Goal: Task Accomplishment & Management: Manage account settings

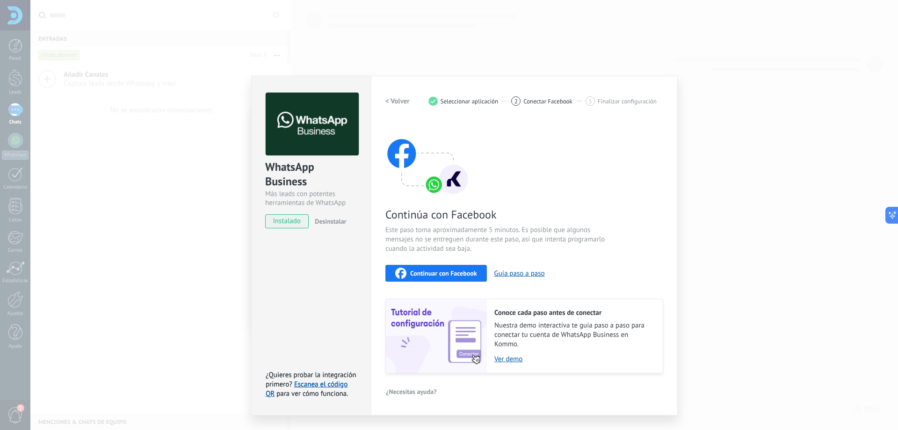
click at [385, 265] on button "Continuar con Facebook" at bounding box center [436, 273] width 102 height 17
click at [291, 221] on span "instalado" at bounding box center [287, 221] width 43 height 14
click at [292, 224] on span "instalado" at bounding box center [287, 221] width 43 height 14
click at [468, 276] on span "Continuar con Facebook" at bounding box center [443, 273] width 67 height 7
drag, startPoint x: 663, startPoint y: 49, endPoint x: 270, endPoint y: 0, distance: 395.5
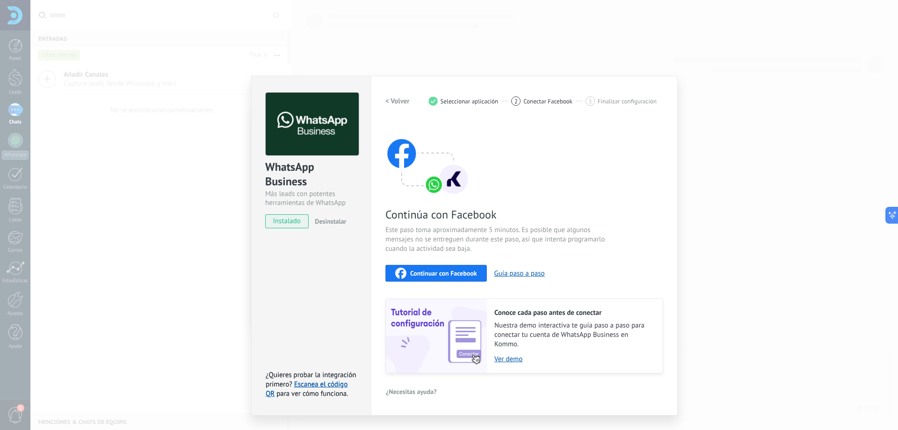
click at [662, 49] on div "WhatsApp Business Más leads con potentes herramientas de WhatsApp instalado Des…" at bounding box center [464, 215] width 868 height 430
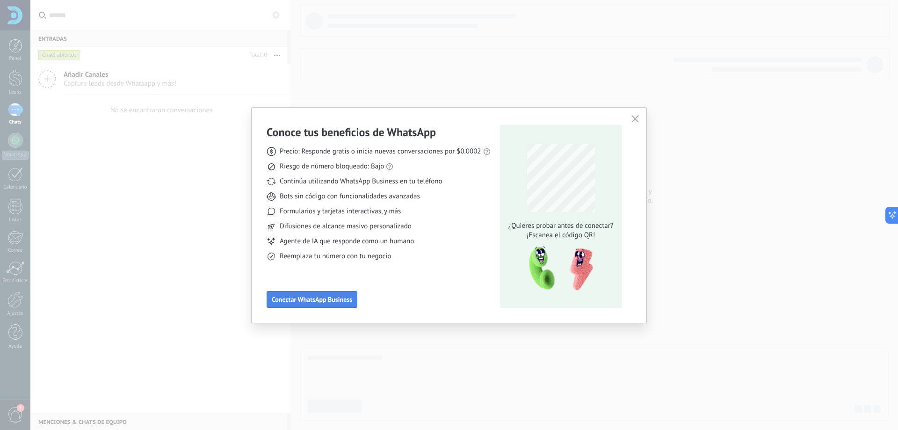
click at [328, 301] on span "Conectar WhatsApp Business" at bounding box center [312, 299] width 80 height 7
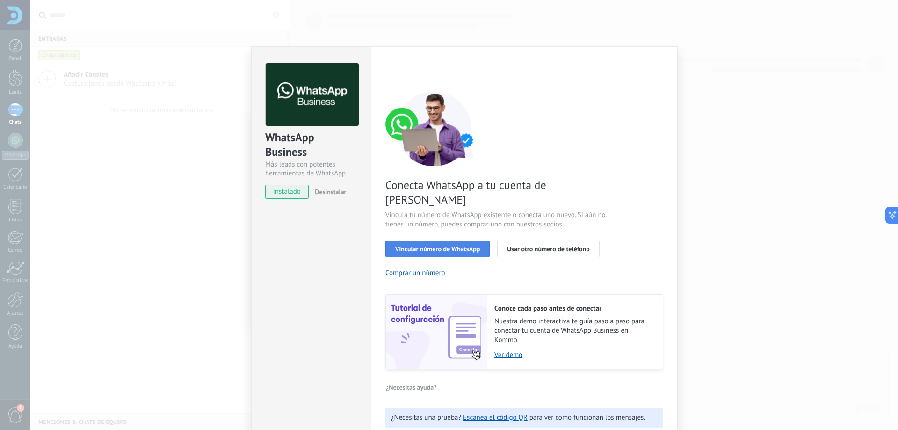
click at [473, 246] on span "Vincular número de WhatsApp" at bounding box center [437, 249] width 85 height 7
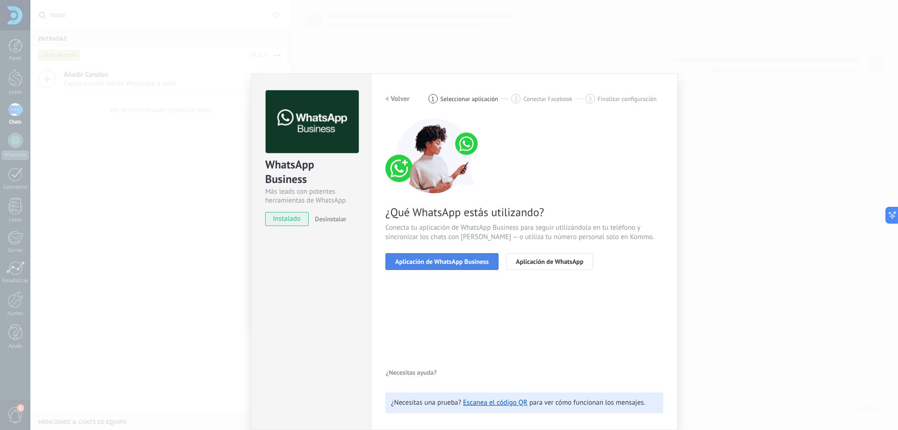
click at [462, 259] on span "Aplicación de WhatsApp Business" at bounding box center [442, 261] width 94 height 7
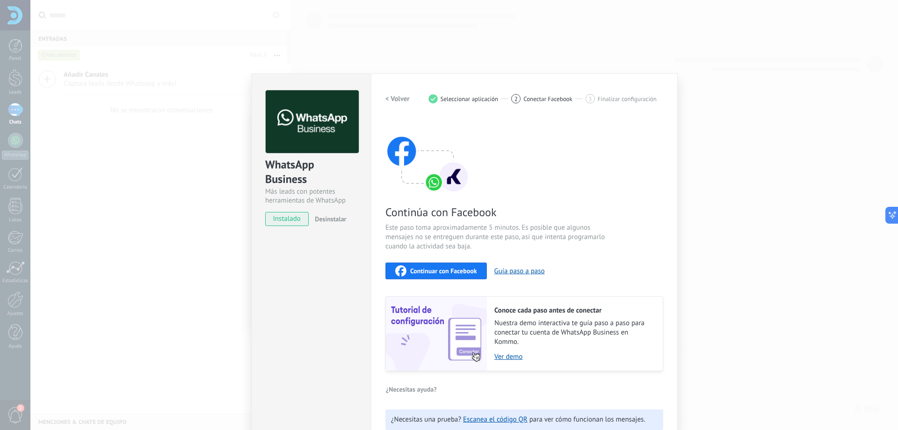
click at [458, 269] on span "Continuar con Facebook" at bounding box center [443, 271] width 67 height 7
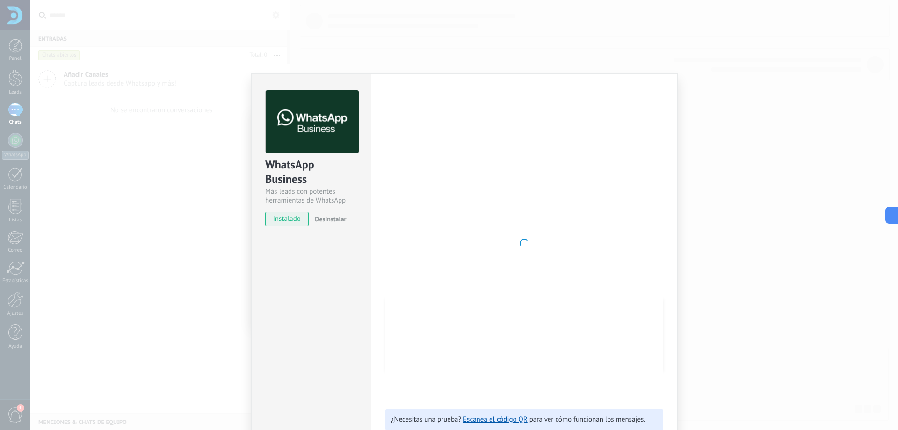
click at [462, 36] on div "WhatsApp Business Más leads con potentes herramientas de WhatsApp instalado Des…" at bounding box center [464, 215] width 868 height 430
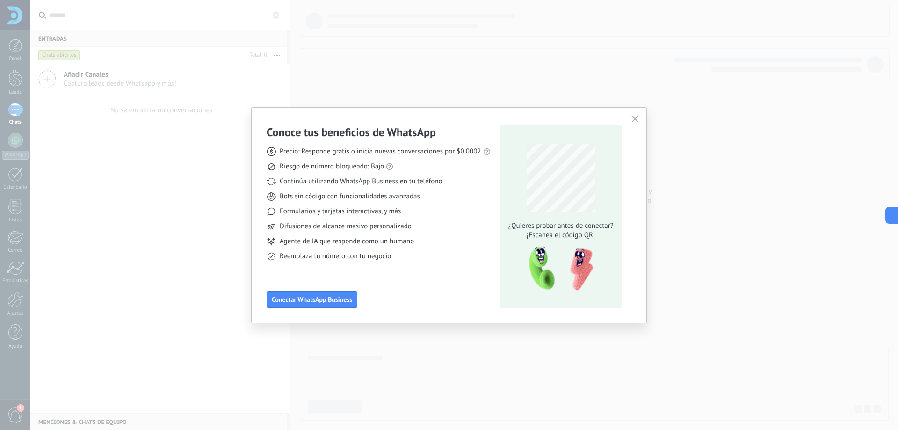
scroll to position [0, 0]
click at [630, 116] on button "button" at bounding box center [635, 119] width 12 height 13
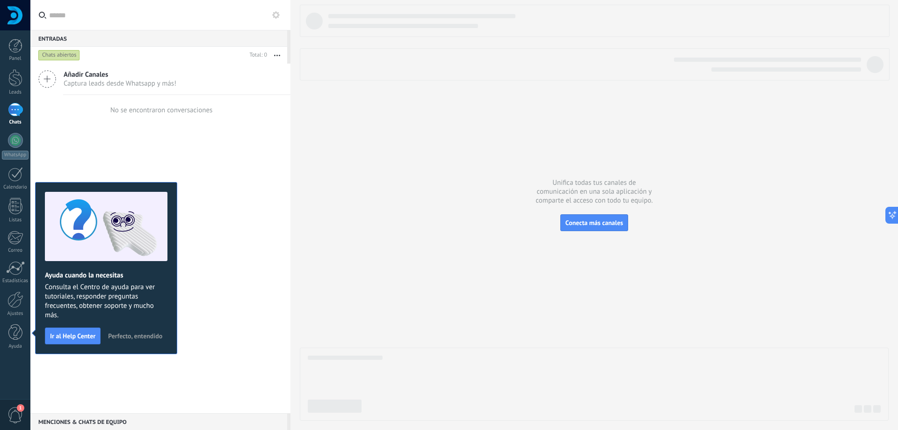
click at [444, 251] on div at bounding box center [594, 213] width 589 height 416
click at [138, 333] on span "Perfecto, entendido" at bounding box center [135, 336] width 54 height 7
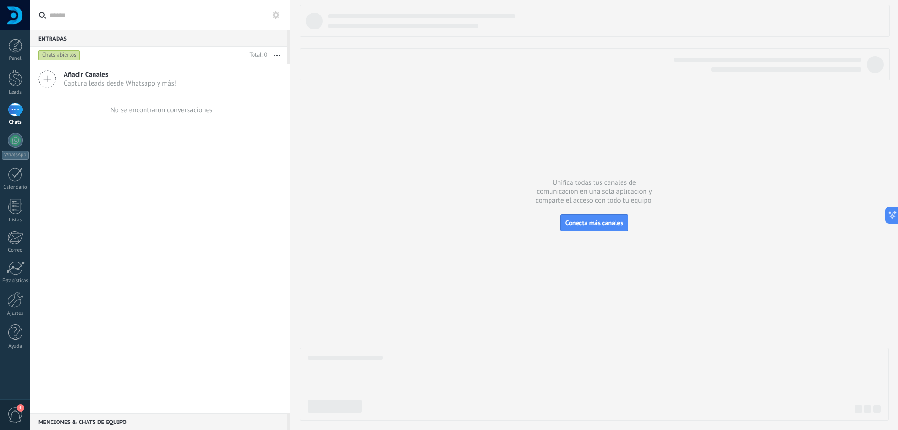
click at [144, 72] on span "Añadir Canales" at bounding box center [120, 74] width 113 height 9
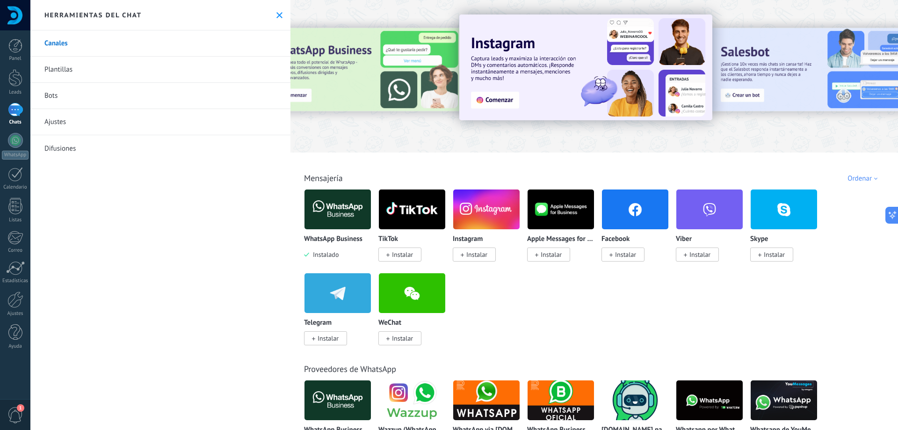
click at [348, 201] on img at bounding box center [338, 209] width 66 height 45
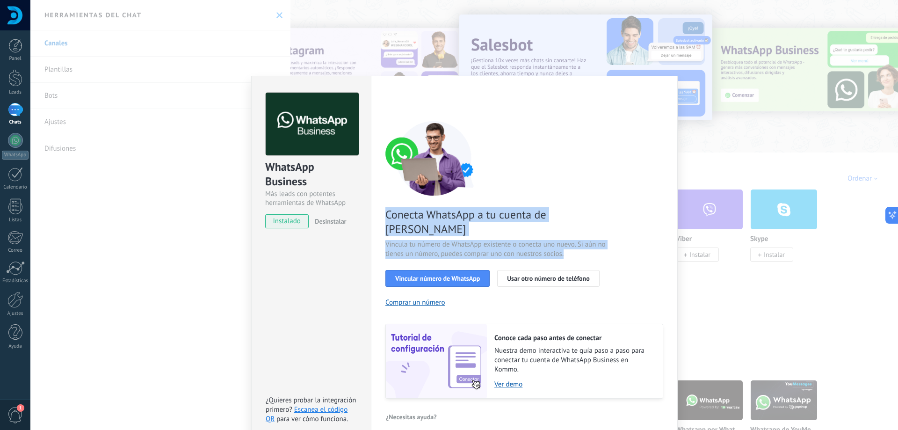
drag, startPoint x: 388, startPoint y: 214, endPoint x: 622, endPoint y: 240, distance: 235.8
click at [601, 242] on div "Conecta WhatsApp a tu cuenta de Kommo Vincula tu número de WhatsApp existente o…" at bounding box center [524, 260] width 278 height 278
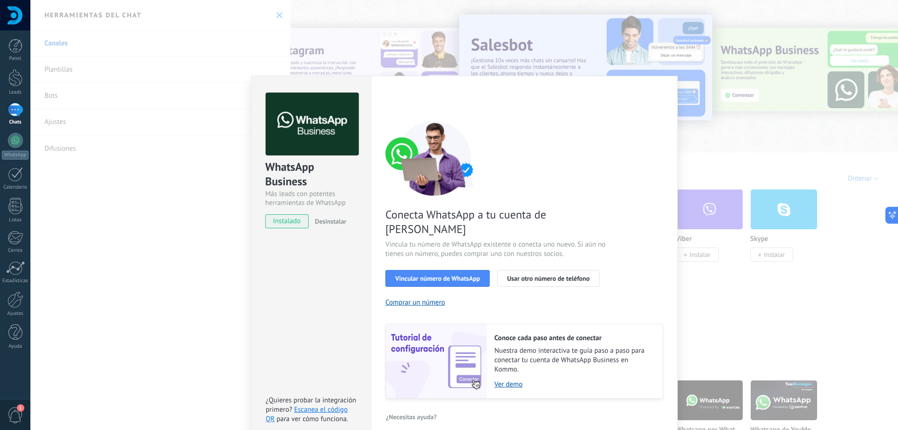
click at [622, 240] on div "Conecta WhatsApp a tu cuenta de Kommo Vincula tu número de WhatsApp existente o…" at bounding box center [524, 260] width 278 height 278
click at [462, 275] on span "Vincular número de WhatsApp" at bounding box center [437, 278] width 85 height 7
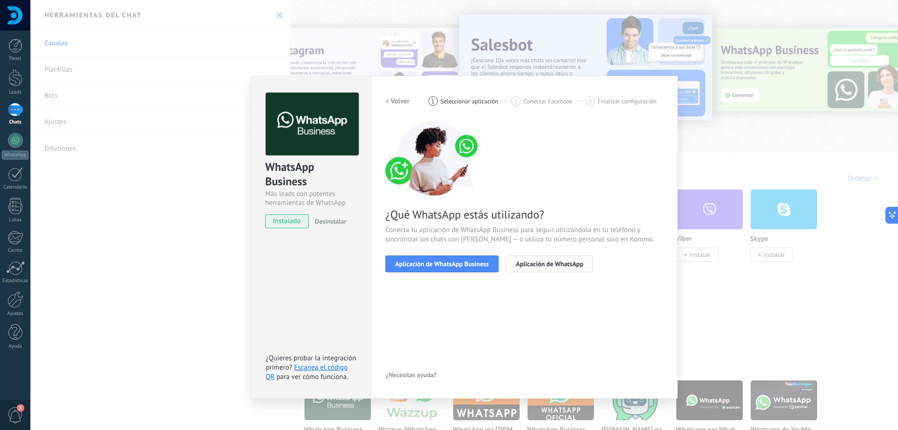
click at [569, 263] on span "Aplicación de WhatsApp" at bounding box center [549, 264] width 67 height 7
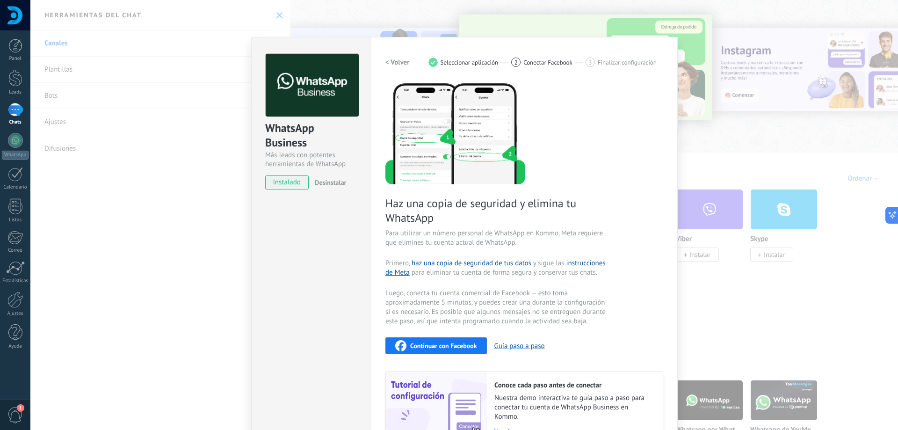
scroll to position [96, 0]
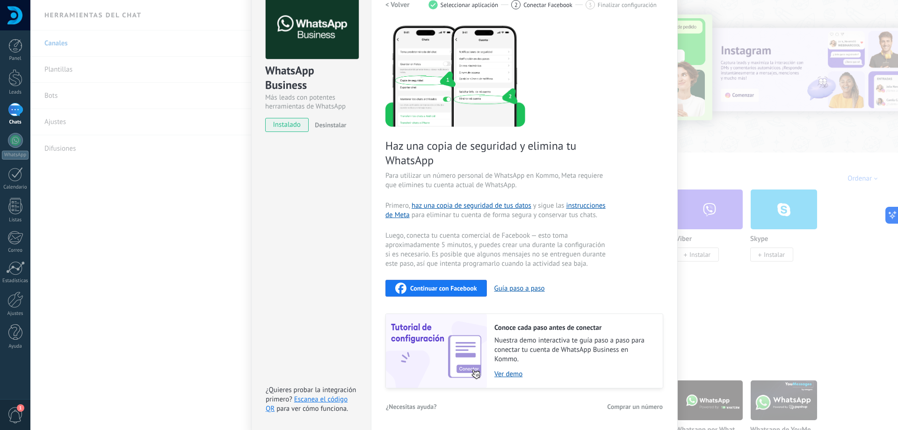
click at [465, 287] on span "Continuar con Facebook" at bounding box center [443, 288] width 67 height 7
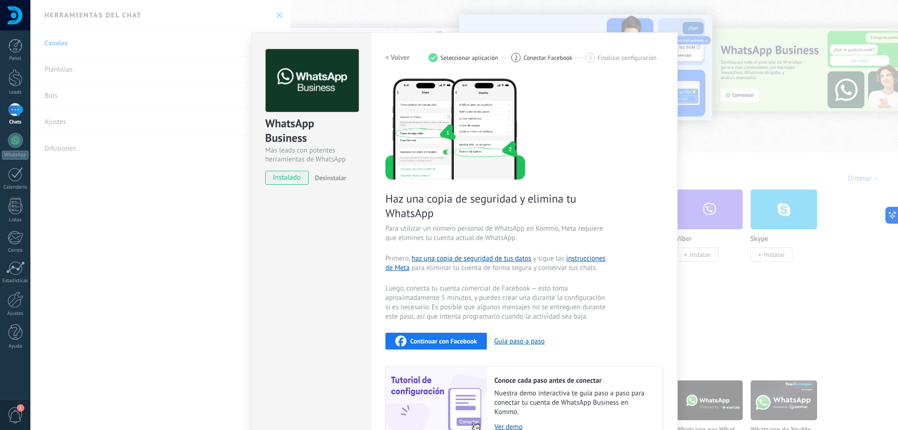
scroll to position [0, 0]
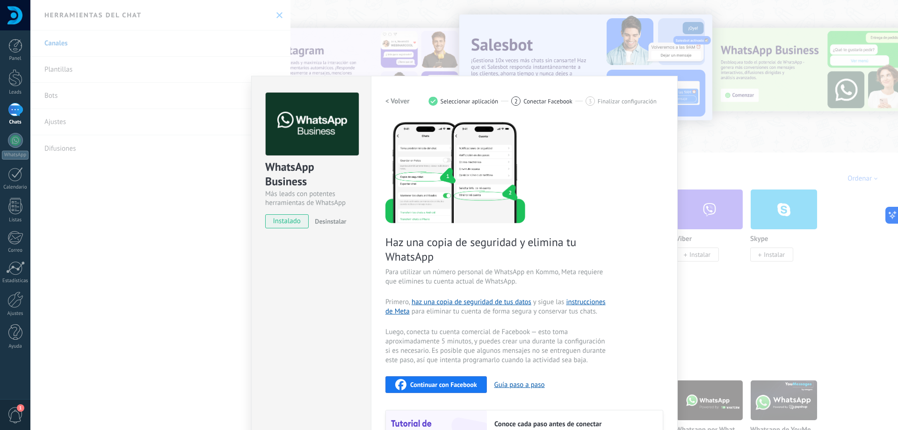
click at [152, 180] on div "WhatsApp Business Más leads con potentes herramientas de WhatsApp instalado Des…" at bounding box center [464, 215] width 868 height 430
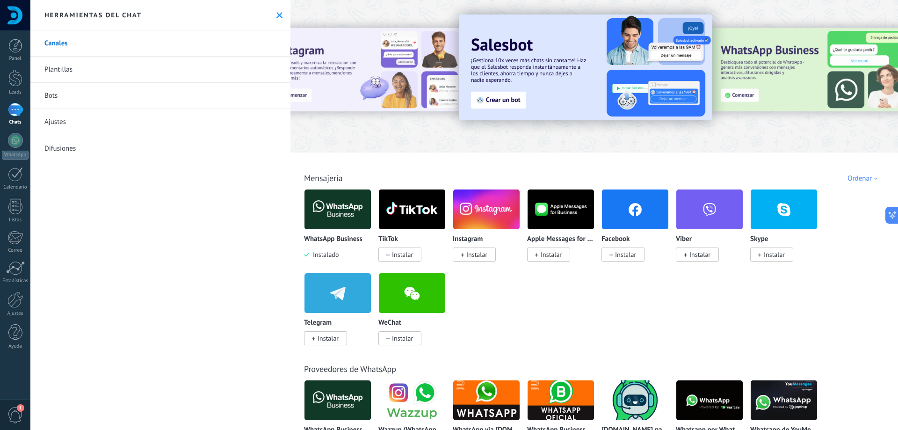
click at [339, 208] on img at bounding box center [338, 209] width 66 height 45
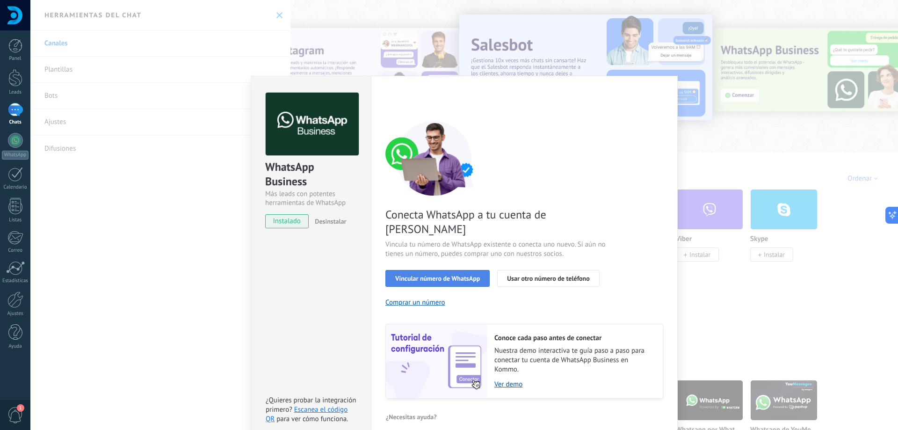
click at [439, 275] on span "Vincular número de WhatsApp" at bounding box center [437, 278] width 85 height 7
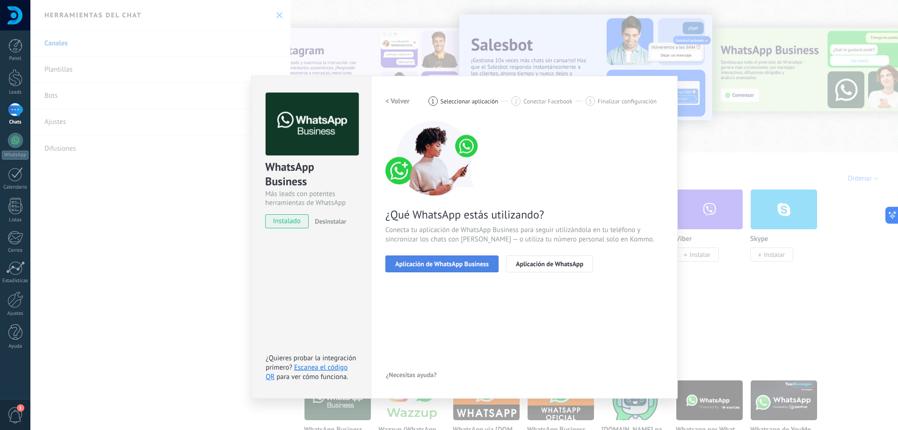
click at [451, 268] on button "Aplicación de WhatsApp Business" at bounding box center [441, 263] width 113 height 17
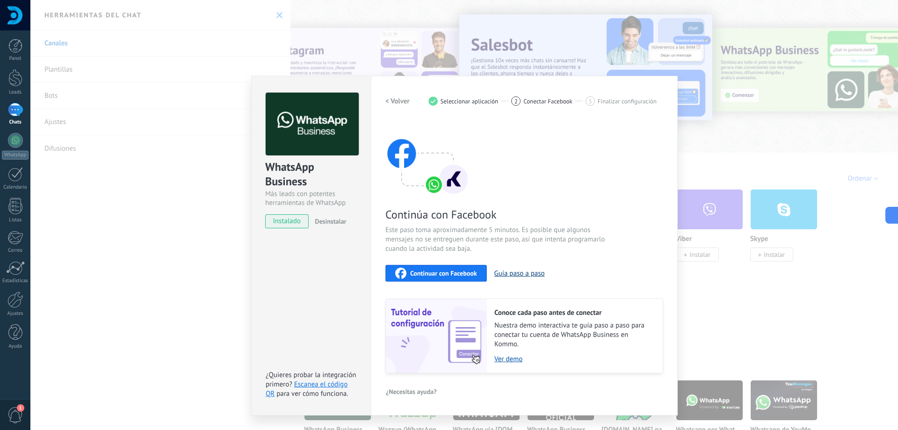
click at [520, 270] on button "Guía paso a paso" at bounding box center [520, 273] width 51 height 9
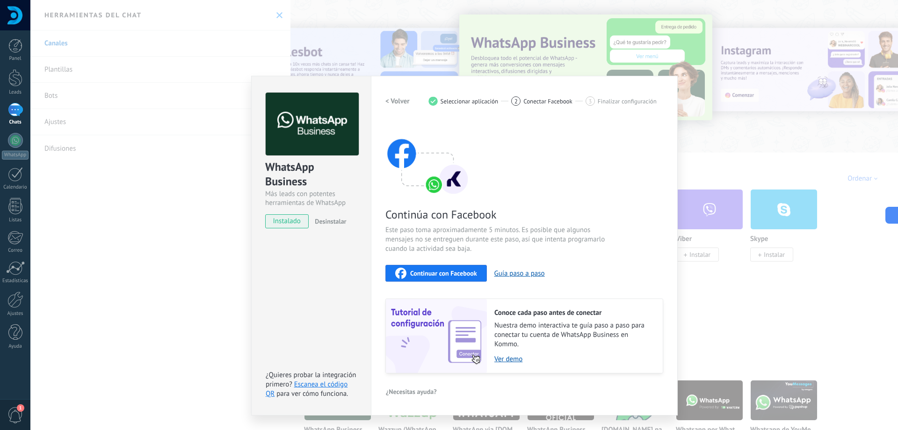
click at [438, 279] on button "Continuar con Facebook" at bounding box center [436, 273] width 102 height 17
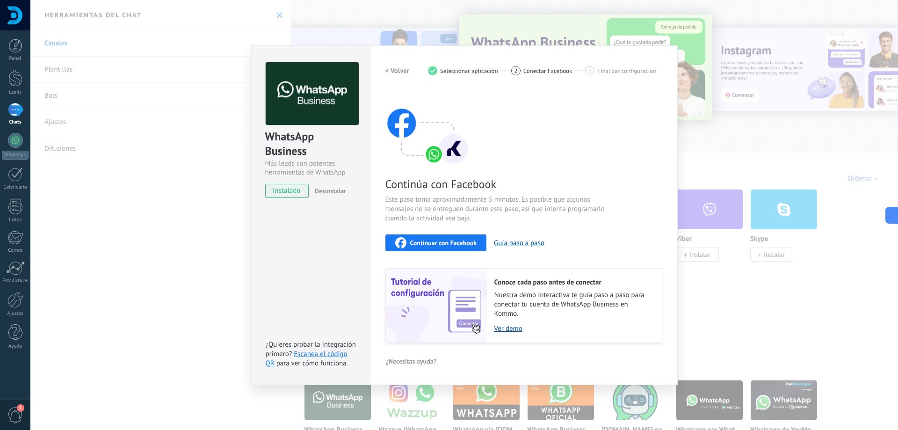
click at [117, 109] on div "WhatsApp Business Más leads con potentes herramientas de WhatsApp instalado Des…" at bounding box center [464, 215] width 868 height 430
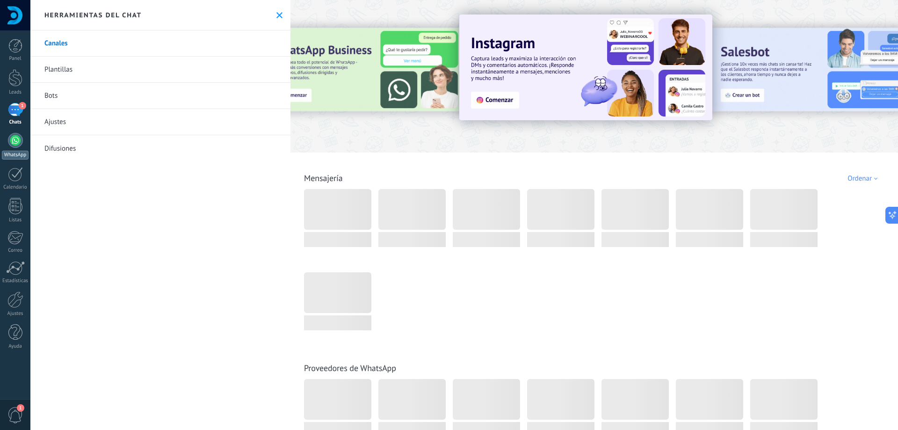
click at [15, 139] on div at bounding box center [15, 140] width 15 height 15
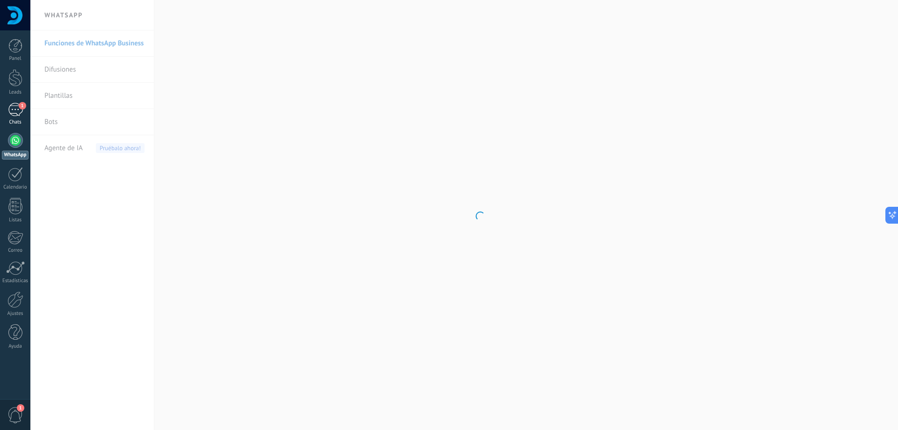
click at [8, 108] on div "1" at bounding box center [15, 110] width 15 height 14
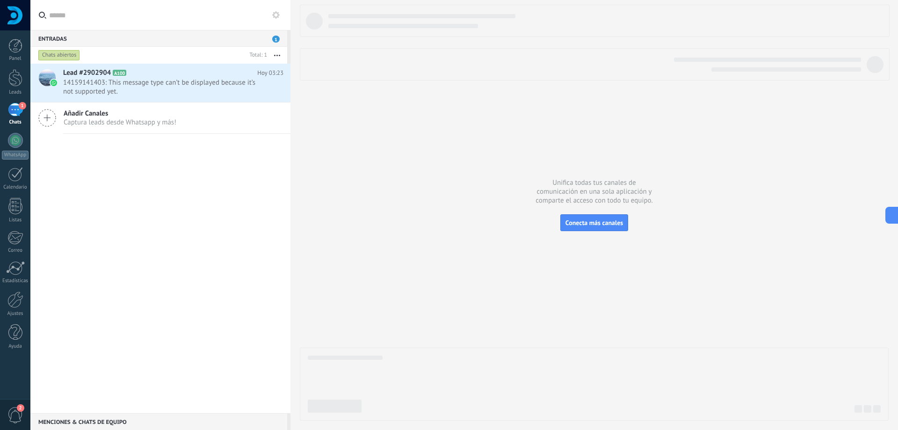
click at [165, 125] on span "Captura leads desde Whatsapp y más!" at bounding box center [120, 122] width 113 height 9
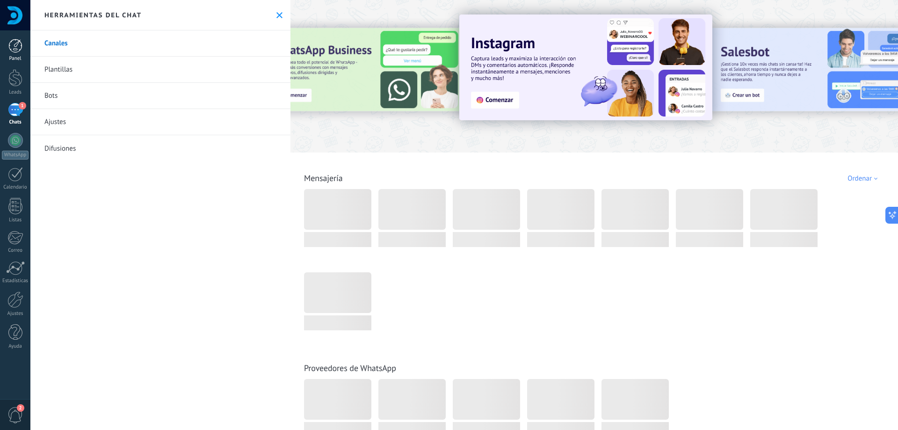
click at [13, 44] on div at bounding box center [15, 46] width 14 height 14
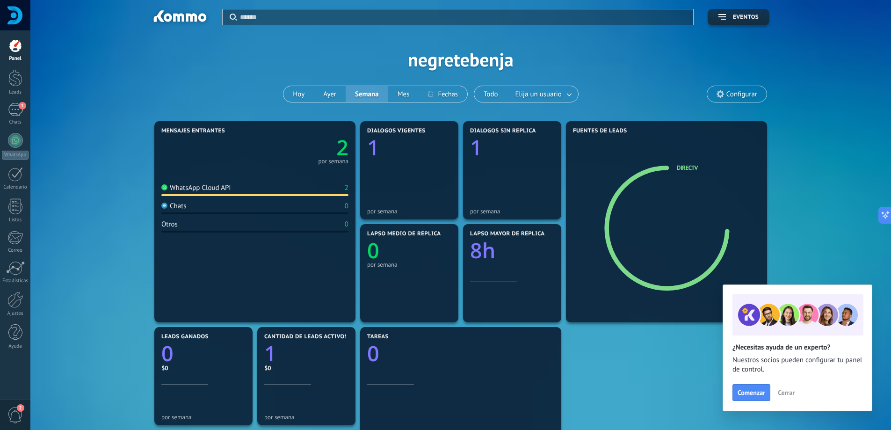
click at [798, 391] on button "Cerrar" at bounding box center [786, 392] width 25 height 14
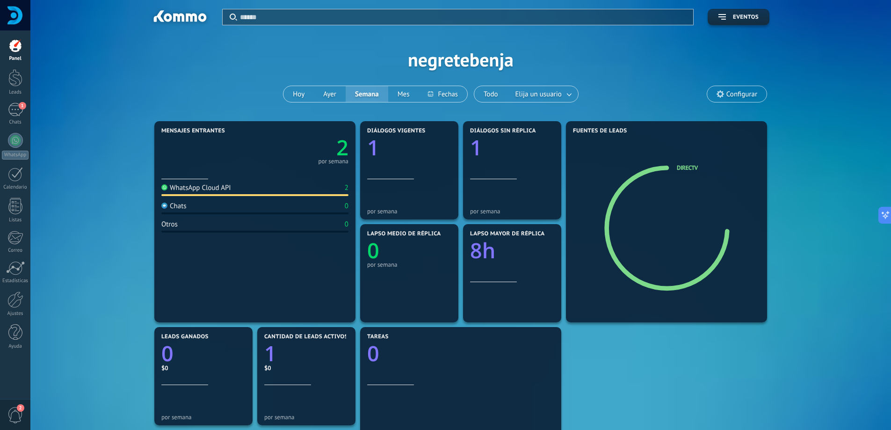
click at [15, 44] on div at bounding box center [15, 46] width 14 height 14
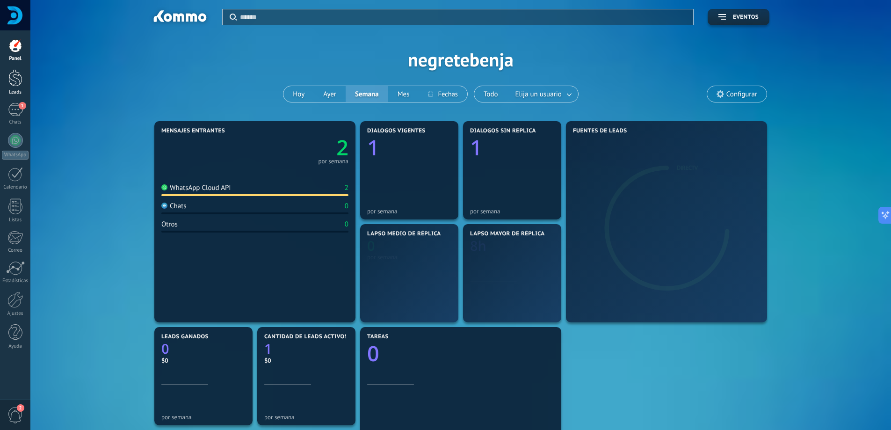
click at [13, 85] on div at bounding box center [15, 77] width 14 height 17
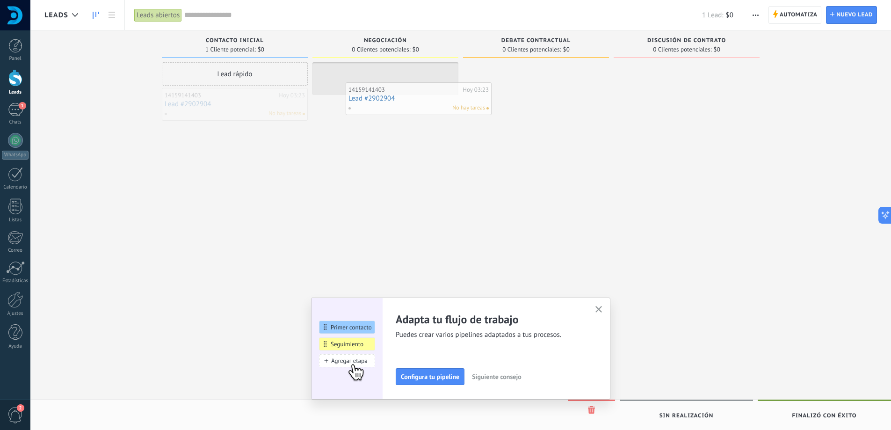
drag, startPoint x: 220, startPoint y: 102, endPoint x: 404, endPoint y: 97, distance: 183.9
drag, startPoint x: 401, startPoint y: 83, endPoint x: 516, endPoint y: 90, distance: 115.8
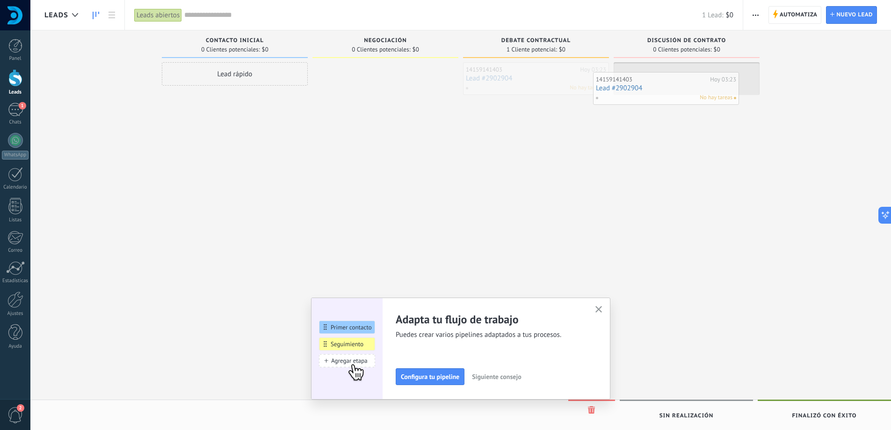
drag, startPoint x: 524, startPoint y: 77, endPoint x: 661, endPoint y: 87, distance: 137.9
drag, startPoint x: 679, startPoint y: 77, endPoint x: 697, endPoint y: 72, distance: 18.8
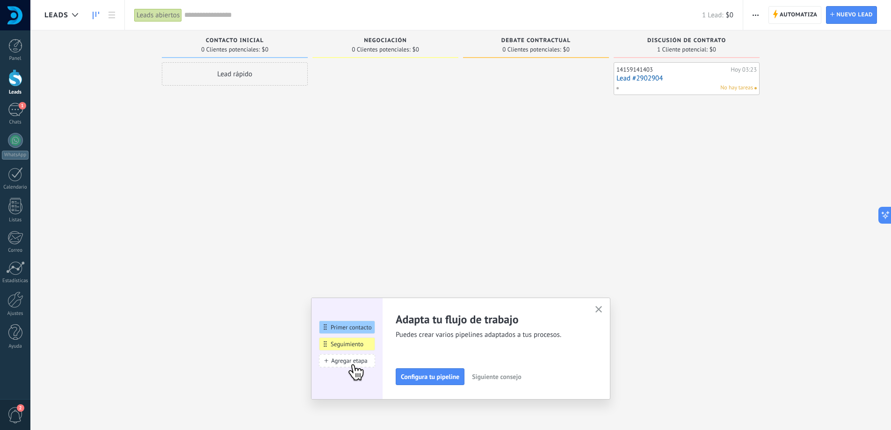
click at [603, 308] on use "button" at bounding box center [599, 309] width 7 height 7
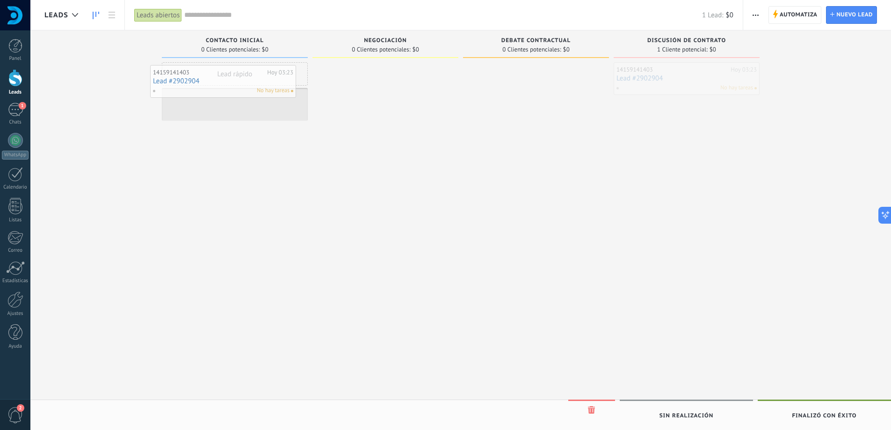
drag, startPoint x: 684, startPoint y: 79, endPoint x: 217, endPoint y: 83, distance: 467.9
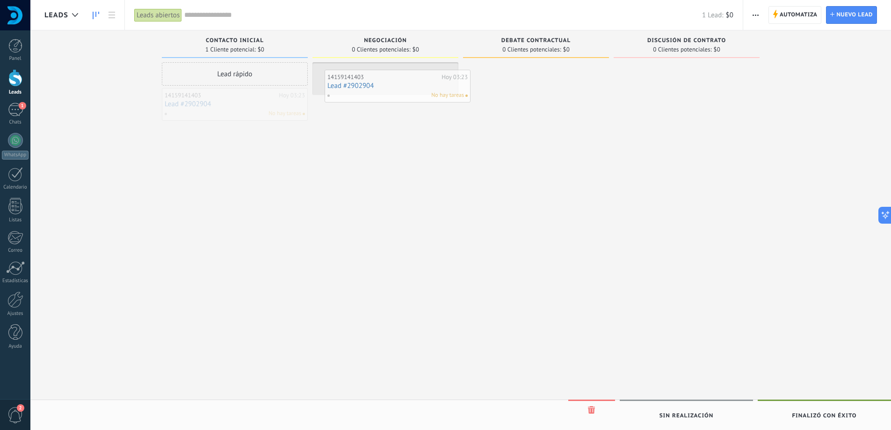
drag, startPoint x: 231, startPoint y: 106, endPoint x: 394, endPoint y: 87, distance: 163.8
drag, startPoint x: 390, startPoint y: 81, endPoint x: 532, endPoint y: 85, distance: 142.3
drag, startPoint x: 539, startPoint y: 81, endPoint x: 276, endPoint y: 106, distance: 264.5
drag, startPoint x: 238, startPoint y: 102, endPoint x: 270, endPoint y: 103, distance: 32.8
drag, startPoint x: 221, startPoint y: 98, endPoint x: 365, endPoint y: 87, distance: 145.0
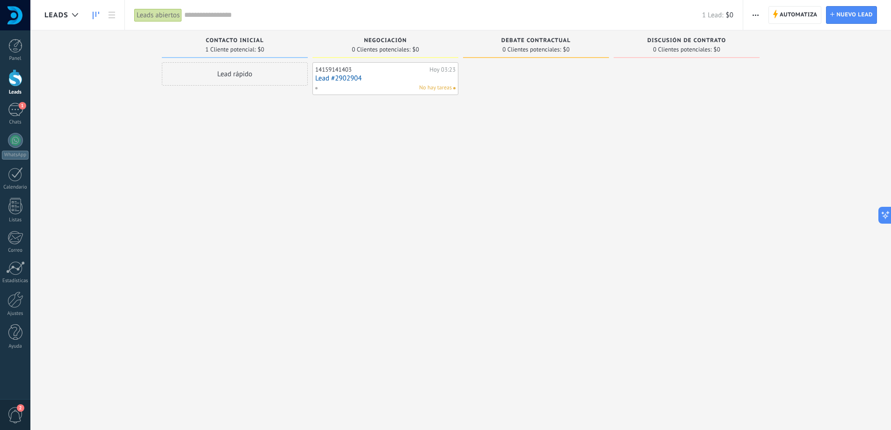
click at [374, 77] on link "Lead #2902904" at bounding box center [385, 78] width 140 height 8
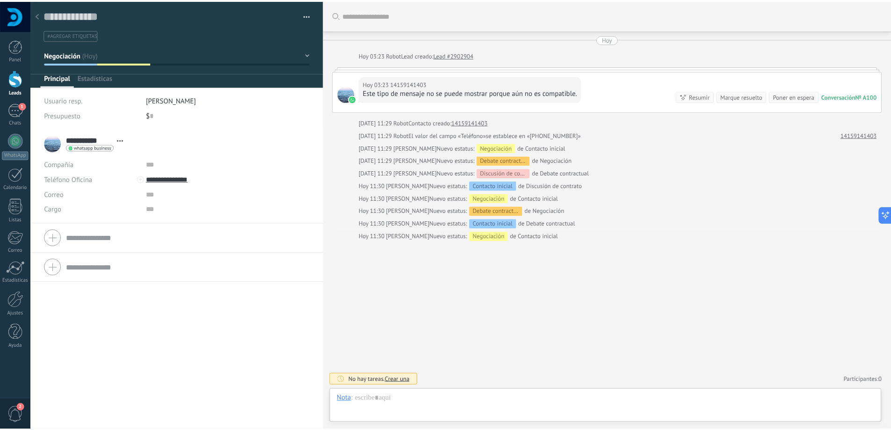
scroll to position [14, 0]
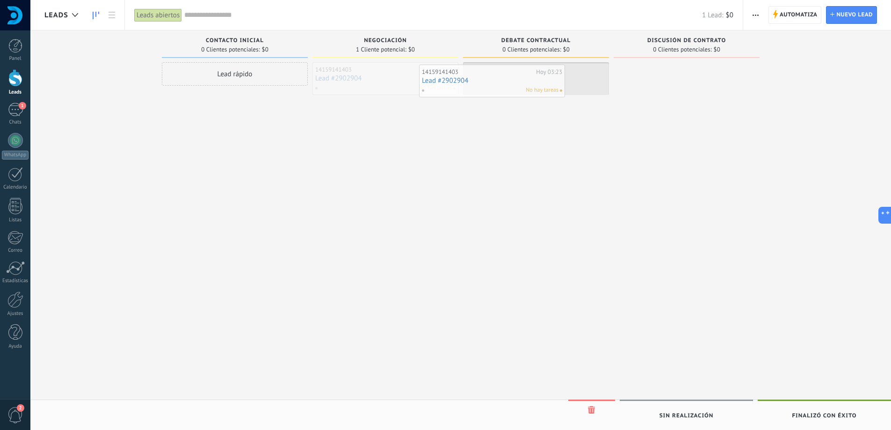
drag, startPoint x: 364, startPoint y: 81, endPoint x: 517, endPoint y: 85, distance: 153.0
drag, startPoint x: 532, startPoint y: 83, endPoint x: 671, endPoint y: 80, distance: 139.0
drag, startPoint x: 671, startPoint y: 75, endPoint x: 210, endPoint y: 88, distance: 461.5
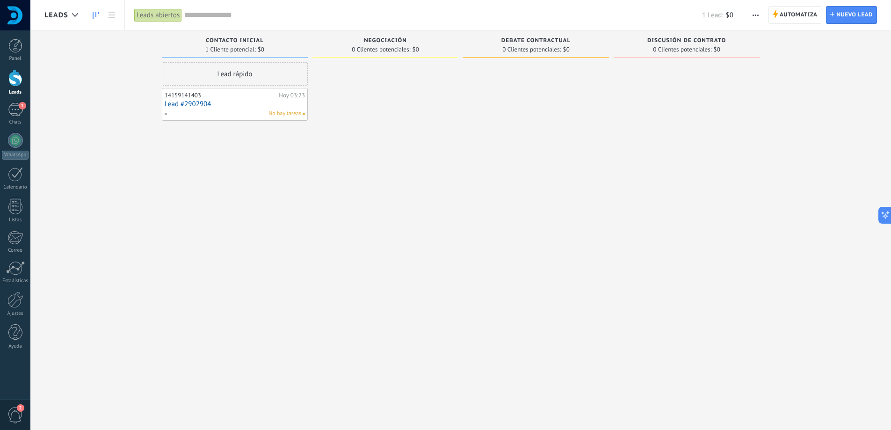
click at [531, 43] on span "Debate contractual" at bounding box center [536, 40] width 69 height 7
click at [393, 37] on span "Negociación" at bounding box center [385, 40] width 43 height 7
drag, startPoint x: 245, startPoint y: 96, endPoint x: 390, endPoint y: 75, distance: 146.2
drag, startPoint x: 387, startPoint y: 77, endPoint x: 254, endPoint y: 106, distance: 136.0
drag, startPoint x: 242, startPoint y: 103, endPoint x: 310, endPoint y: 136, distance: 75.1
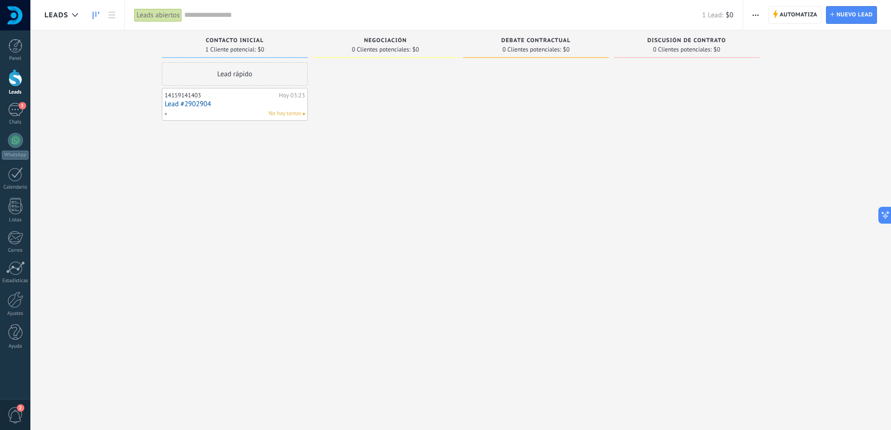
drag, startPoint x: 11, startPoint y: 87, endPoint x: 136, endPoint y: 47, distance: 130.5
click at [136, 47] on div "Leads Entrantes Solicitudes: 0 0 0 0 0 Contacto inicial 1 Cliente potencial: $0…" at bounding box center [467, 200] width 847 height 340
click at [21, 109] on span "1" at bounding box center [22, 105] width 7 height 7
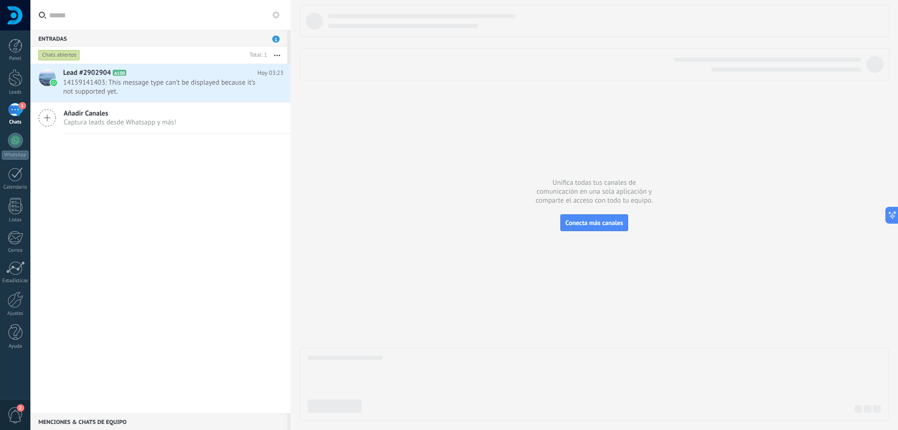
click at [14, 109] on div "1" at bounding box center [15, 110] width 15 height 14
click at [23, 80] on link "Leads" at bounding box center [15, 82] width 30 height 26
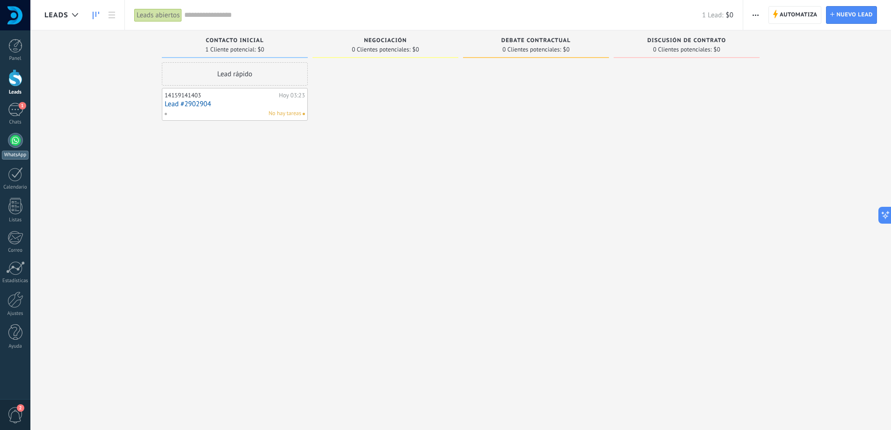
click at [16, 136] on div at bounding box center [15, 140] width 15 height 15
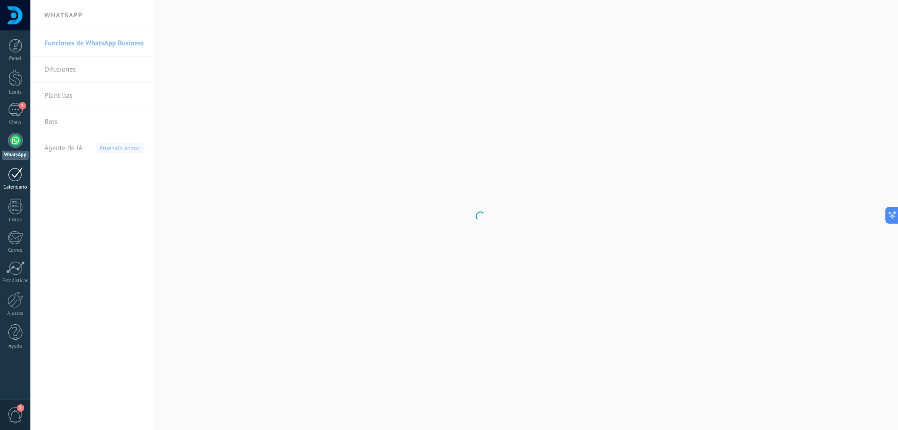
click at [15, 173] on div at bounding box center [15, 174] width 15 height 15
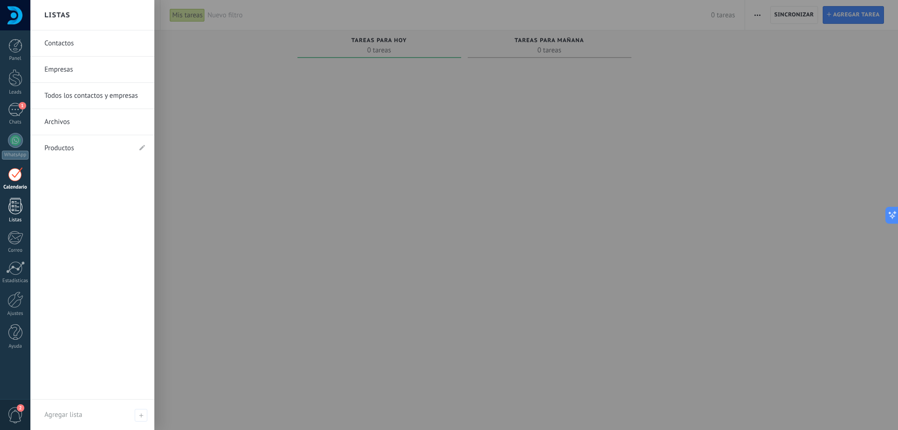
click at [11, 203] on div at bounding box center [15, 206] width 14 height 16
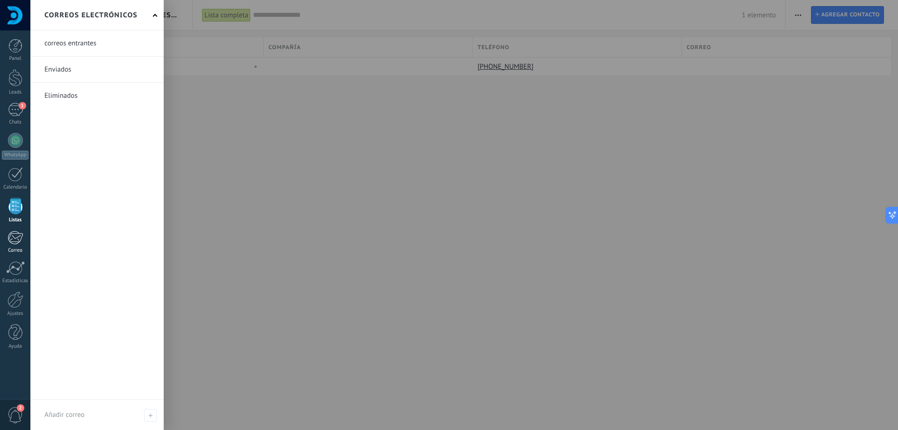
click at [14, 245] on link "Correo" at bounding box center [15, 242] width 30 height 23
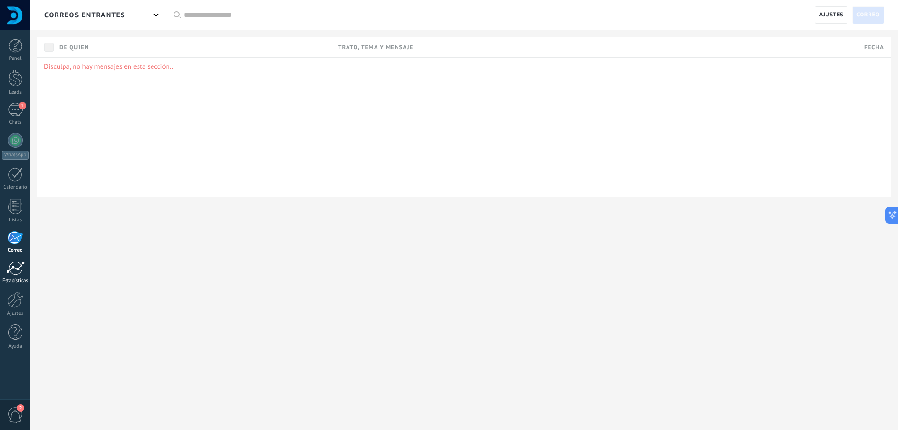
click at [12, 273] on div at bounding box center [15, 268] width 19 height 14
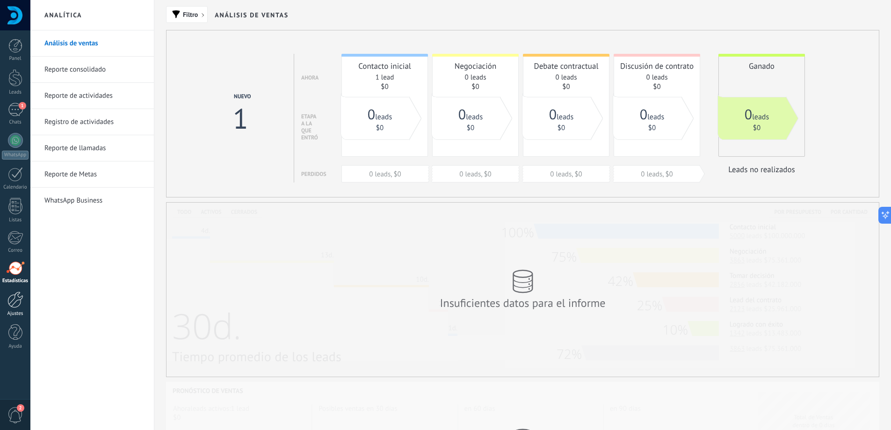
click at [18, 305] on div at bounding box center [15, 299] width 16 height 16
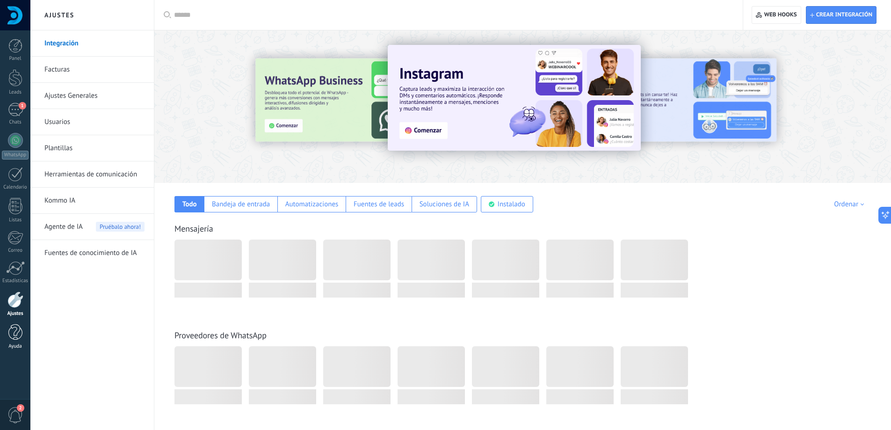
click at [13, 333] on div at bounding box center [15, 332] width 14 height 16
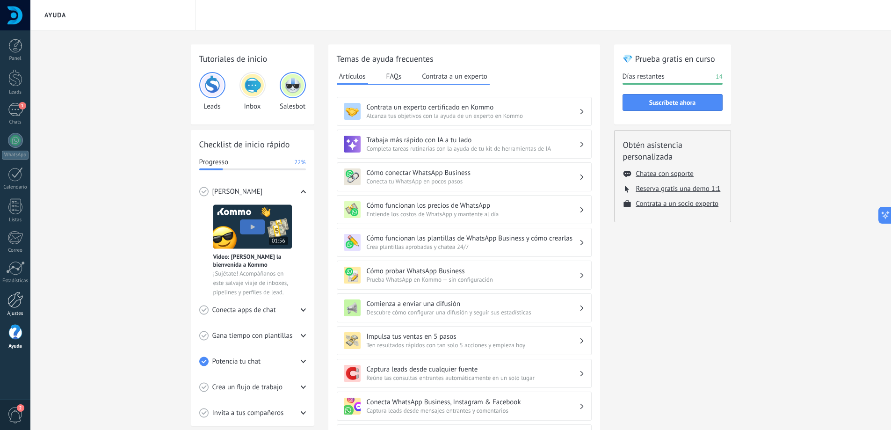
click at [20, 305] on div at bounding box center [15, 299] width 16 height 16
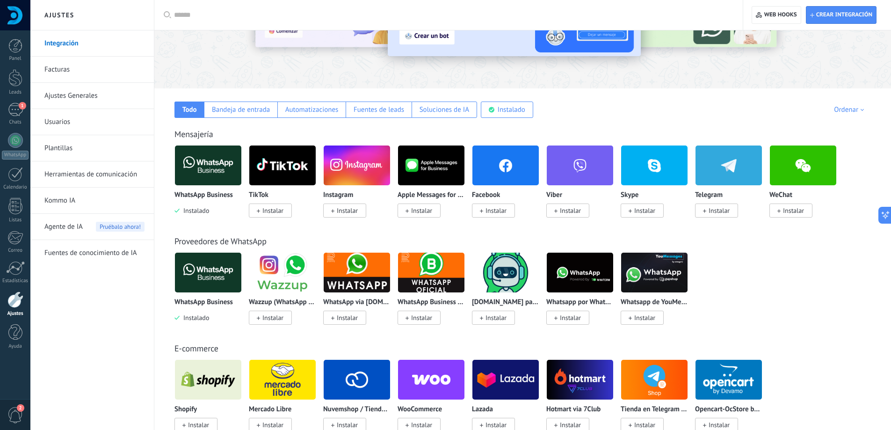
scroll to position [94, 0]
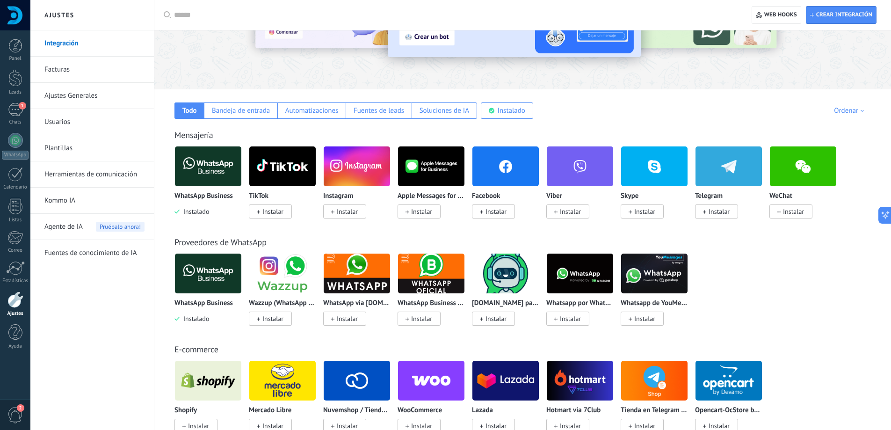
click at [487, 215] on span "Instalar" at bounding box center [496, 211] width 21 height 8
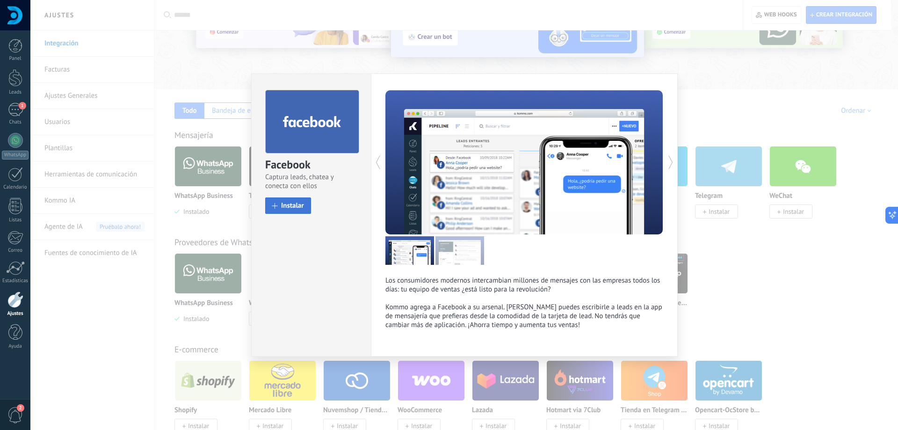
click at [290, 203] on span "Instalar" at bounding box center [292, 205] width 23 height 7
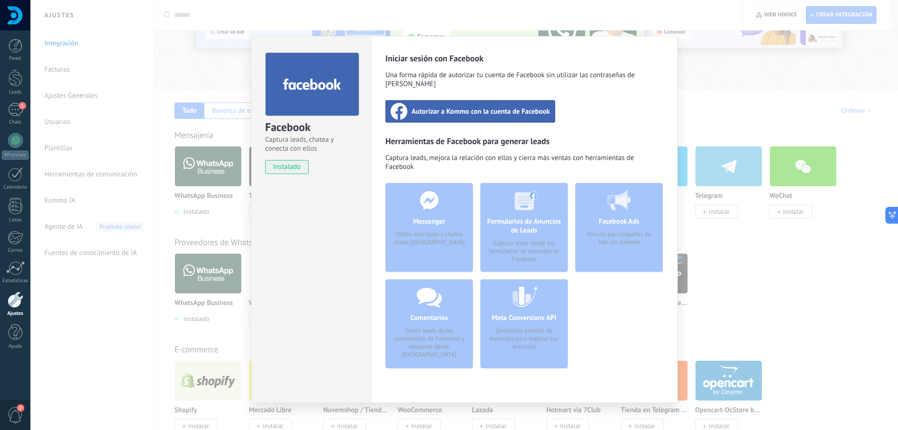
click at [719, 56] on div "Facebook Captura leads, chatea y conecta con ellos instalado Desinstalar Inicia…" at bounding box center [464, 215] width 868 height 430
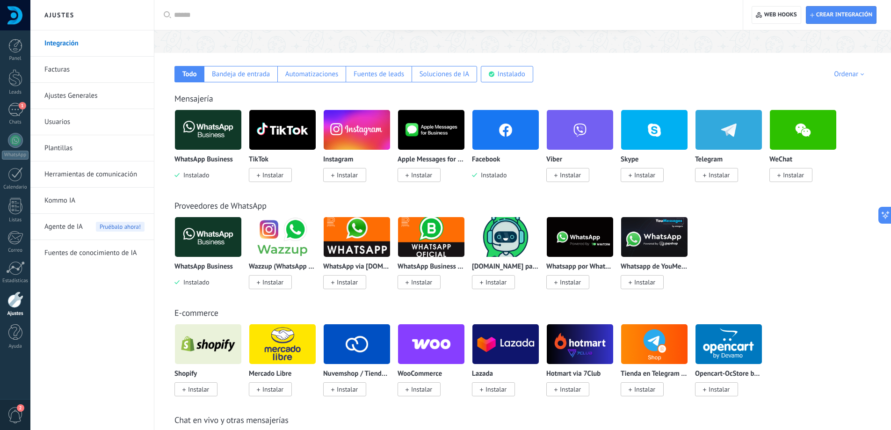
scroll to position [187, 0]
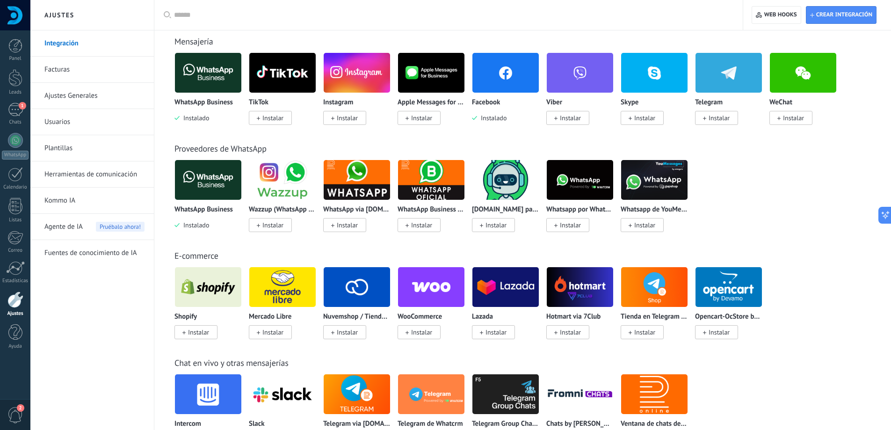
click at [290, 283] on img at bounding box center [282, 286] width 66 height 45
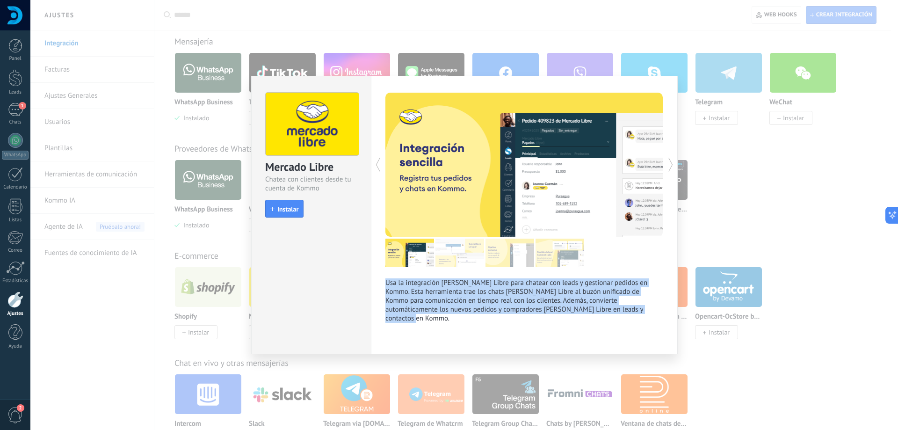
drag, startPoint x: 388, startPoint y: 275, endPoint x: 640, endPoint y: 313, distance: 254.6
click at [640, 313] on div "Usa la integración de Mercado Libre para chatear con leads y gestionar pedidos …" at bounding box center [524, 208] width 278 height 230
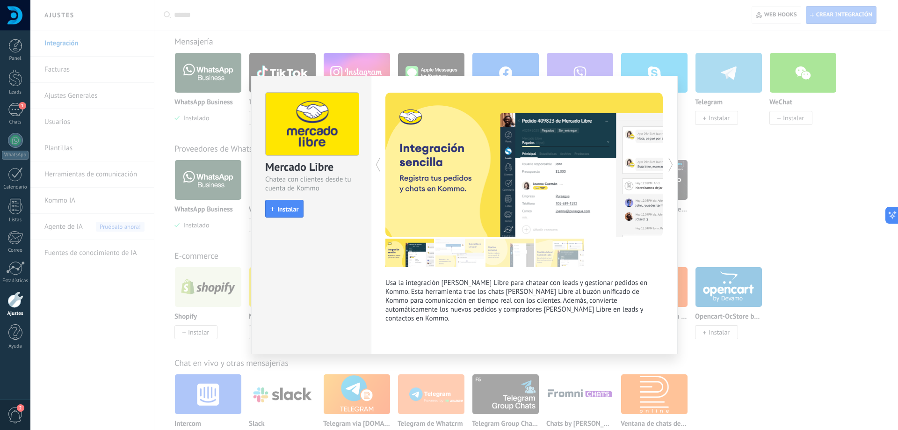
click at [344, 287] on div "Mercado Libre Chatea con clientes desde tu cuenta de Kommo install Instalar" at bounding box center [311, 215] width 120 height 278
click at [809, 164] on div "Mercado Libre Chatea con clientes desde tu cuenta de Kommo install Instalar Usa…" at bounding box center [464, 215] width 868 height 430
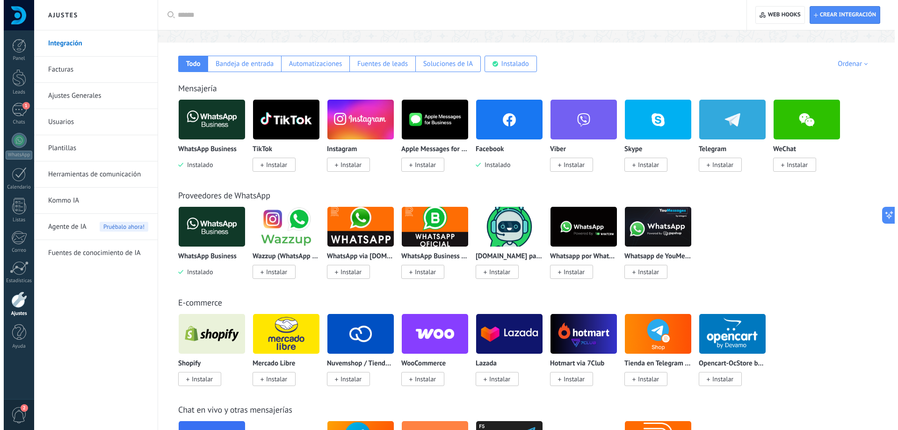
scroll to position [0, 0]
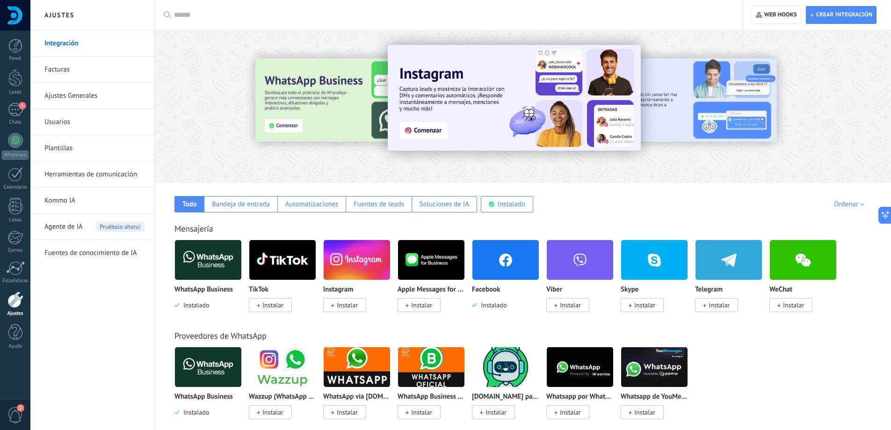
click at [502, 259] on img at bounding box center [506, 259] width 66 height 45
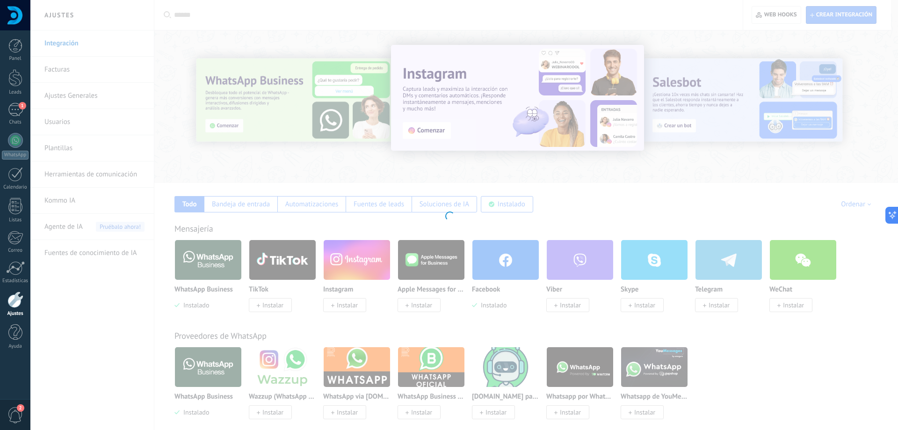
click at [506, 264] on div at bounding box center [449, 215] width 898 height 430
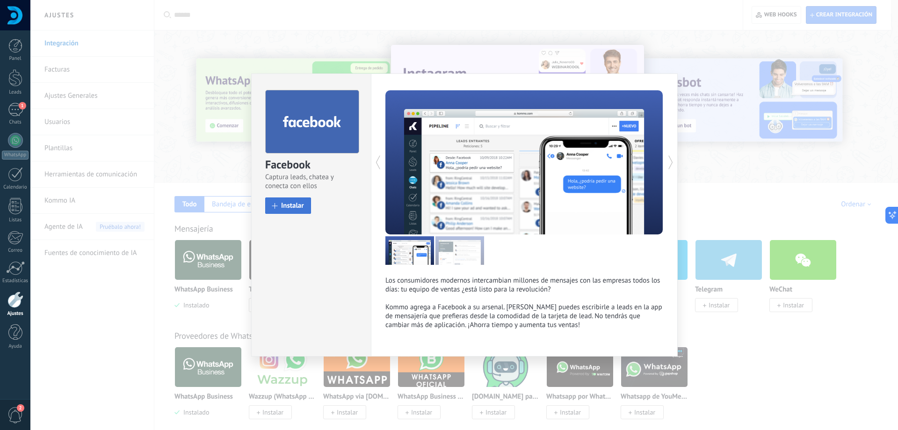
click at [294, 207] on span "Instalar" at bounding box center [292, 205] width 23 height 7
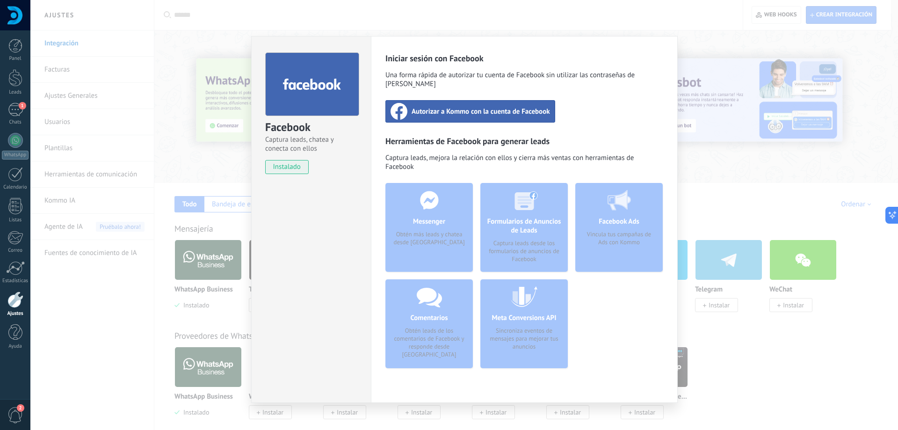
click at [285, 172] on span "instalado" at bounding box center [287, 167] width 43 height 14
click at [472, 107] on span "Autorizar a Kommo con la cuenta de Facebook" at bounding box center [481, 111] width 138 height 9
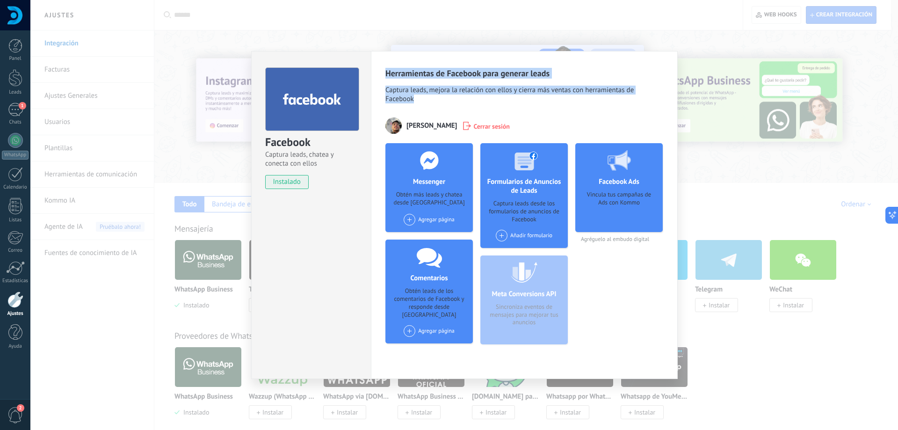
drag, startPoint x: 385, startPoint y: 73, endPoint x: 578, endPoint y: 104, distance: 194.7
click at [578, 104] on div "Herramientas de Facebook para generar leads Captura leads, mejora la relación c…" at bounding box center [524, 210] width 278 height 284
click at [564, 109] on div "Herramientas de Facebook para generar leads Captura leads, mejora la relación c…" at bounding box center [524, 210] width 278 height 284
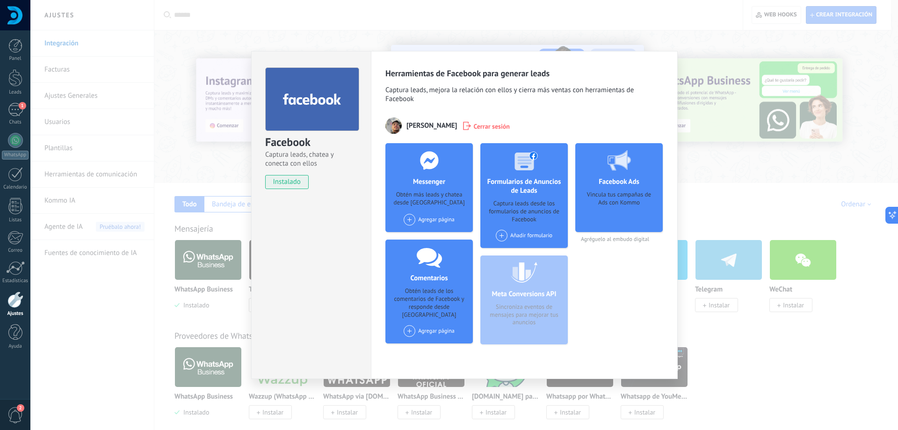
click at [408, 221] on span at bounding box center [410, 220] width 12 height 12
click at [459, 236] on div "Directv Agente Autorizado Arauco" at bounding box center [453, 237] width 101 height 21
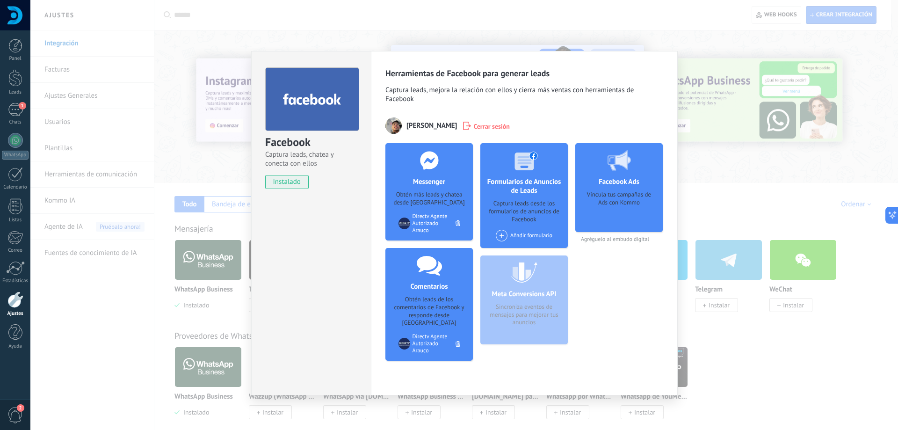
click at [501, 233] on span at bounding box center [502, 236] width 12 height 12
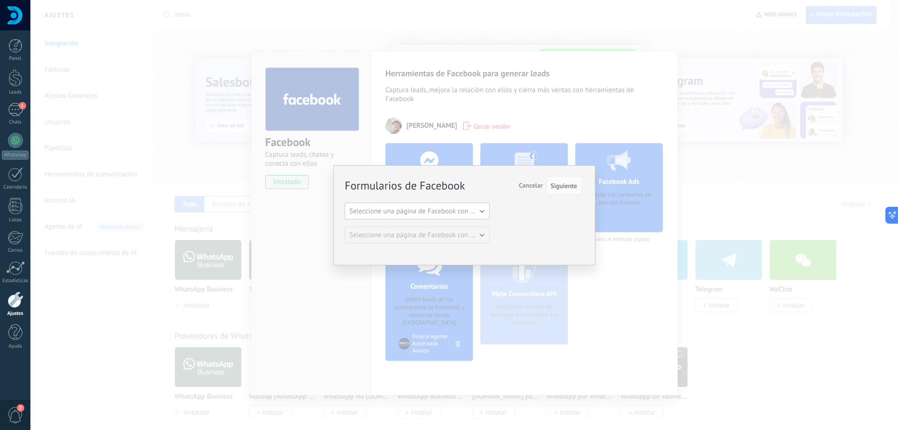
click at [475, 207] on span "Seleccione una página de Facebook con formas" at bounding box center [419, 211] width 141 height 9
click at [434, 229] on span "Directv Agente Autorizado Arauco" at bounding box center [412, 227] width 147 height 9
click at [473, 237] on span "Seleccione una página de Facebook con formas" at bounding box center [419, 235] width 141 height 9
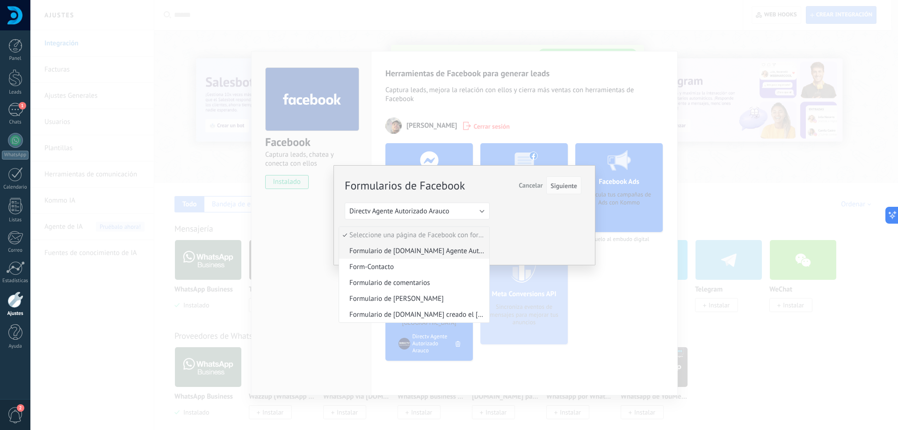
click at [442, 255] on li "Formulario de Directvplanes.cl Agente Autorizado creado el martes, 23 de marzo …" at bounding box center [414, 251] width 150 height 16
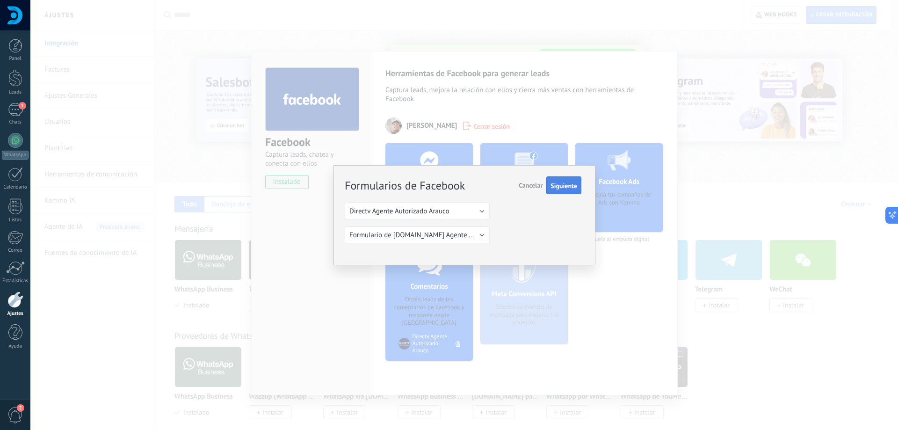
click at [568, 186] on span "Siguiente" at bounding box center [564, 185] width 27 height 7
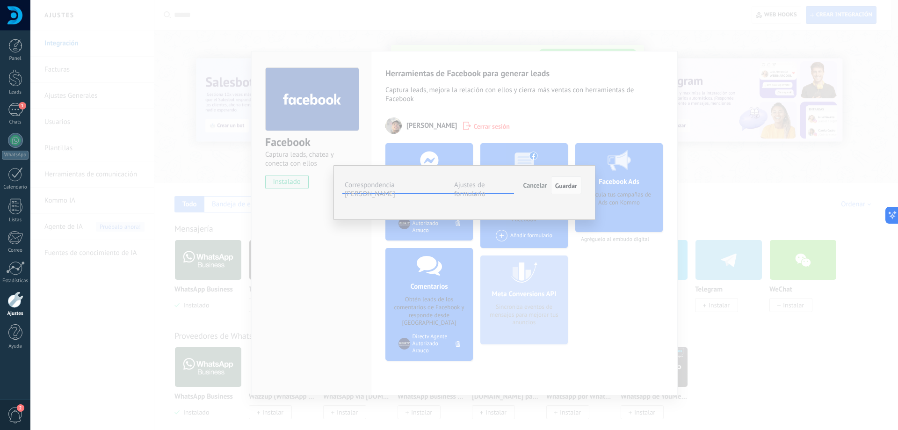
click at [526, 189] on button "Cancelar" at bounding box center [535, 185] width 31 height 18
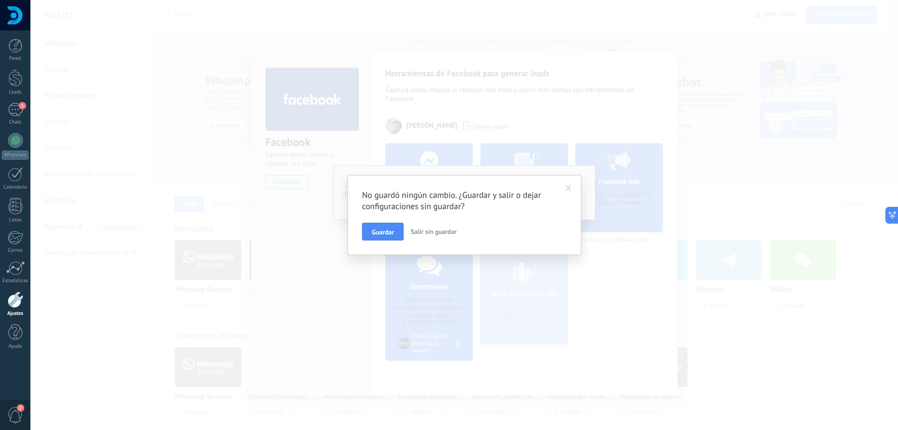
click at [429, 232] on span "Salir sin guardar" at bounding box center [434, 231] width 46 height 8
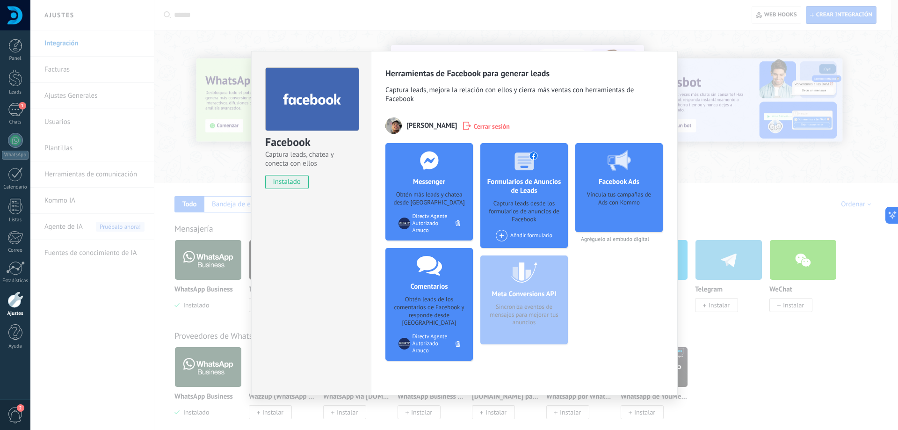
click at [609, 237] on span "Agréguelo al embudo digital" at bounding box center [618, 239] width 87 height 7
click at [625, 178] on h4 "Facebook Ads" at bounding box center [618, 181] width 45 height 9
click at [628, 153] on icon at bounding box center [619, 160] width 23 height 21
click at [515, 269] on div "Meta Conversions API Sincroniza eventos de mensajes para mejorar tus anuncios" at bounding box center [523, 299] width 87 height 89
click at [742, 168] on div "Facebook Captura leads, chatea y conecta con ellos instalado Desinstalar Herram…" at bounding box center [464, 215] width 868 height 430
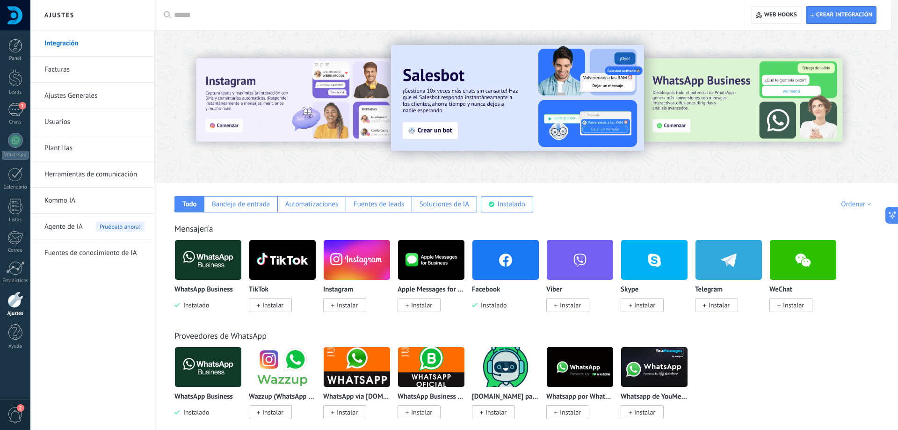
click at [788, 358] on div "WhatsApp Business Instalado Wazzup (WhatsApp & Instagram) Instalar WhatsApp via…" at bounding box center [531, 389] width 713 height 84
click at [251, 207] on div "Bandeja de entrada" at bounding box center [241, 204] width 58 height 9
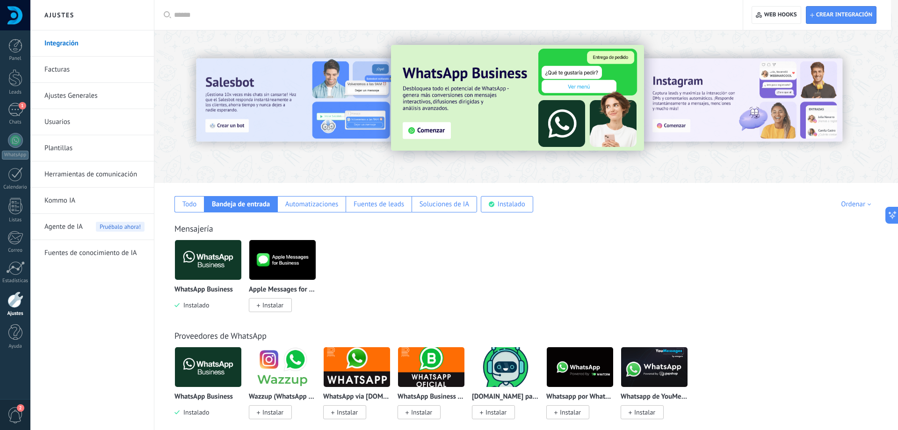
click at [140, 327] on div "Integración Facturas Ajustes Generales Usuarios Plantillas Herramientas de comu…" at bounding box center [92, 230] width 124 height 400
drag, startPoint x: 604, startPoint y: 272, endPoint x: 631, endPoint y: 259, distance: 29.9
click at [608, 272] on div "WhatsApp Business Instalado Apple Messages for Business Instalar" at bounding box center [531, 282] width 713 height 84
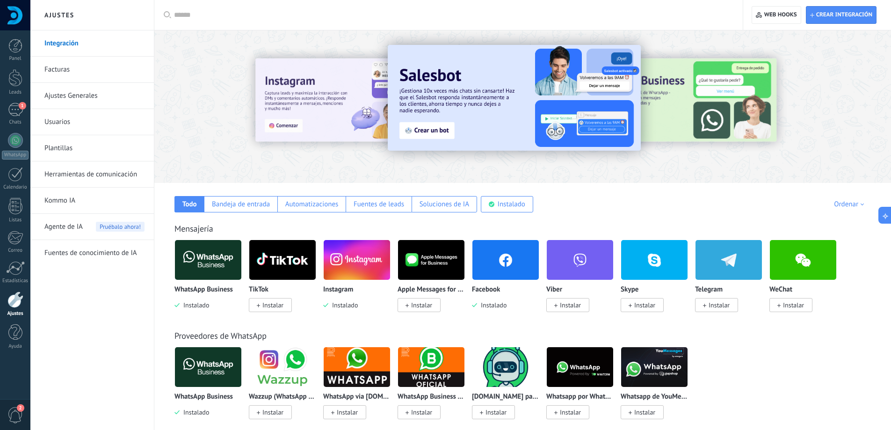
click at [859, 245] on div "WhatsApp Business Instalado TikTok Instalar Instagram Instalado Apple Messages …" at bounding box center [528, 282] width 706 height 84
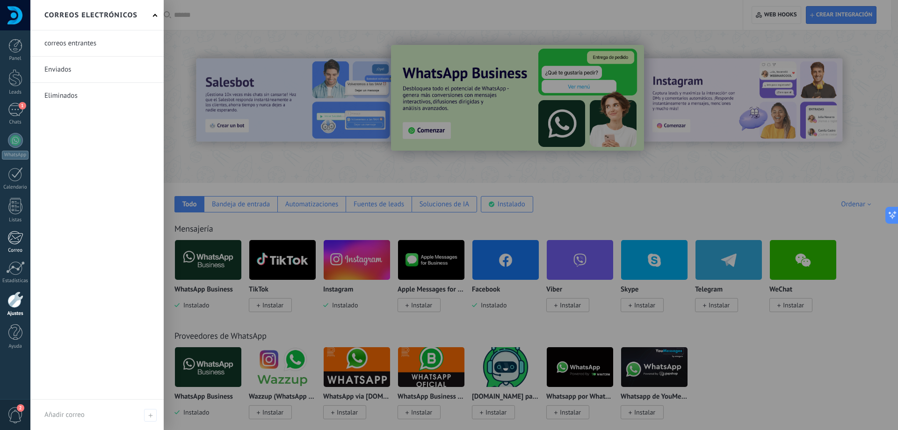
click at [17, 243] on div at bounding box center [14, 238] width 15 height 14
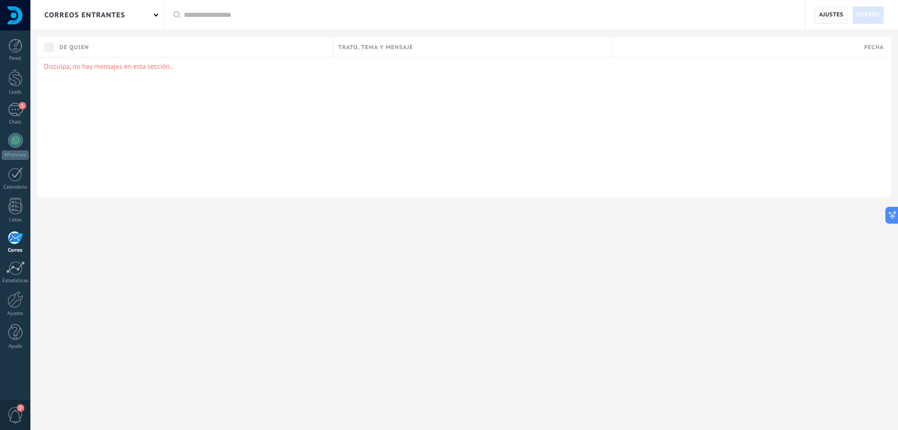
click at [833, 18] on span "Ajustes" at bounding box center [831, 15] width 24 height 17
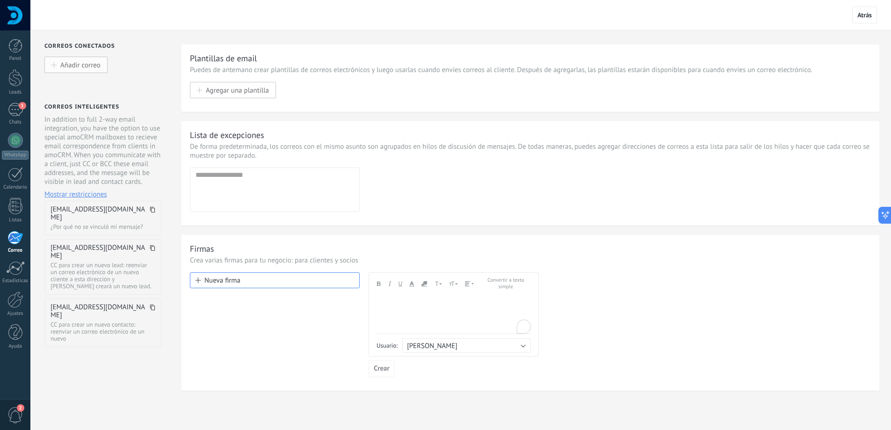
click at [80, 61] on span "Añadir correo" at bounding box center [80, 65] width 40 height 8
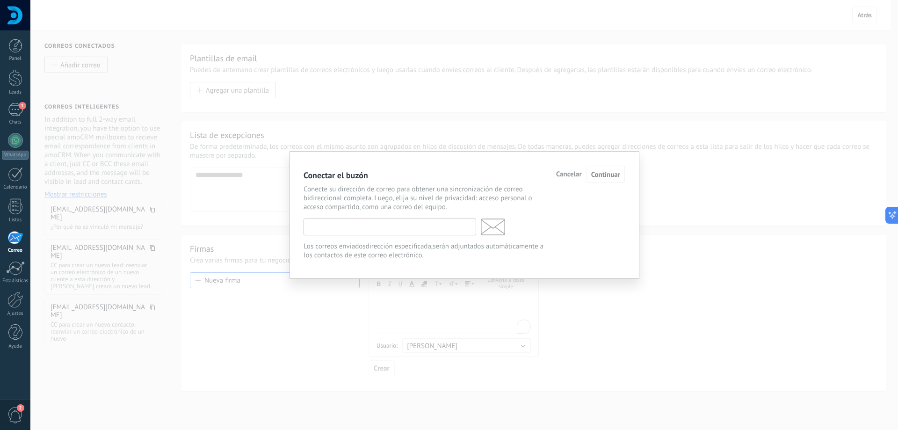
click at [387, 230] on input "text" at bounding box center [390, 226] width 173 height 17
paste input "**********"
type input "**********"
click at [613, 176] on span "Continuar" at bounding box center [605, 174] width 29 height 9
click at [613, 171] on span "Continuar" at bounding box center [605, 174] width 29 height 9
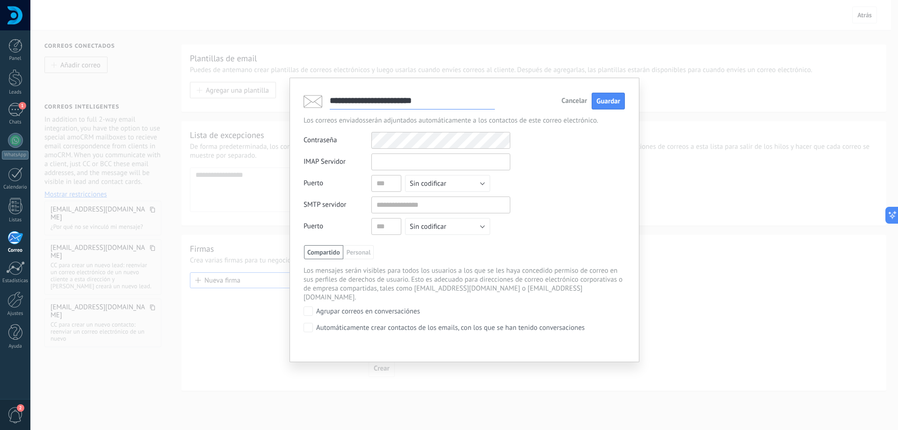
click at [395, 164] on input "text" at bounding box center [440, 161] width 139 height 17
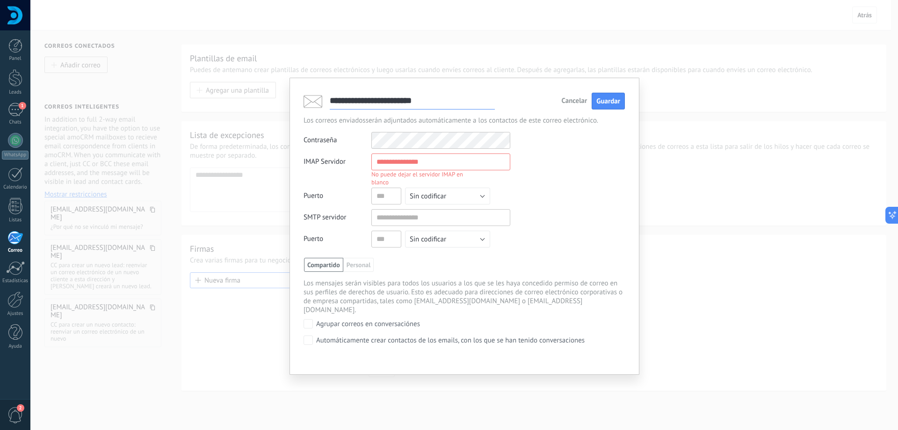
click at [435, 156] on input "text" at bounding box center [440, 161] width 139 height 17
click at [418, 165] on input "text" at bounding box center [440, 161] width 139 height 17
paste input "**********"
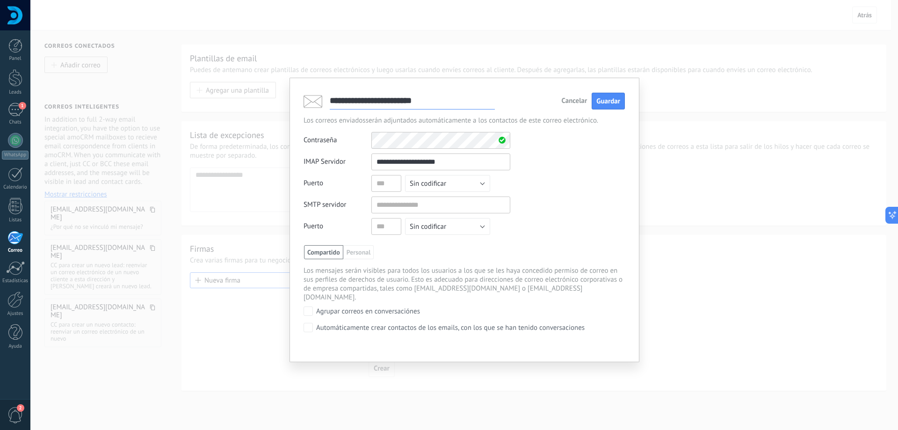
type input "**********"
click at [389, 184] on input "text" at bounding box center [386, 183] width 30 height 17
type input "***"
click at [616, 212] on div "**********" at bounding box center [464, 196] width 321 height 86
click at [424, 209] on input "text" at bounding box center [440, 204] width 139 height 17
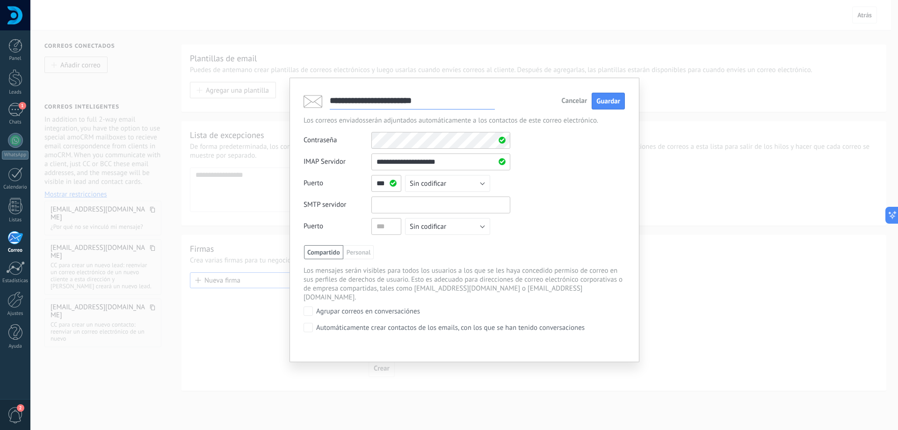
paste input "**********"
type input "**********"
click at [388, 228] on input "text" at bounding box center [386, 226] width 30 height 17
type input "***"
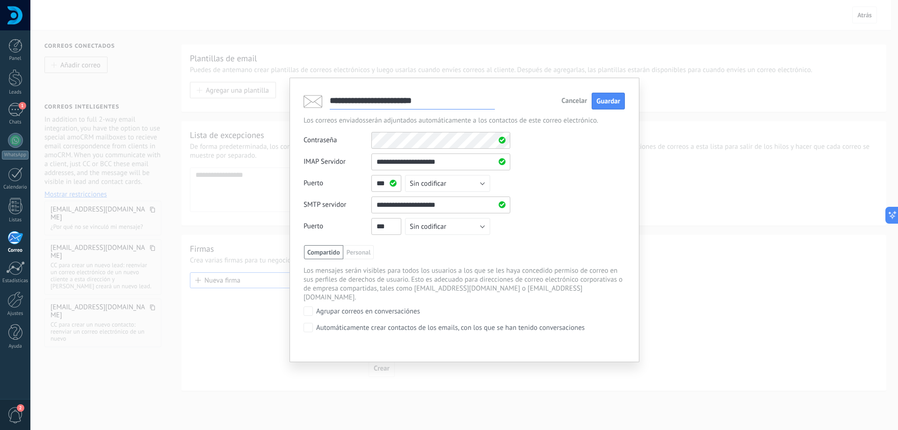
click at [545, 230] on div "**********" at bounding box center [464, 196] width 321 height 86
click at [324, 252] on span "Compartido" at bounding box center [323, 252] width 39 height 14
click at [613, 103] on span "Guardar" at bounding box center [608, 101] width 24 height 9
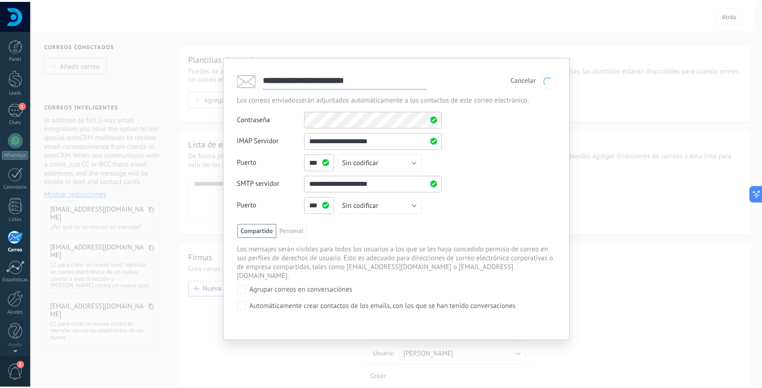
scroll to position [1, 0]
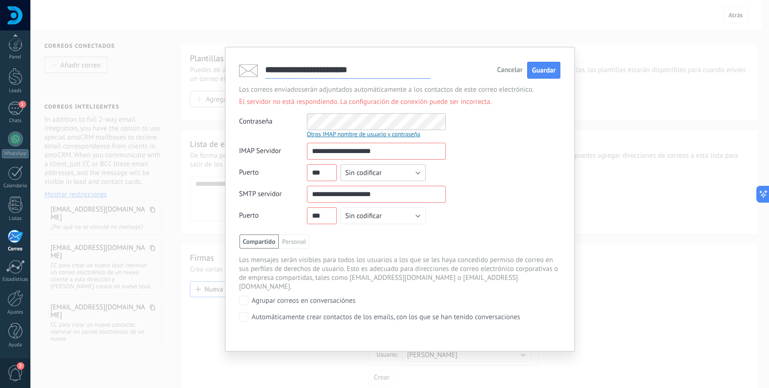
click at [392, 169] on button "Sin codificar" at bounding box center [383, 172] width 85 height 17
click at [395, 172] on span "Sin codificar" at bounding box center [378, 172] width 87 height 9
click at [391, 172] on button "Sin codificar" at bounding box center [383, 172] width 85 height 17
click at [480, 173] on div "**********" at bounding box center [399, 186] width 321 height 86
click at [386, 171] on button "Sin codificar" at bounding box center [383, 172] width 85 height 17
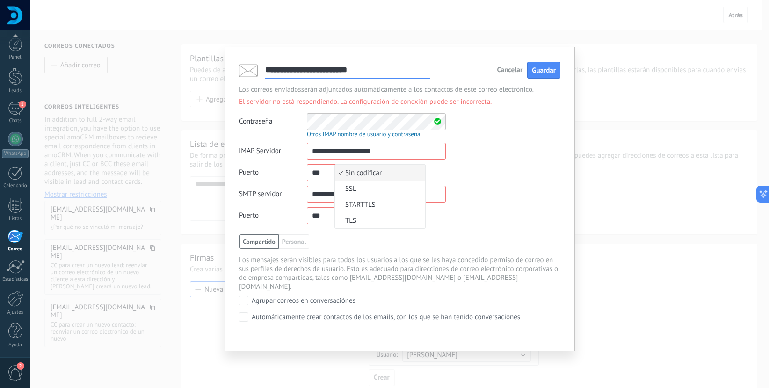
click at [467, 174] on div "**********" at bounding box center [399, 186] width 321 height 86
click at [397, 170] on button "Sin codificar" at bounding box center [383, 172] width 85 height 17
click at [375, 196] on li "SSL" at bounding box center [380, 189] width 90 height 16
click at [370, 212] on span "Sin codificar" at bounding box center [363, 215] width 36 height 9
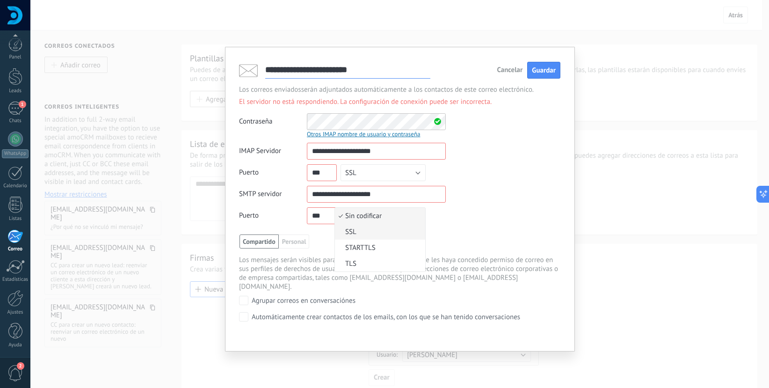
click at [365, 234] on span "SSL" at bounding box center [378, 231] width 87 height 9
click at [544, 67] on span "Guardar" at bounding box center [544, 70] width 24 height 9
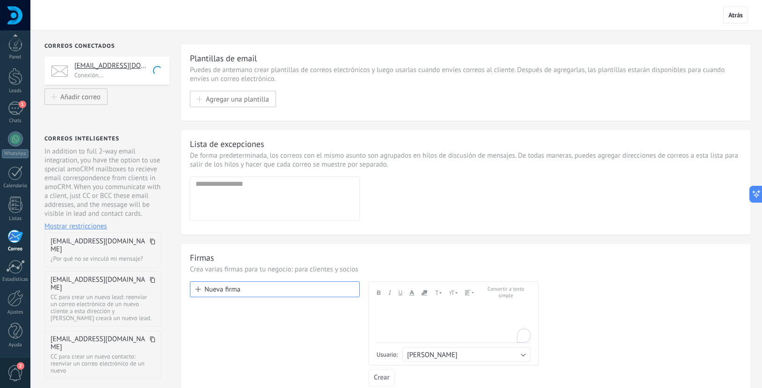
click at [317, 209] on div "Agregar dirección Dirección de email incorrecta!" at bounding box center [275, 198] width 170 height 44
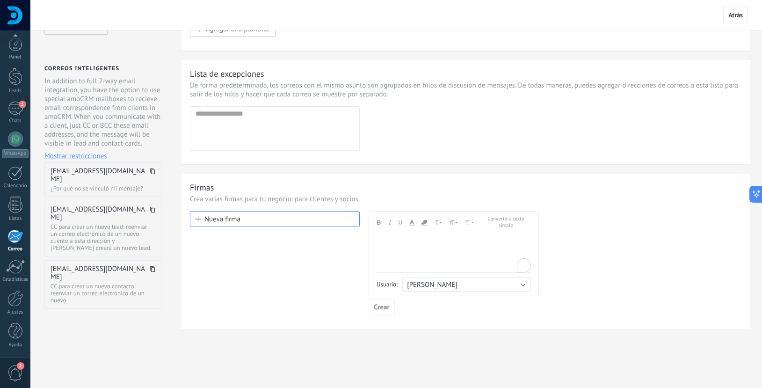
scroll to position [73, 0]
drag, startPoint x: 428, startPoint y: 235, endPoint x: 406, endPoint y: 235, distance: 21.5
click at [427, 235] on div "To enrich screen reader interactions, please activate Accessibility in Grammarl…" at bounding box center [454, 235] width 154 height 8
drag, startPoint x: 461, startPoint y: 281, endPoint x: 465, endPoint y: 278, distance: 5.1
click at [462, 279] on button "[PERSON_NAME]" at bounding box center [466, 282] width 129 height 15
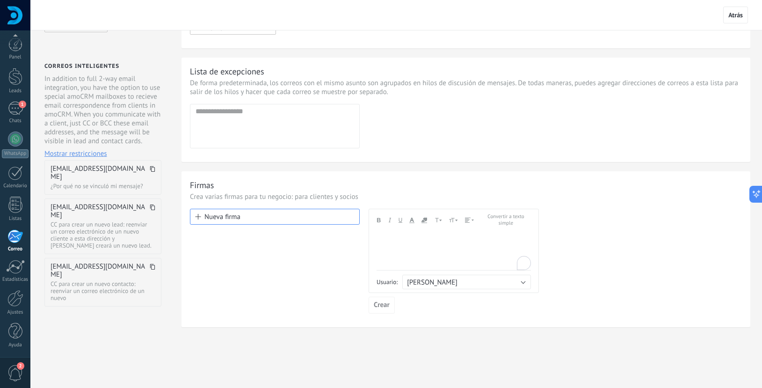
drag, startPoint x: 436, startPoint y: 252, endPoint x: 422, endPoint y: 246, distance: 15.3
click at [435, 252] on div "To enrich screen reader interactions, please activate Accessibility in Grammarl…" at bounding box center [454, 250] width 154 height 39
click at [422, 246] on div "To enrich screen reader interactions, please activate Accessibility in Grammarl…" at bounding box center [454, 250] width 154 height 39
click at [401, 248] on div "**********" at bounding box center [454, 250] width 154 height 39
click at [496, 242] on div "**********" at bounding box center [454, 250] width 154 height 39
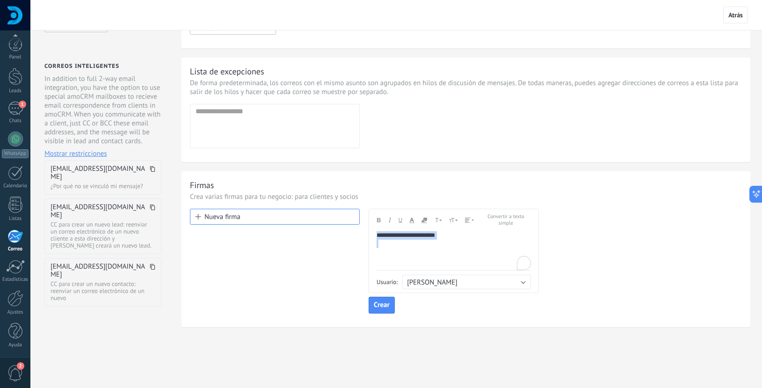
drag, startPoint x: 495, startPoint y: 239, endPoint x: 371, endPoint y: 234, distance: 124.1
click at [371, 234] on div "**********" at bounding box center [454, 251] width 170 height 84
click at [382, 221] on div "Andale Mono Arial Arial Black Book Antiqua Comic Sans MS Courier New Helvetica …" at bounding box center [429, 220] width 104 height 13
click at [379, 220] on icon "button" at bounding box center [379, 220] width 4 height 5
click at [453, 240] on div "To enrich screen reader interactions, please activate Accessibility in Grammarl…" at bounding box center [454, 244] width 154 height 8
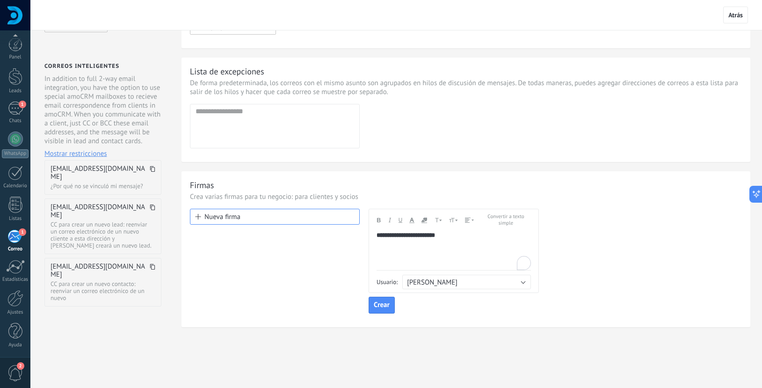
click at [402, 246] on div "To enrich screen reader interactions, please activate Accessibility in Grammarl…" at bounding box center [454, 244] width 154 height 8
click at [428, 219] on div "Andale Mono Arial Arial Black Book Antiqua Comic Sans MS Courier New Helvetica …" at bounding box center [429, 220] width 104 height 13
click at [423, 219] on use "button" at bounding box center [425, 220] width 6 height 5
drag, startPoint x: 519, startPoint y: 218, endPoint x: 574, endPoint y: 236, distance: 57.8
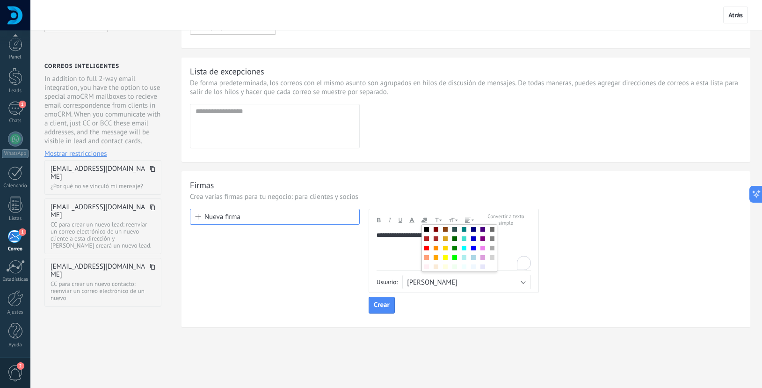
click at [574, 236] on div "**********" at bounding box center [466, 261] width 552 height 105
click at [543, 240] on div "**********" at bounding box center [466, 261] width 552 height 105
drag, startPoint x: 426, startPoint y: 251, endPoint x: 417, endPoint y: 248, distance: 9.2
click at [426, 251] on div "**********" at bounding box center [454, 250] width 154 height 39
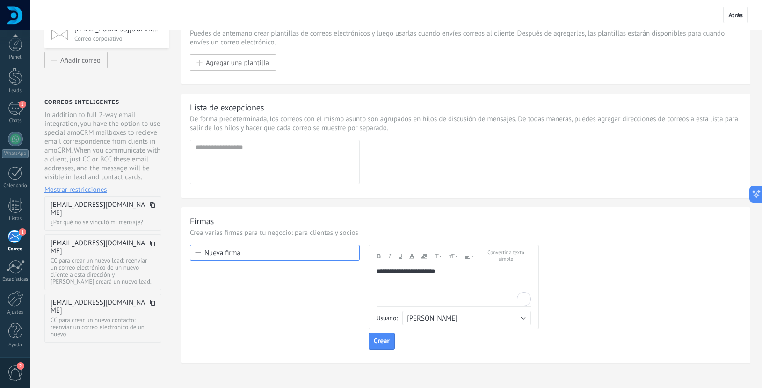
scroll to position [0, 0]
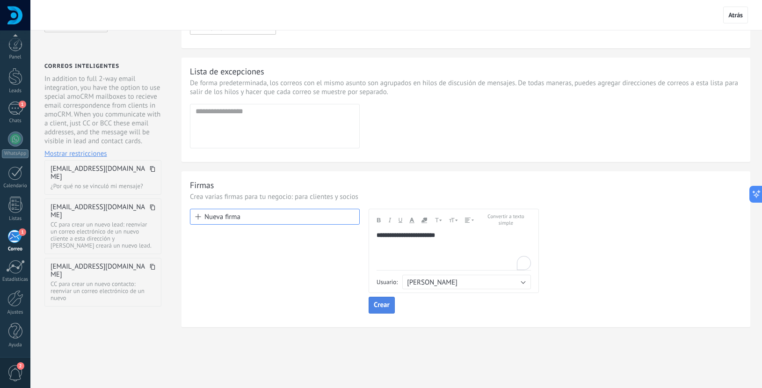
click at [385, 305] on span "Crear" at bounding box center [382, 305] width 16 height 7
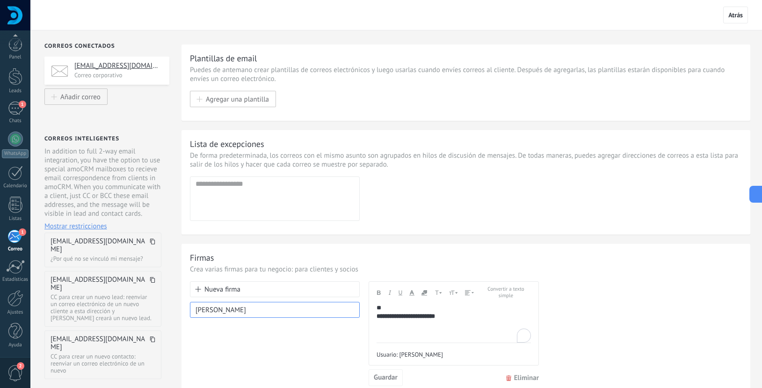
scroll to position [73, 0]
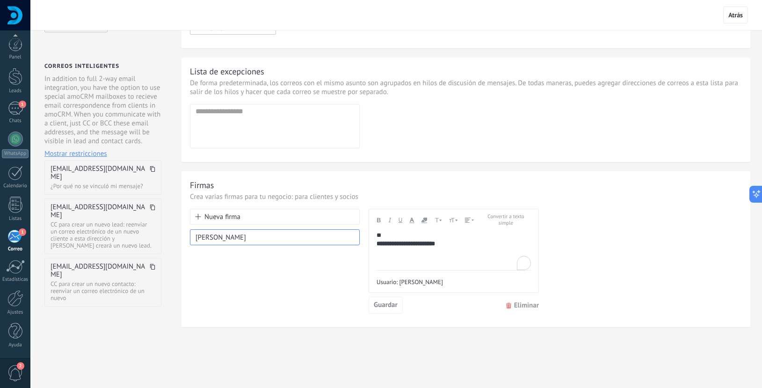
click at [428, 274] on div "Usuario: [PERSON_NAME]" at bounding box center [454, 279] width 154 height 19
drag, startPoint x: 417, startPoint y: 282, endPoint x: 325, endPoint y: 276, distance: 92.4
click at [417, 282] on span "Usuario: [PERSON_NAME]" at bounding box center [410, 282] width 66 height 8
drag, startPoint x: 265, startPoint y: 232, endPoint x: 257, endPoint y: 211, distance: 22.5
click at [265, 232] on div "[PERSON_NAME]" at bounding box center [275, 237] width 170 height 16
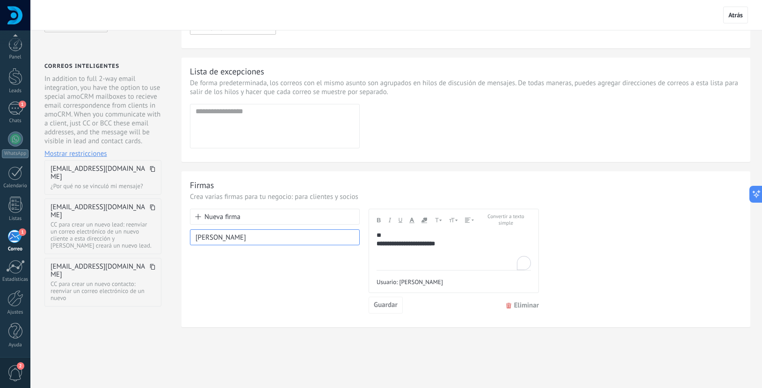
click at [257, 211] on button "Nueva firma" at bounding box center [275, 217] width 170 height 16
click at [302, 238] on div "[PERSON_NAME]" at bounding box center [275, 237] width 170 height 16
drag, startPoint x: 527, startPoint y: 307, endPoint x: 347, endPoint y: 291, distance: 180.8
click at [328, 301] on div "**********" at bounding box center [466, 261] width 552 height 105
click at [481, 255] on div "**********" at bounding box center [454, 250] width 154 height 39
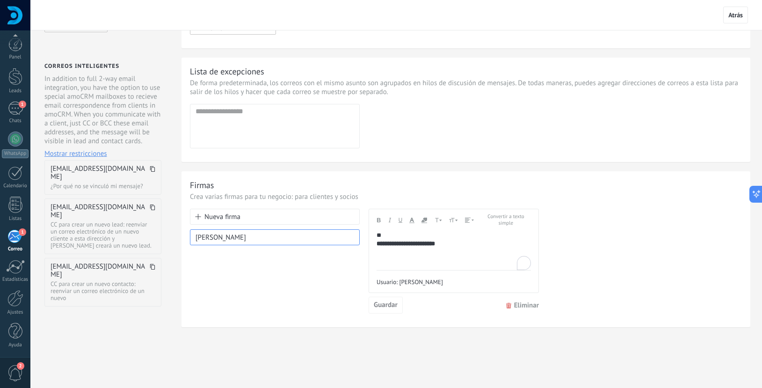
click at [448, 257] on div "**********" at bounding box center [454, 250] width 154 height 39
drag, startPoint x: 492, startPoint y: 254, endPoint x: 430, endPoint y: 244, distance: 62.1
click at [490, 253] on div "**********" at bounding box center [454, 250] width 154 height 39
click at [415, 242] on strong "**********" at bounding box center [406, 243] width 58 height 6
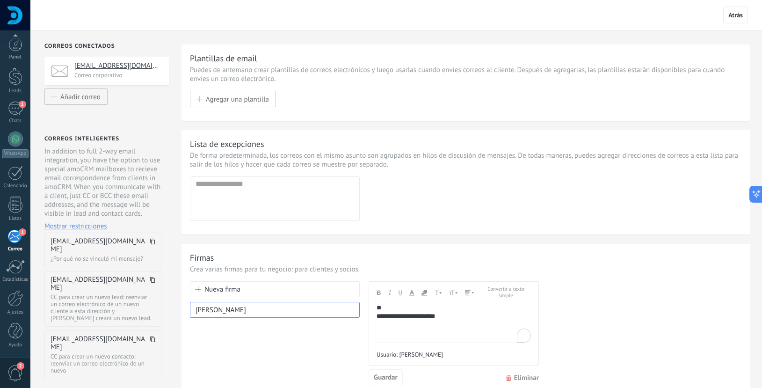
click at [457, 322] on div "**********" at bounding box center [454, 323] width 154 height 39
click at [219, 96] on span "Agregar una plantilla" at bounding box center [237, 99] width 63 height 8
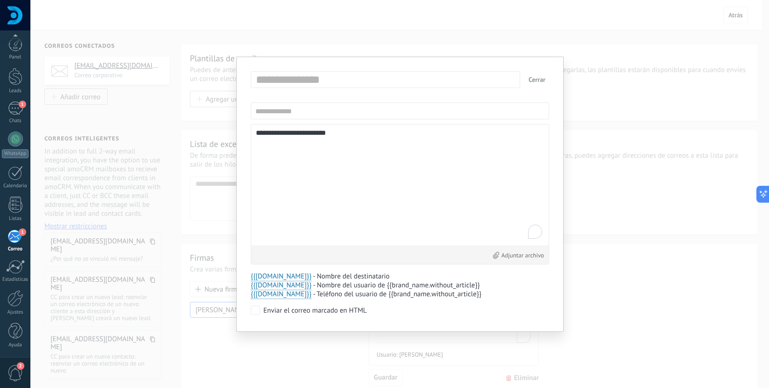
click at [387, 158] on textarea "**********" at bounding box center [400, 184] width 288 height 111
click at [542, 77] on button "Cerrar" at bounding box center [537, 79] width 24 height 17
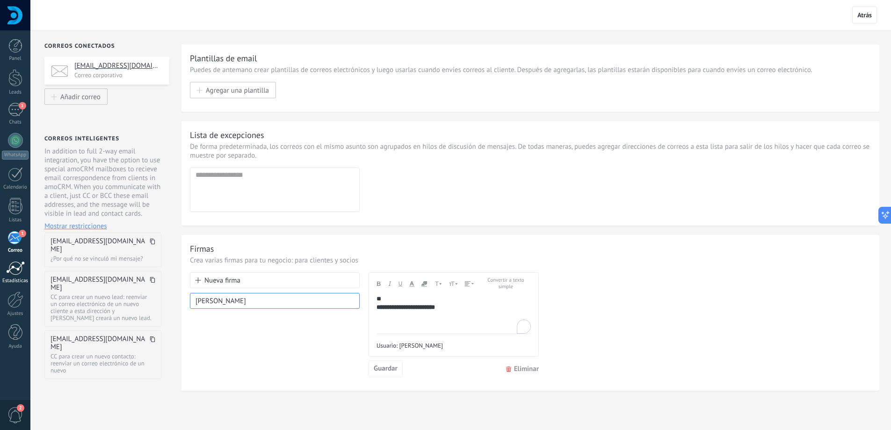
click at [11, 269] on div at bounding box center [15, 268] width 19 height 14
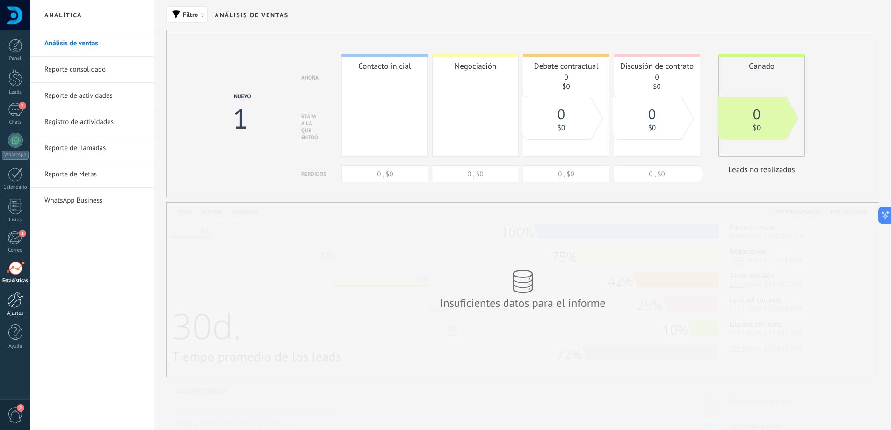
click at [14, 298] on div at bounding box center [15, 299] width 16 height 16
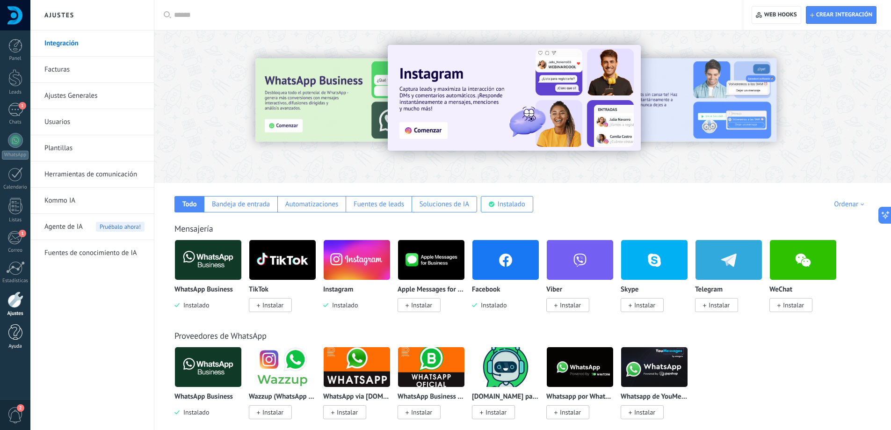
click at [17, 330] on div at bounding box center [15, 332] width 14 height 16
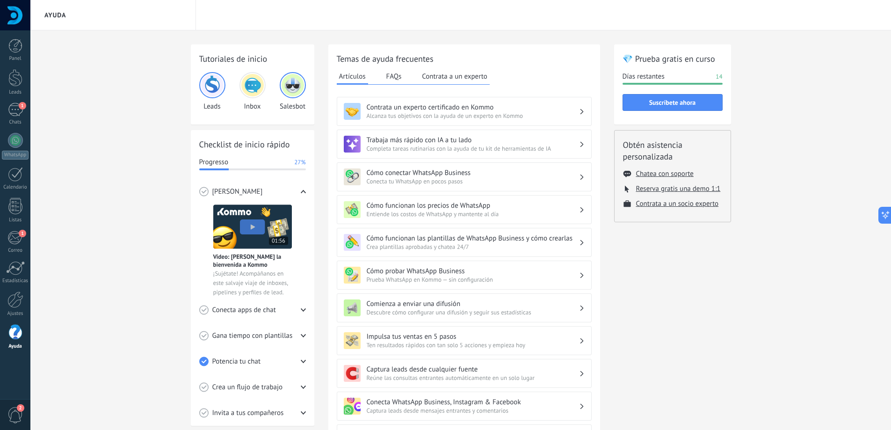
click at [15, 412] on span "2" at bounding box center [15, 415] width 16 height 16
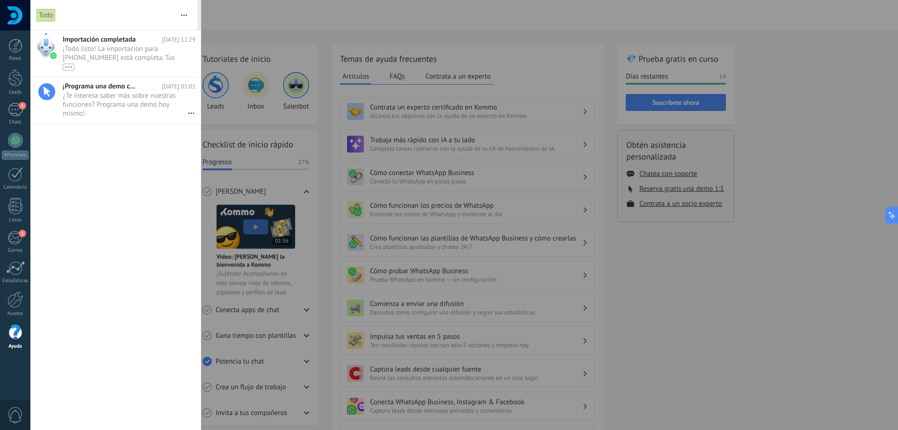
click at [268, 41] on div at bounding box center [449, 215] width 898 height 430
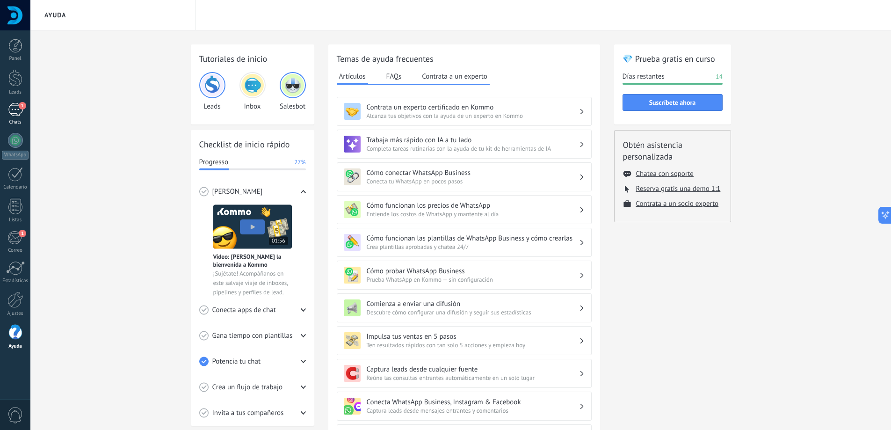
click at [9, 113] on div "1" at bounding box center [15, 110] width 15 height 14
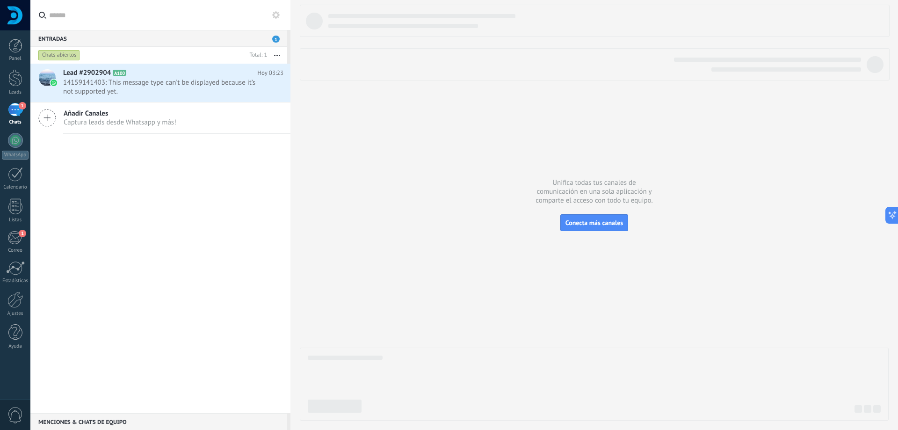
click at [148, 188] on div "Lead #2902904 A100 [DATE] 03:23 14159141403: This message type can’t be display…" at bounding box center [160, 238] width 260 height 349
click at [145, 120] on span "Captura leads desde Whatsapp y más!" at bounding box center [120, 122] width 113 height 9
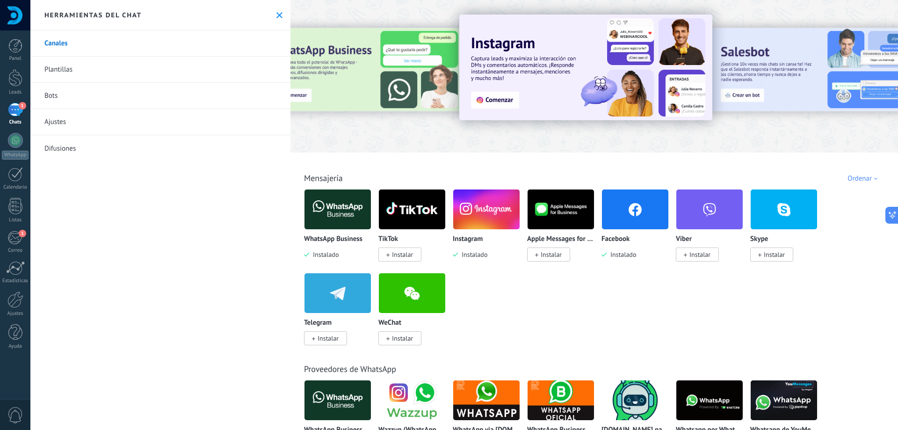
click at [17, 106] on div "1" at bounding box center [15, 110] width 15 height 14
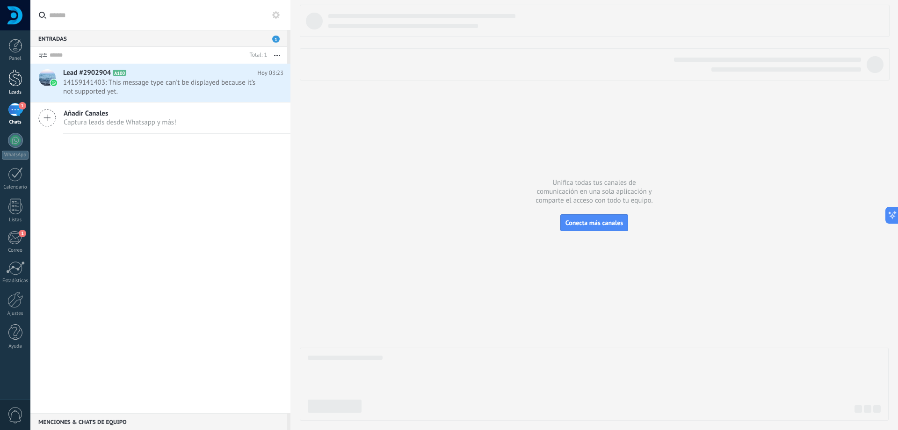
click at [14, 80] on div at bounding box center [15, 77] width 14 height 17
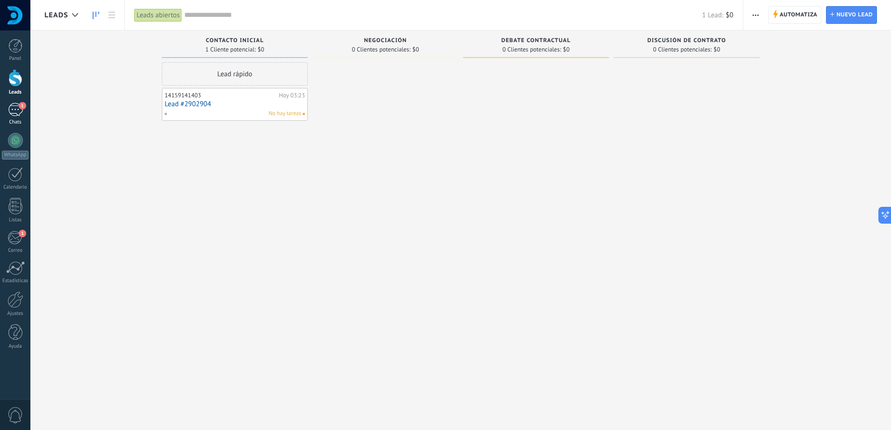
click at [13, 110] on div "1" at bounding box center [15, 110] width 15 height 14
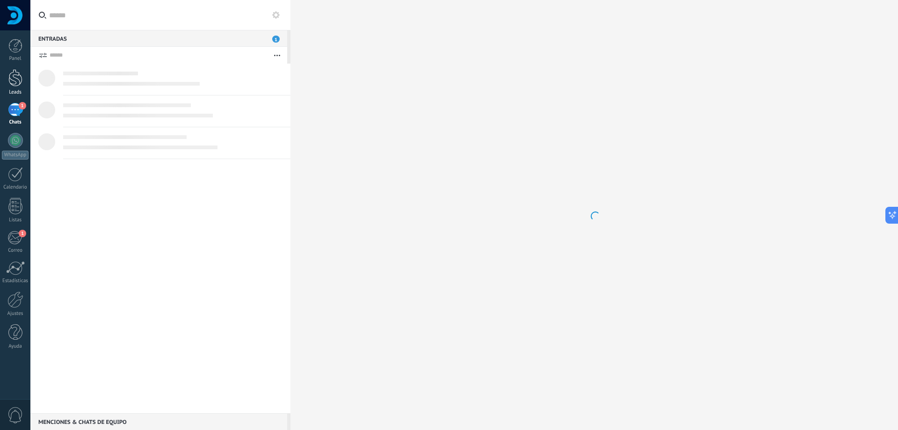
click at [12, 80] on div at bounding box center [15, 77] width 14 height 17
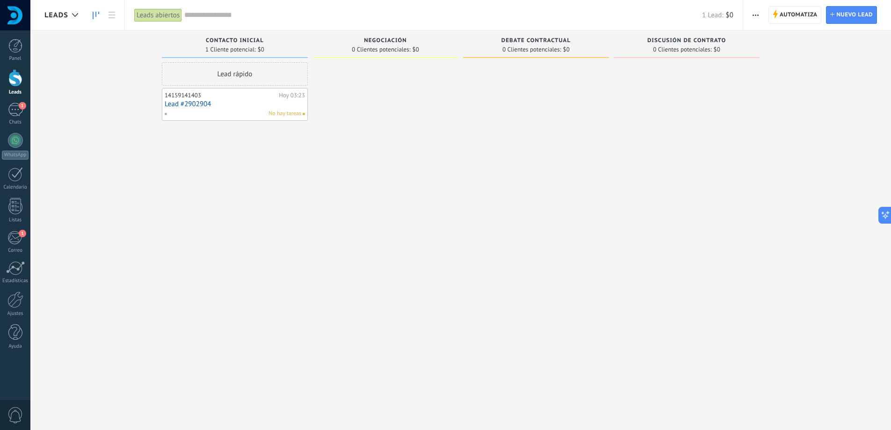
click at [192, 105] on link "Lead #2902904" at bounding box center [235, 104] width 140 height 8
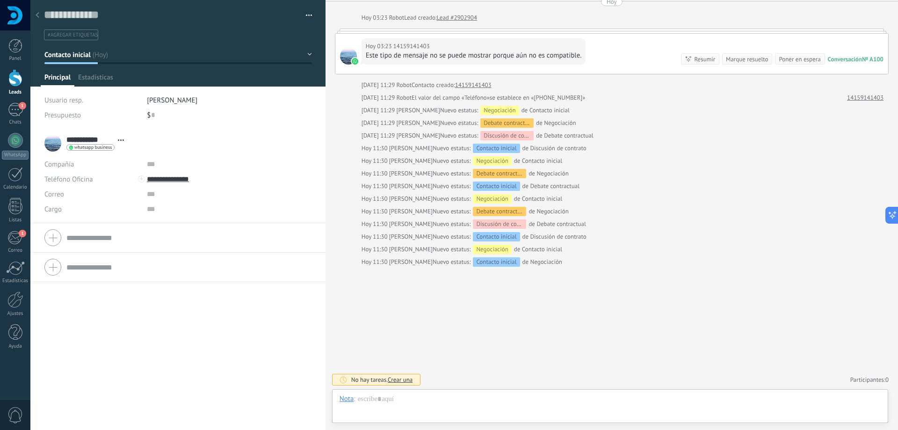
scroll to position [14, 0]
click at [425, 330] on div "Buscar Carga más [DATE] [DATE] 03:23 Robot Lead creado: Lead #2902904 [DATE] 03…" at bounding box center [612, 196] width 573 height 467
click at [438, 406] on div at bounding box center [610, 408] width 541 height 28
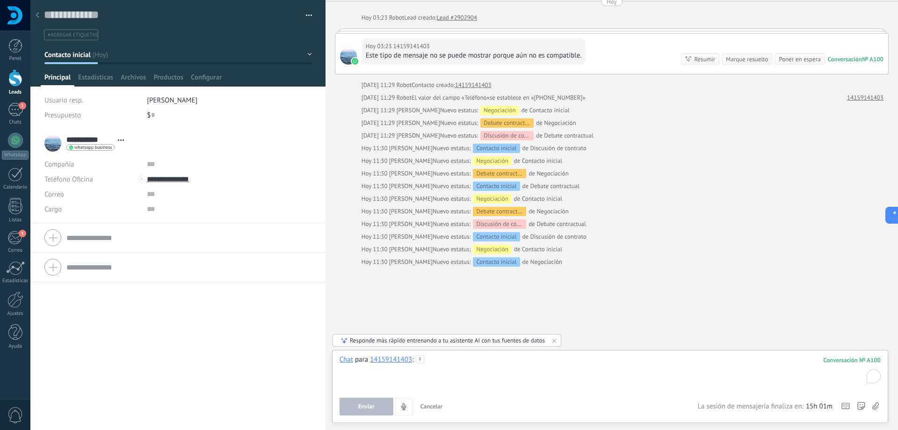
click at [472, 360] on div "To enrich screen reader interactions, please activate Accessibility in Grammarl…" at bounding box center [610, 373] width 541 height 36
click at [36, 17] on icon at bounding box center [38, 15] width 4 height 6
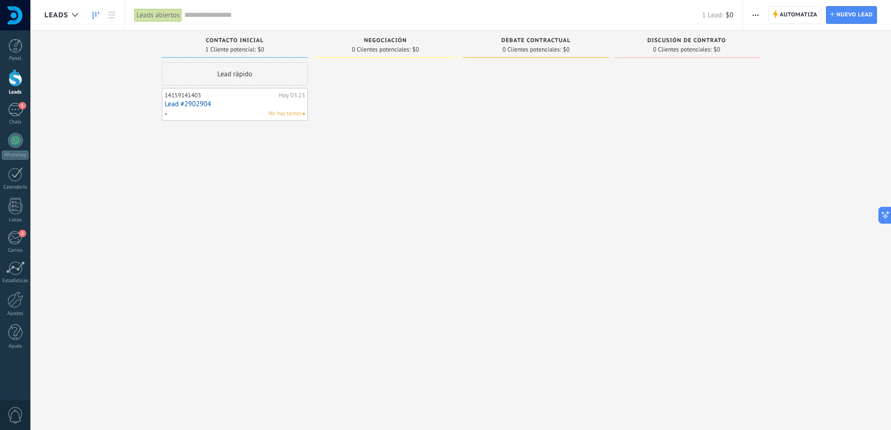
click at [116, 140] on div "Leads Entrantes Solicitudes: [PHONE_NUMBER] Contacto inicial 1 Cliente potencia…" at bounding box center [467, 200] width 847 height 340
click at [13, 99] on div "Panel Leads 2 Chats WhatsApp Clientes" at bounding box center [15, 199] width 30 height 320
click at [22, 109] on div "2" at bounding box center [15, 110] width 15 height 14
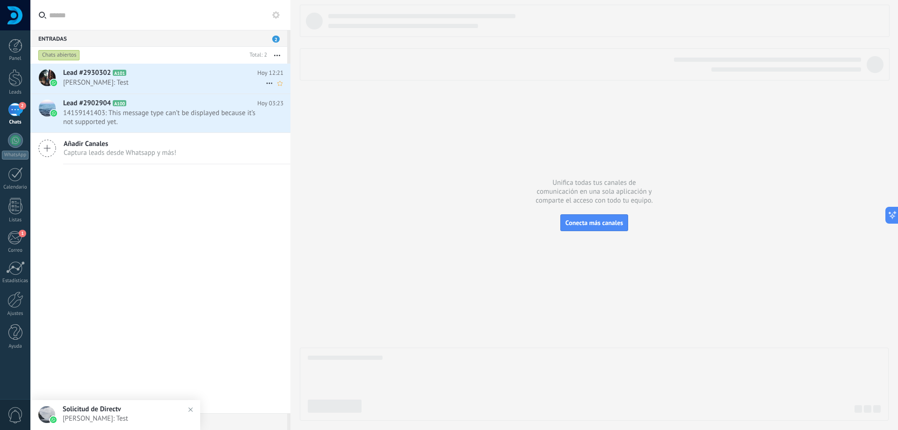
click at [163, 75] on h2 "Lead #2930302 A101" at bounding box center [160, 72] width 194 height 9
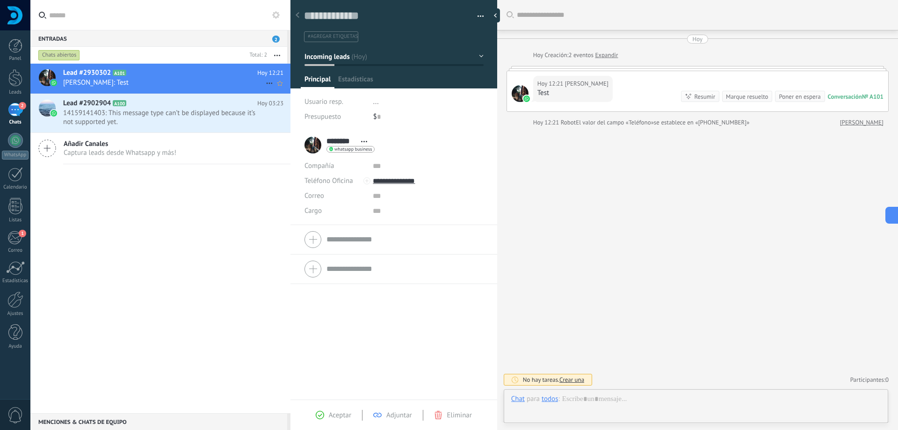
scroll to position [14, 0]
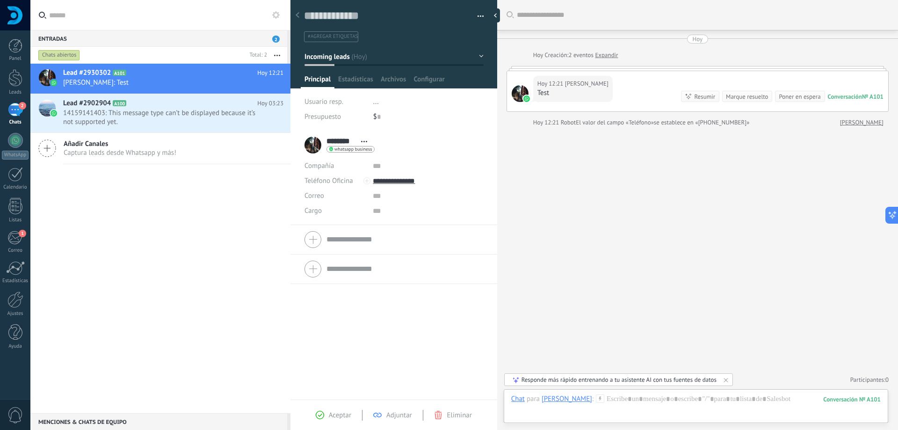
click at [313, 149] on div "******** [PERSON_NAME] ******** [PERSON_NAME] Abrir detalle Copie el nombre Des…" at bounding box center [340, 144] width 70 height 23
click at [313, 147] on div "******** [PERSON_NAME] ******** [PERSON_NAME] Abrir detalle Copie el nombre Des…" at bounding box center [340, 144] width 70 height 23
drag, startPoint x: 313, startPoint y: 147, endPoint x: 269, endPoint y: 143, distance: 43.7
click at [312, 147] on div "******** [PERSON_NAME] ******** [PERSON_NAME] Abrir detalle Copie el nombre Des…" at bounding box center [340, 144] width 70 height 23
click at [47, 76] on div at bounding box center [47, 77] width 17 height 17
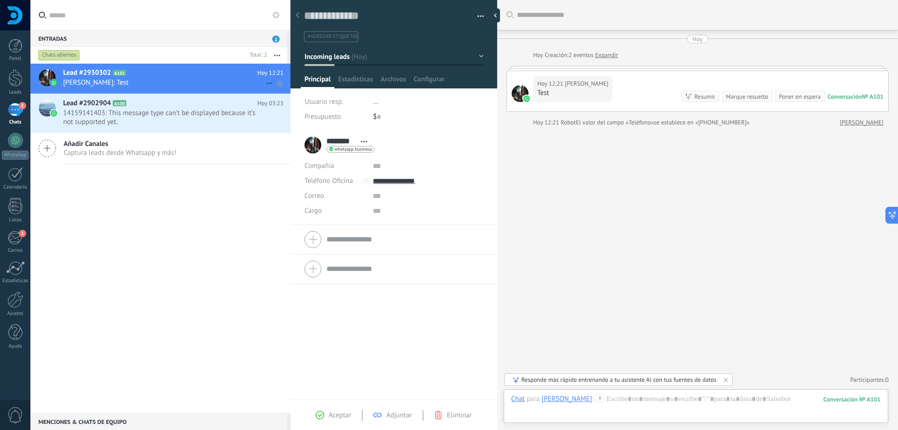
click at [47, 76] on div at bounding box center [47, 77] width 17 height 17
click at [428, 135] on div "******** [PERSON_NAME] ******** [PERSON_NAME] Abrir detalle Copie el nombre Des…" at bounding box center [394, 144] width 179 height 23
click at [353, 150] on span "whatsapp business" at bounding box center [353, 149] width 37 height 5
click at [366, 162] on div "Enviar mensaje" at bounding box center [362, 162] width 70 height 16
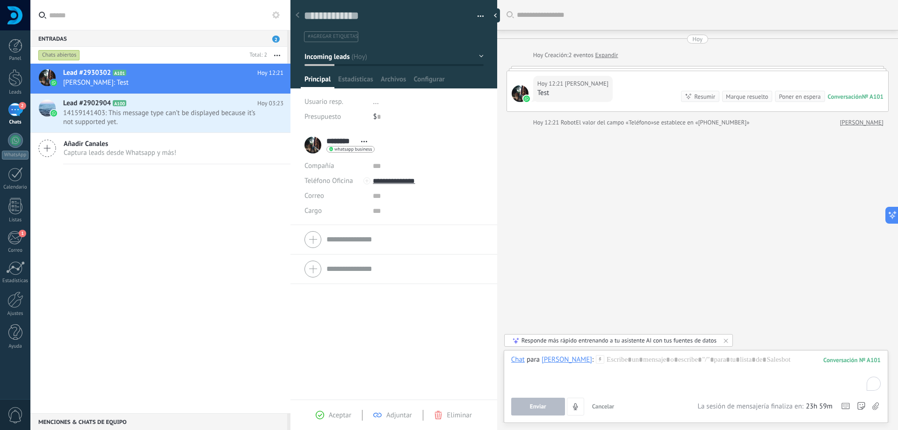
click at [655, 264] on div "Buscar Carga más [DATE] [DATE] Creación: 2 eventos Expandir [DATE] 12:21 [PERSO…" at bounding box center [697, 215] width 401 height 430
click at [650, 265] on div "Buscar Carga más [DATE] [DATE] Creación: 2 eventos Expandir [DATE] 12:21 [PERSO…" at bounding box center [697, 215] width 401 height 430
click at [361, 80] on span "Estadísticas" at bounding box center [355, 82] width 35 height 14
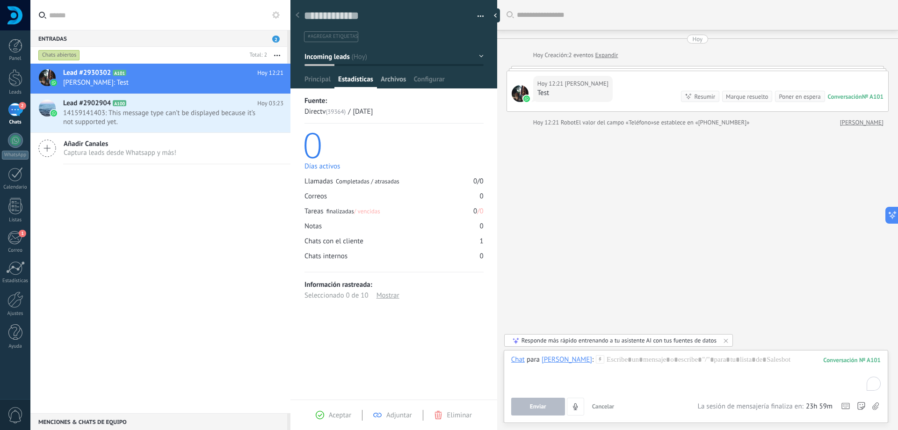
click at [400, 83] on span "Archivos" at bounding box center [393, 82] width 25 height 14
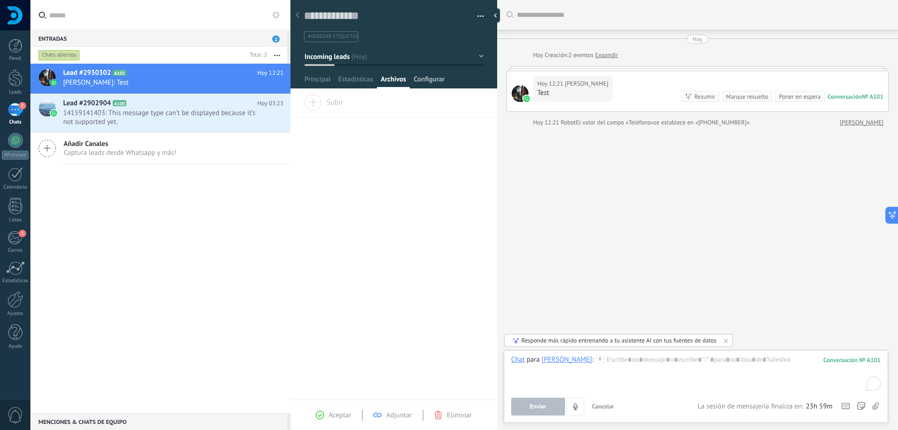
click at [441, 83] on span "Configurar" at bounding box center [429, 82] width 31 height 14
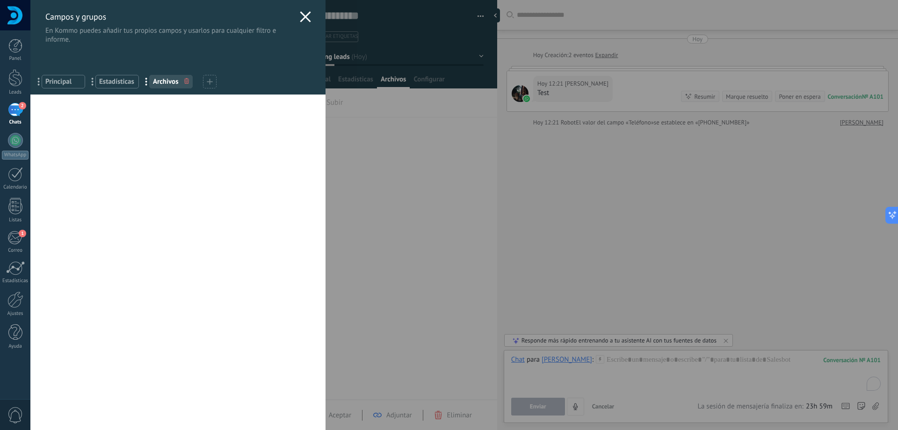
click at [407, 173] on div "Campos y grupos En Kommo puedes añadir tus propios campos y usarlos para cualqu…" at bounding box center [464, 215] width 868 height 430
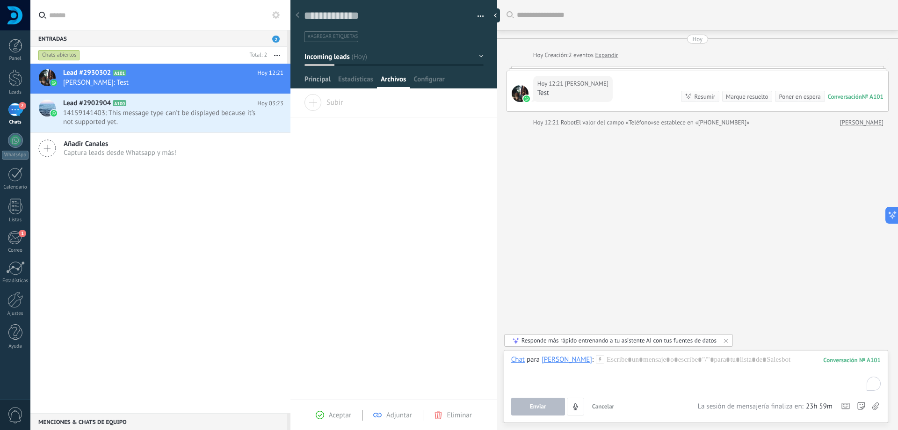
click at [316, 81] on span "Principal" at bounding box center [318, 82] width 26 height 14
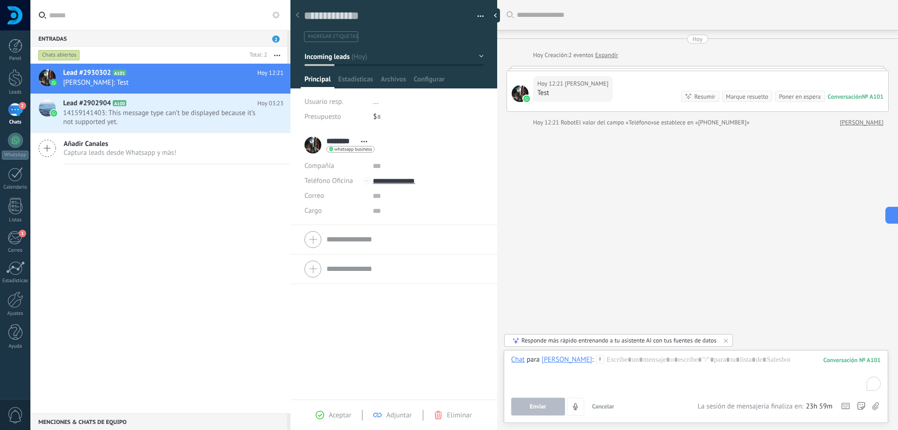
click at [314, 241] on div at bounding box center [394, 239] width 179 height 23
click at [423, 138] on div "******** [PERSON_NAME] ******** [PERSON_NAME] Abrir detalle Copie el nombre Des…" at bounding box center [394, 144] width 179 height 23
click at [313, 271] on div at bounding box center [394, 268] width 179 height 23
click at [383, 221] on input "text" at bounding box center [428, 225] width 110 height 15
click at [369, 242] on div "Correo E-mail priv. Otro e-mail [GEOGRAPHIC_DATA] [GEOGRAPHIC_DATA] Escribir de…" at bounding box center [394, 240] width 179 height 15
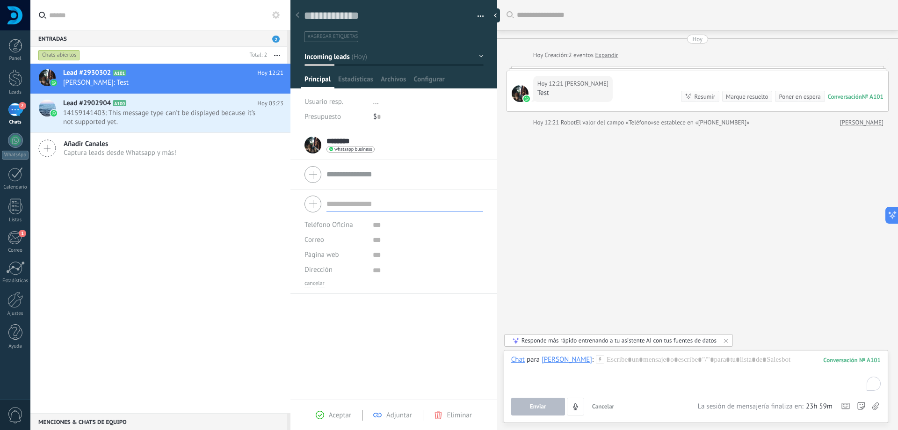
drag, startPoint x: 377, startPoint y: 330, endPoint x: 377, endPoint y: 320, distance: 10.3
click at [377, 328] on div "******** [PERSON_NAME] ******** [PERSON_NAME] Abrir detalle Copie el nombre" at bounding box center [394, 265] width 207 height 269
click at [314, 173] on div at bounding box center [394, 174] width 179 height 23
type textarea "***"
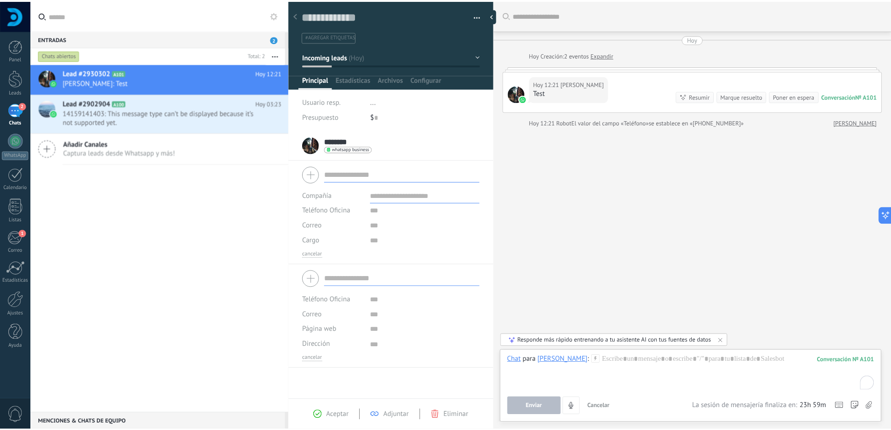
scroll to position [9, 0]
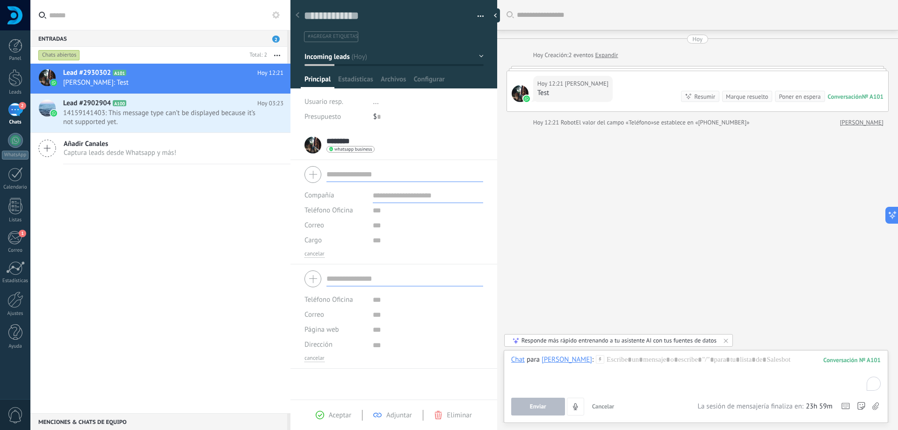
click at [584, 175] on div "Buscar Carga más [DATE] [DATE] Creación: 2 eventos Expandir [DATE] 12:21 [PERSO…" at bounding box center [697, 215] width 401 height 430
click at [608, 58] on link "Expandir" at bounding box center [606, 55] width 23 height 9
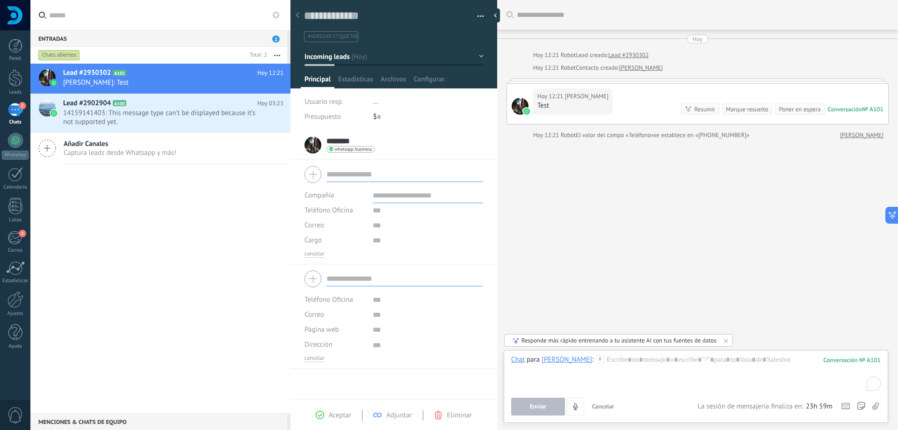
click at [562, 218] on div "Buscar Carga más [DATE] [DATE] 12:21 Robot Lead creado: Lead #2930302 [DATE] 12…" at bounding box center [697, 215] width 401 height 430
click at [640, 363] on div "To enrich screen reader interactions, please activate Accessibility in Grammarl…" at bounding box center [696, 373] width 370 height 36
click at [540, 402] on button "Enviar" at bounding box center [538, 407] width 54 height 18
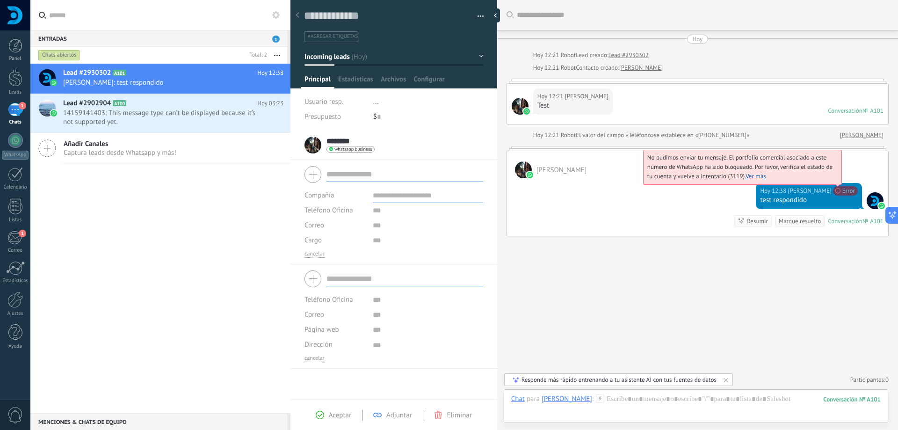
click at [757, 175] on link "Ver más" at bounding box center [756, 176] width 21 height 8
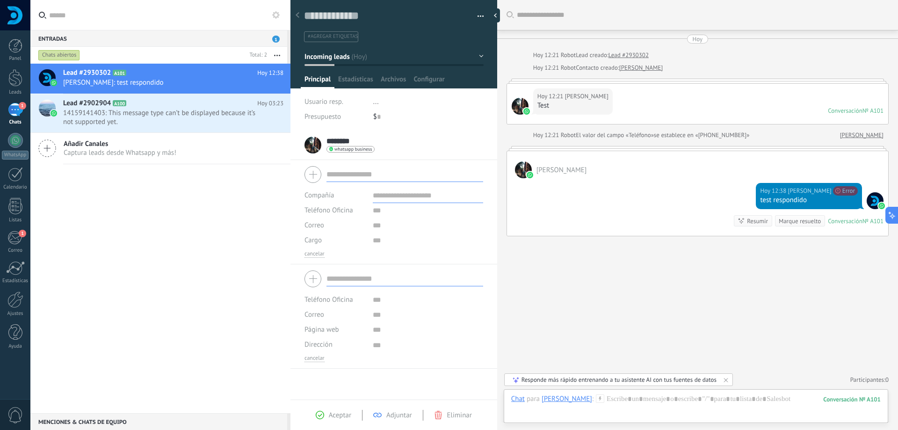
click at [596, 293] on div "Buscar Carga más [DATE] [DATE] 12:21 Robot Lead creado: Lead #2930302 [DATE] 12…" at bounding box center [697, 215] width 401 height 430
click at [20, 242] on div "1" at bounding box center [14, 238] width 15 height 14
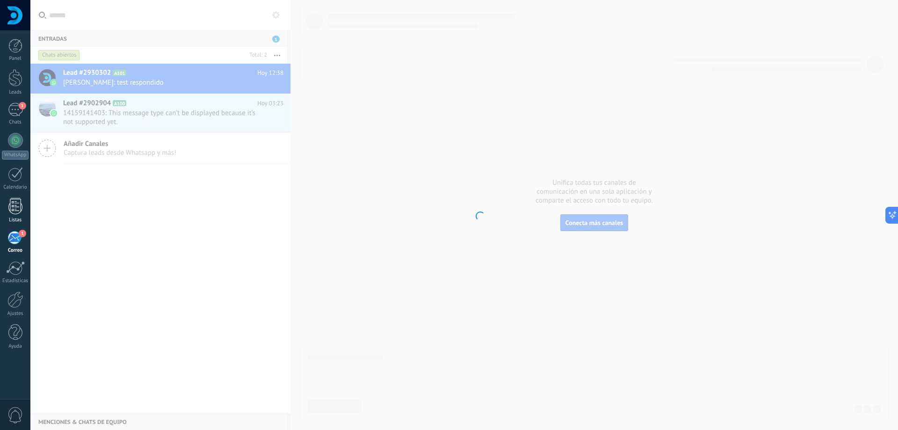
click at [7, 203] on link "Listas" at bounding box center [15, 210] width 30 height 25
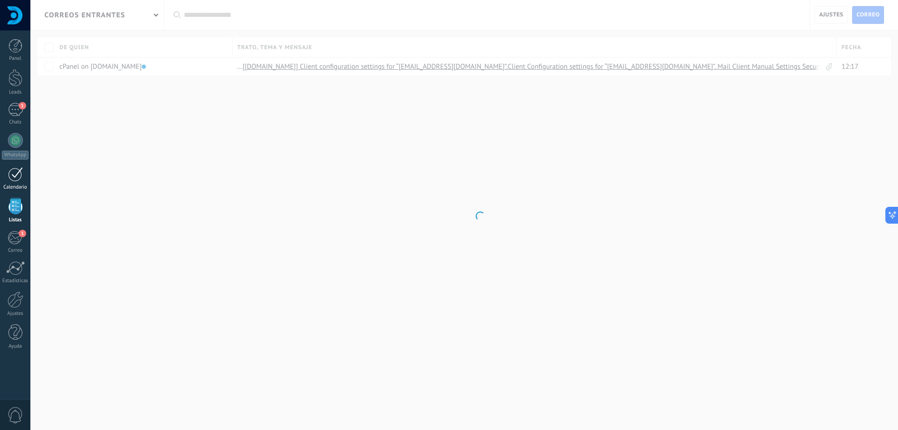
click at [17, 179] on div at bounding box center [15, 174] width 15 height 15
click at [21, 106] on span "1" at bounding box center [22, 105] width 7 height 7
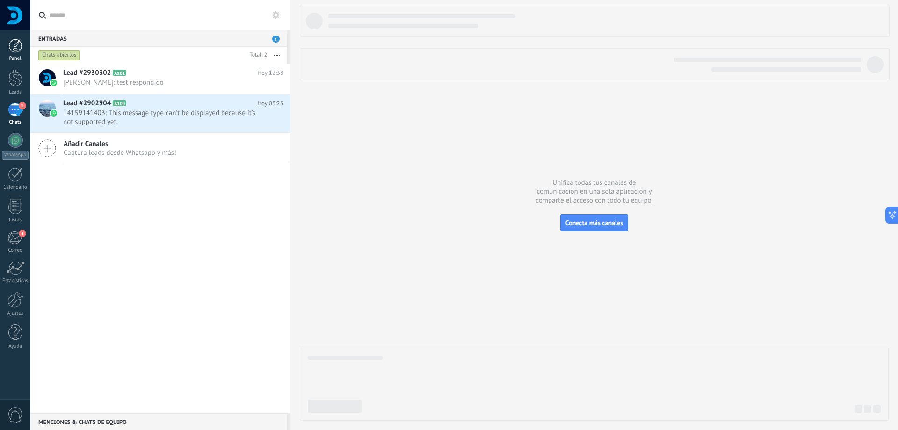
click at [13, 53] on link "Panel" at bounding box center [15, 50] width 30 height 23
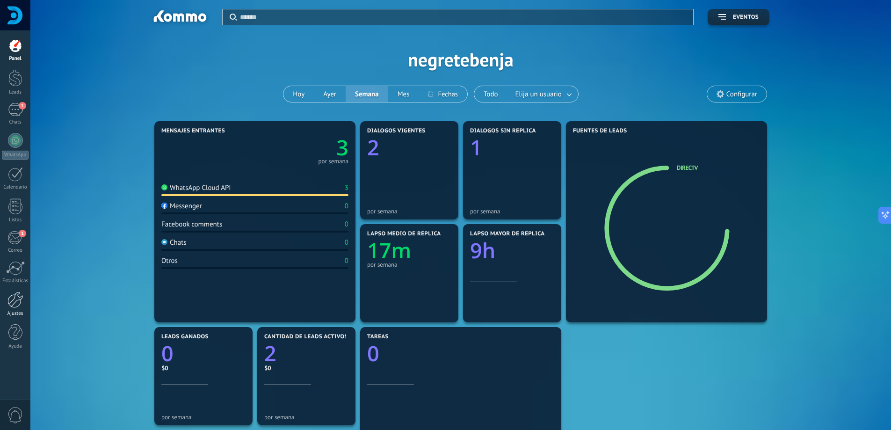
click at [14, 301] on div at bounding box center [15, 299] width 16 height 16
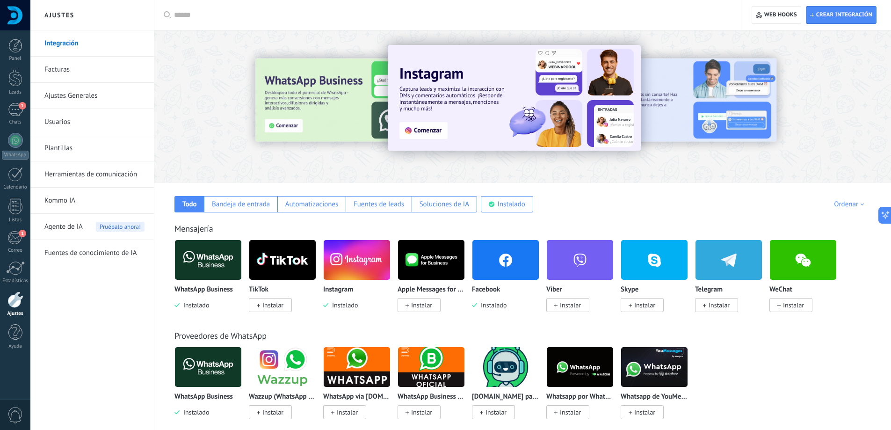
click at [77, 73] on link "Facturas" at bounding box center [94, 70] width 100 height 26
click at [208, 257] on img at bounding box center [208, 259] width 66 height 45
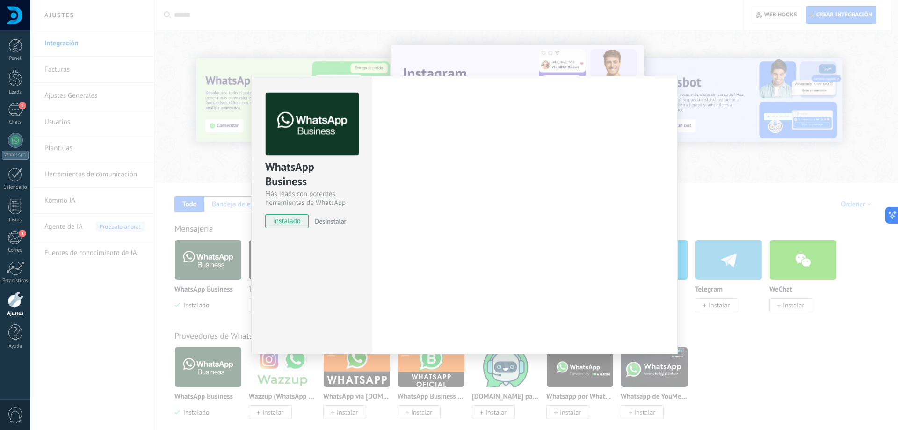
click at [221, 272] on div "WhatsApp Business Más leads con potentes herramientas de WhatsApp instalado Des…" at bounding box center [464, 215] width 868 height 430
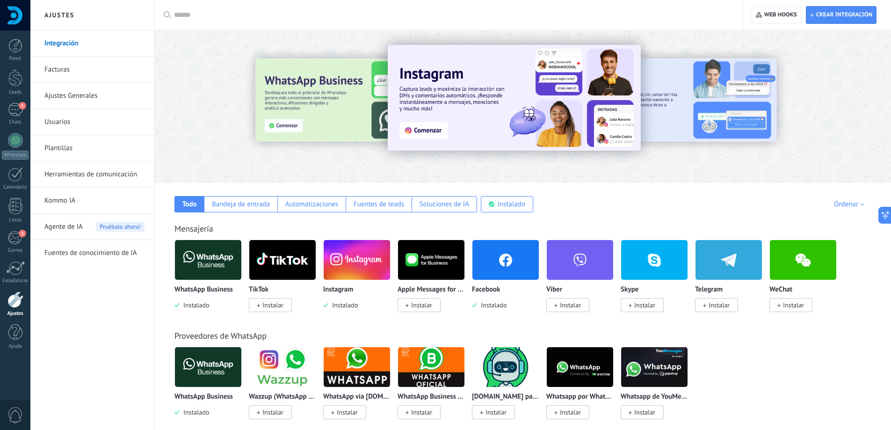
click at [221, 272] on img at bounding box center [208, 259] width 66 height 45
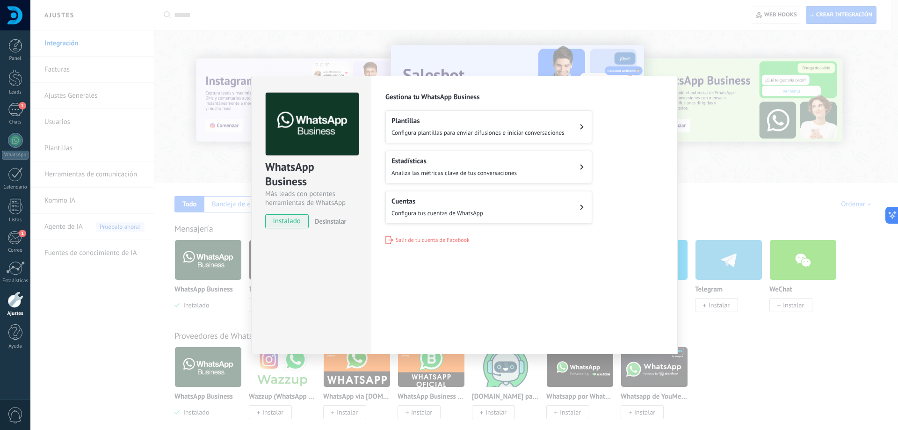
click at [470, 202] on h2 "Cuentas" at bounding box center [438, 201] width 92 height 9
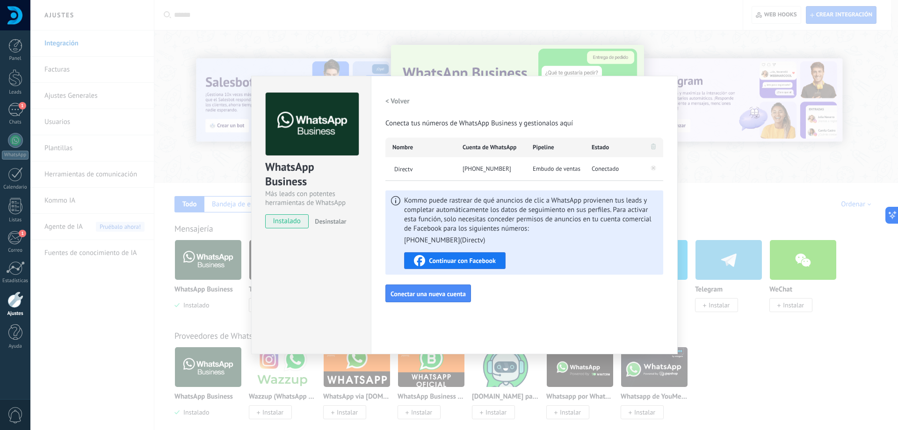
click at [472, 265] on div "Continuar con Facebook" at bounding box center [455, 260] width 82 height 11
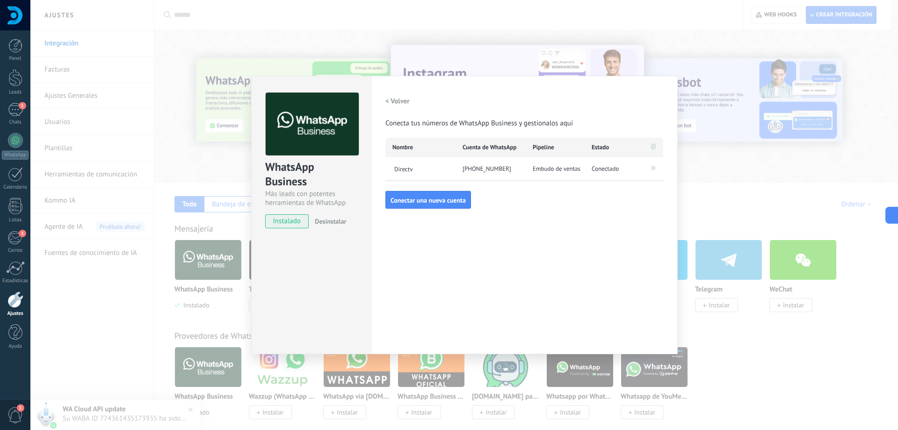
click at [724, 199] on div "WhatsApp Business Más leads con potentes herramientas de WhatsApp instalado Des…" at bounding box center [464, 215] width 868 height 430
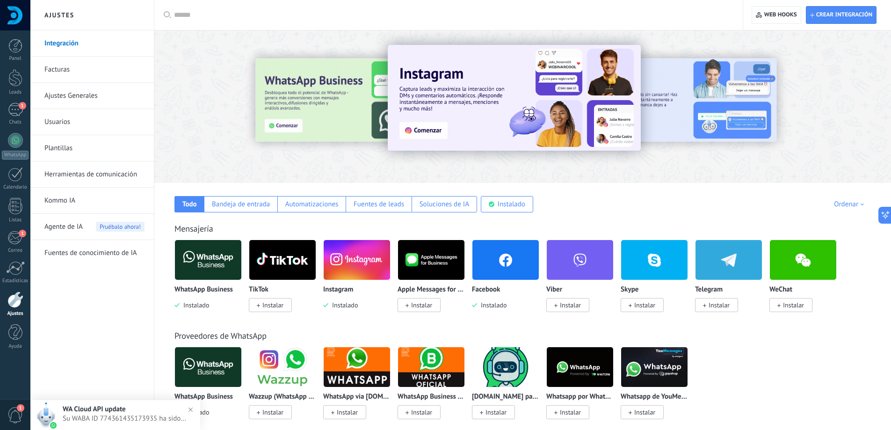
click at [169, 418] on span "Su WABA ID 774361435173935 ha sido restablecido. Esto te permitirá continuar en…" at bounding box center [125, 418] width 124 height 9
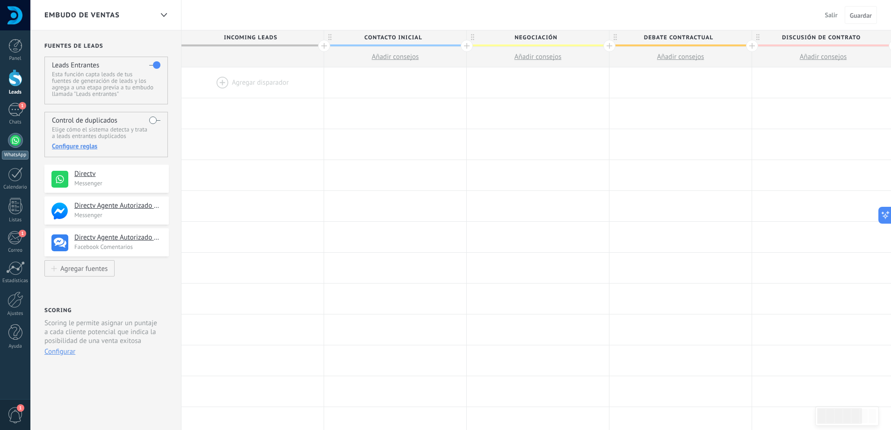
click at [13, 144] on div at bounding box center [15, 140] width 15 height 15
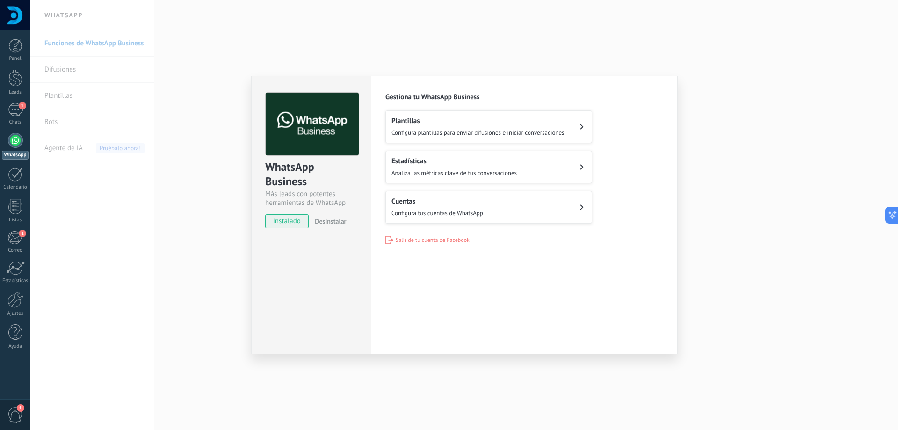
click at [202, 163] on div "WhatsApp Business Más leads con potentes herramientas de WhatsApp instalado Des…" at bounding box center [464, 215] width 868 height 430
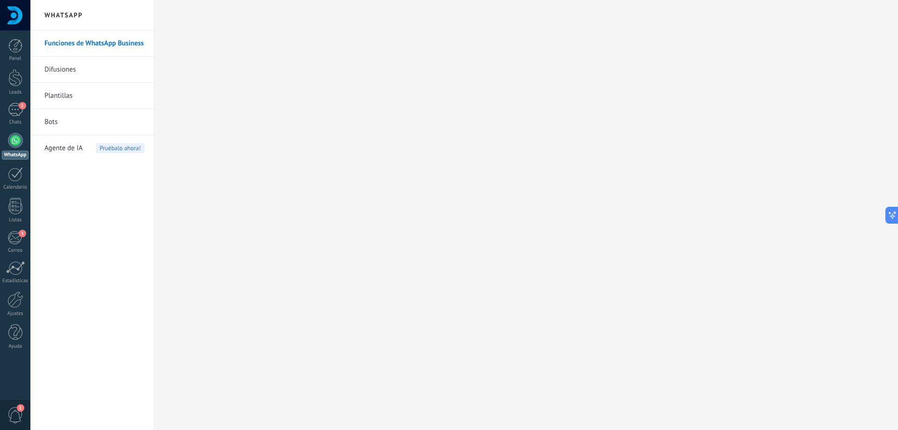
click at [110, 42] on link "Funciones de WhatsApp Business" at bounding box center [94, 43] width 100 height 26
click at [16, 109] on div "1" at bounding box center [15, 110] width 15 height 14
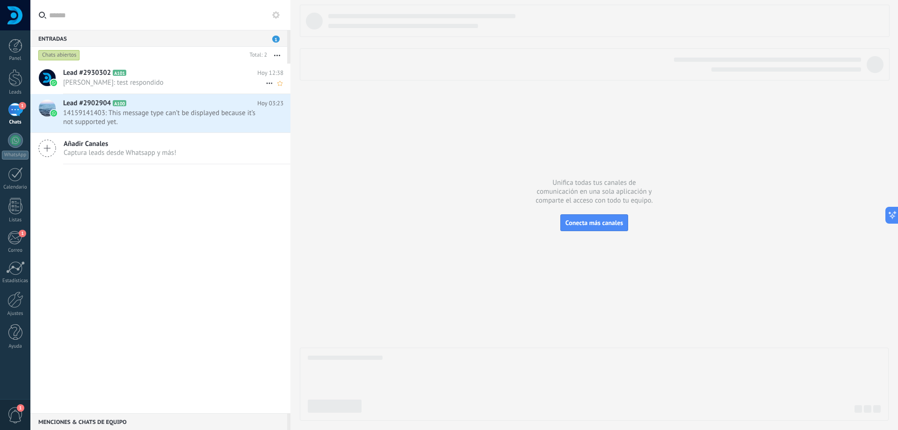
click at [163, 80] on span "[PERSON_NAME]: test respondido" at bounding box center [164, 82] width 203 height 9
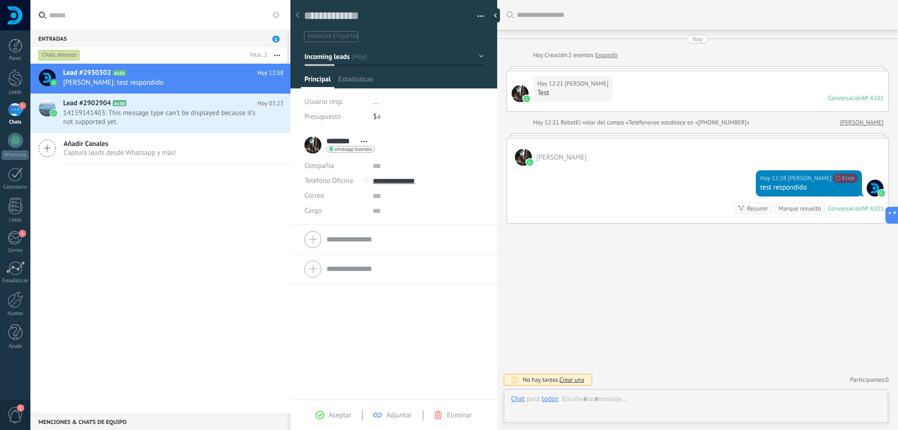
scroll to position [14, 0]
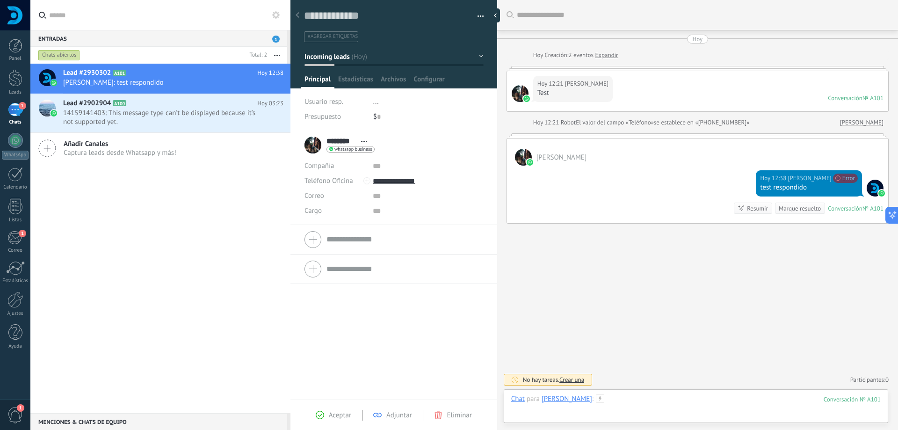
click at [598, 401] on div at bounding box center [696, 408] width 370 height 28
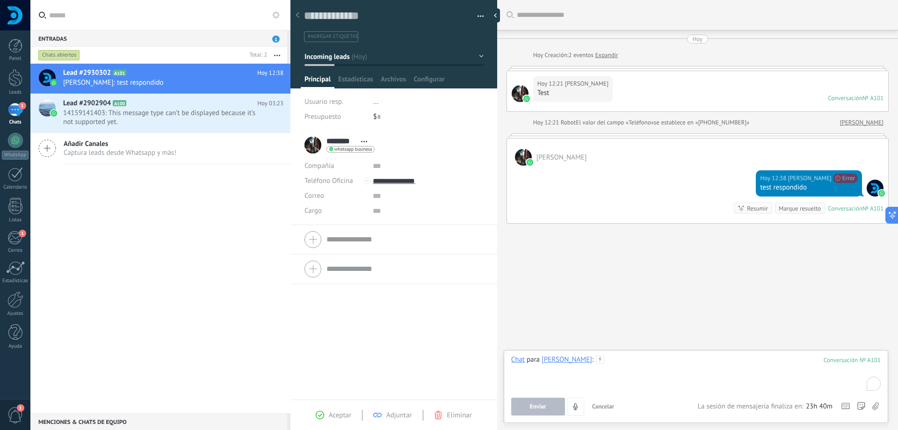
click at [636, 364] on div "To enrich screen reader interactions, please activate Accessibility in Grammarl…" at bounding box center [696, 373] width 370 height 36
click at [531, 410] on span "Enviar" at bounding box center [538, 406] width 16 height 7
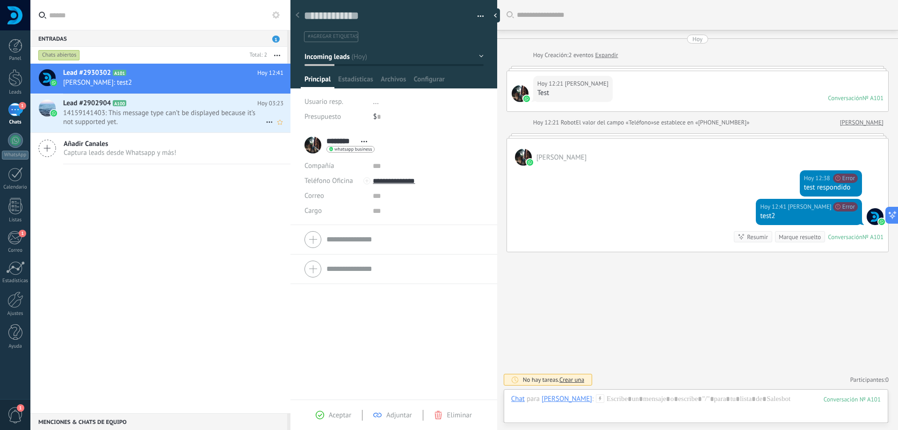
click at [161, 119] on span "14159141403: This message type can’t be displayed because it’s not supported ye…" at bounding box center [164, 118] width 203 height 18
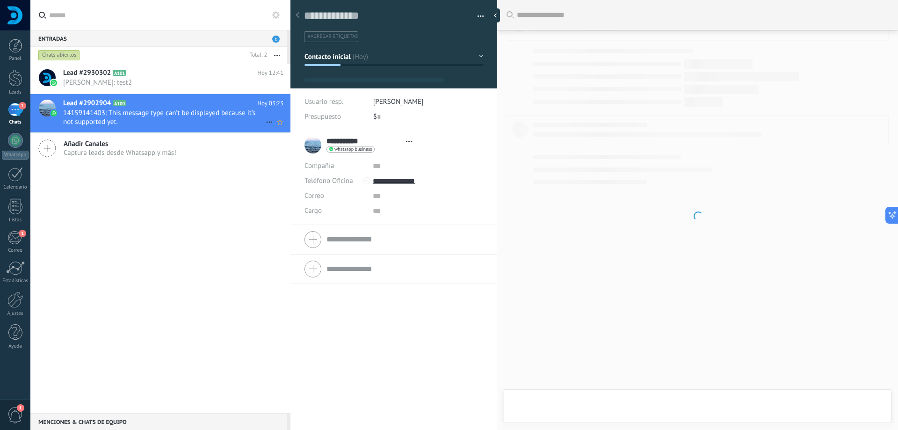
scroll to position [14, 0]
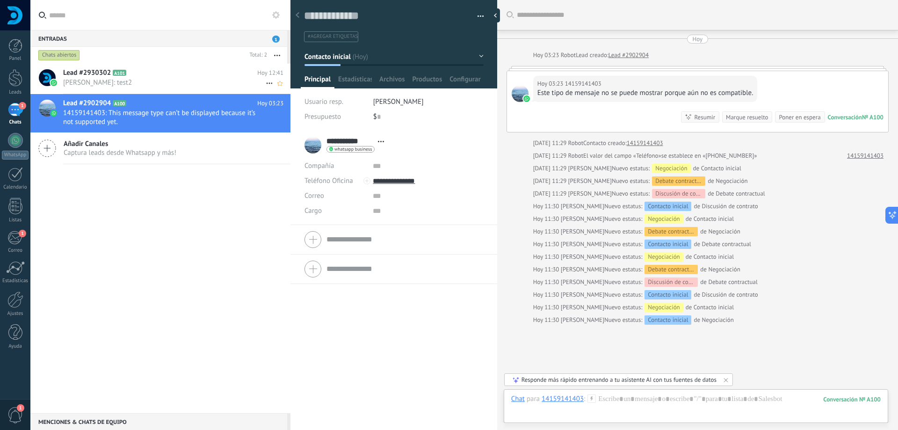
click at [168, 73] on h2 "Lead #2930302 A101" at bounding box center [160, 72] width 194 height 9
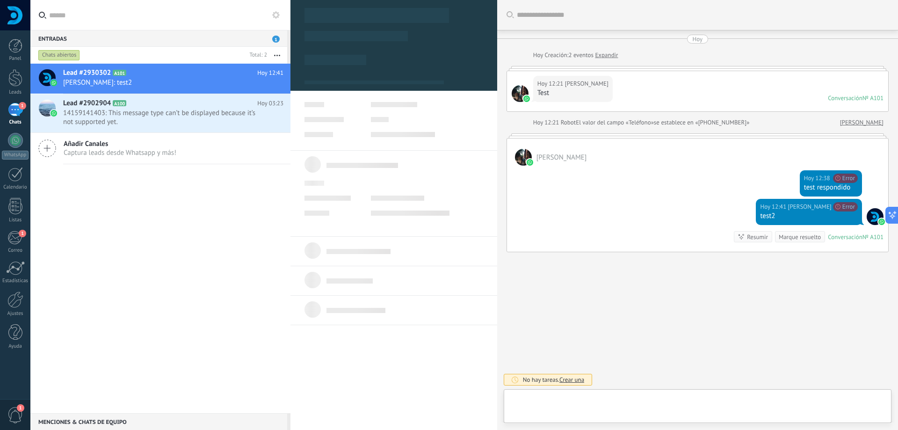
type textarea "**********"
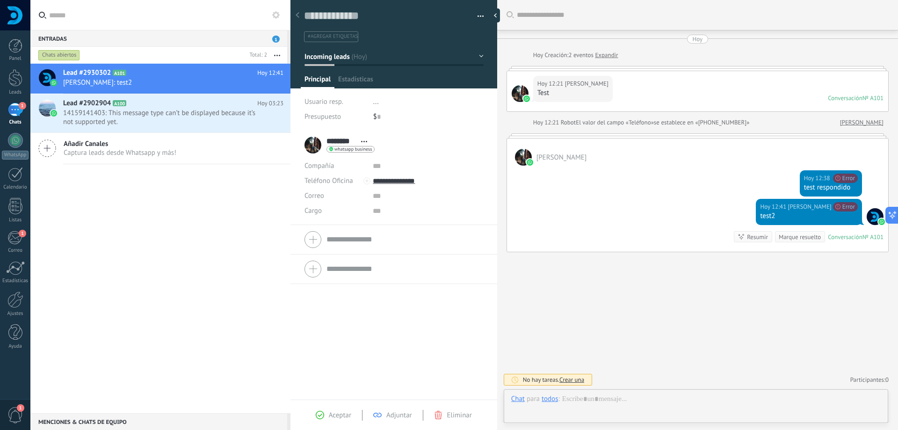
scroll to position [14, 0]
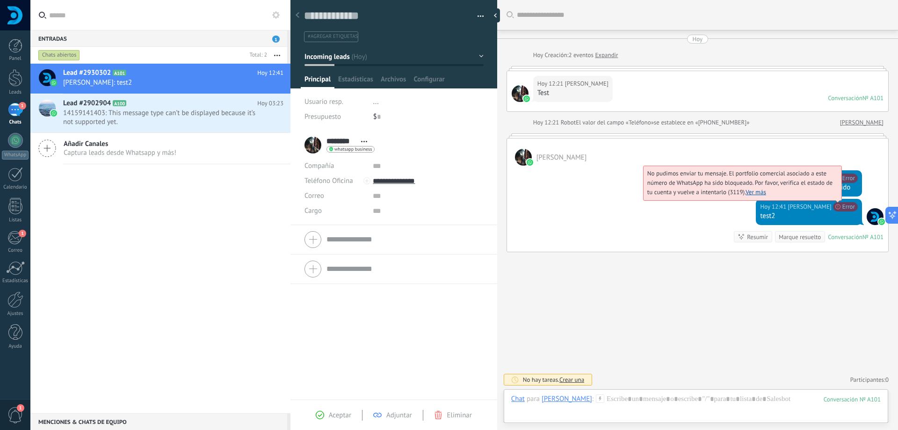
click at [833, 196] on span "No pudimos enviar tu mensaje. El portfolio comercial asociado a este número de …" at bounding box center [739, 182] width 185 height 27
click at [739, 190] on span "No pudimos enviar tu mensaje. El portfolio comercial asociado a este número de …" at bounding box center [739, 182] width 185 height 27
click at [755, 191] on link "Ver más" at bounding box center [756, 192] width 21 height 8
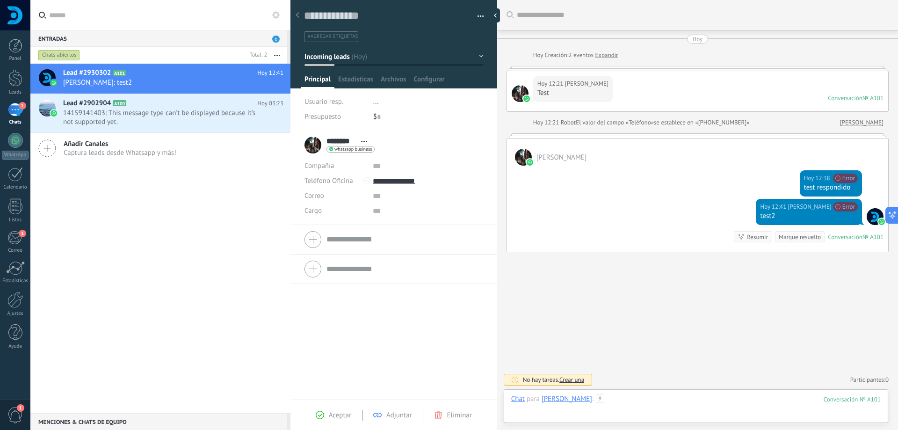
click at [615, 406] on div at bounding box center [696, 408] width 370 height 28
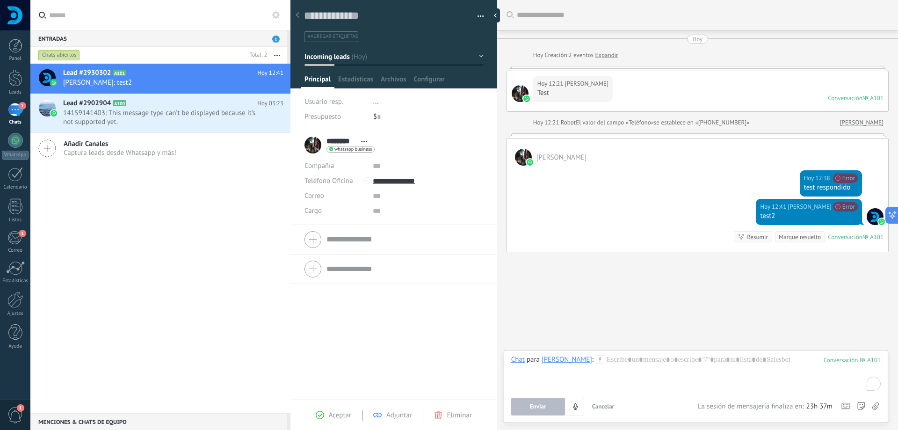
click at [633, 350] on div "Chat Correo Nota Tarea Chat para Benjamín : 101 Enviar Cancelar Rastrear clics …" at bounding box center [696, 386] width 385 height 73
click at [639, 364] on div "To enrich screen reader interactions, please activate Accessibility in Grammarl…" at bounding box center [696, 373] width 370 height 36
drag, startPoint x: 639, startPoint y: 364, endPoint x: 656, endPoint y: 365, distance: 17.3
click at [651, 365] on div "*" at bounding box center [696, 373] width 370 height 36
click at [520, 395] on div "Chat para Benjamín : 101 ***** Enviar Cancelar Rastrear clics en links ? Reduci…" at bounding box center [696, 385] width 370 height 60
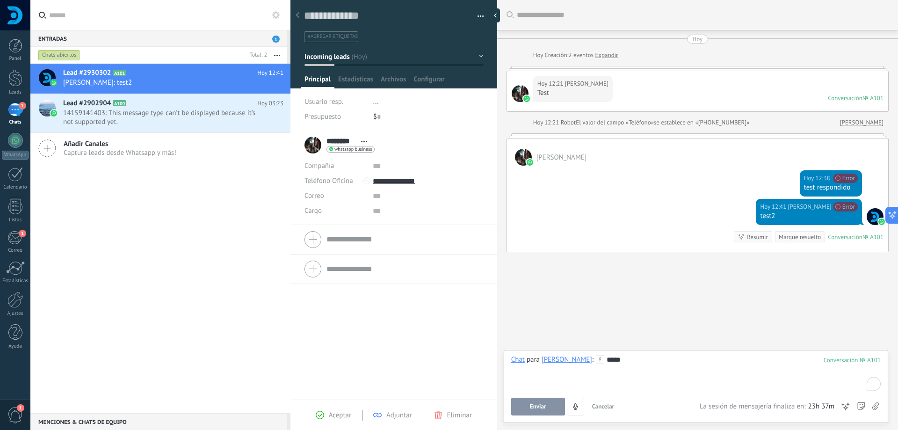
click at [527, 402] on button "Enviar" at bounding box center [538, 407] width 54 height 18
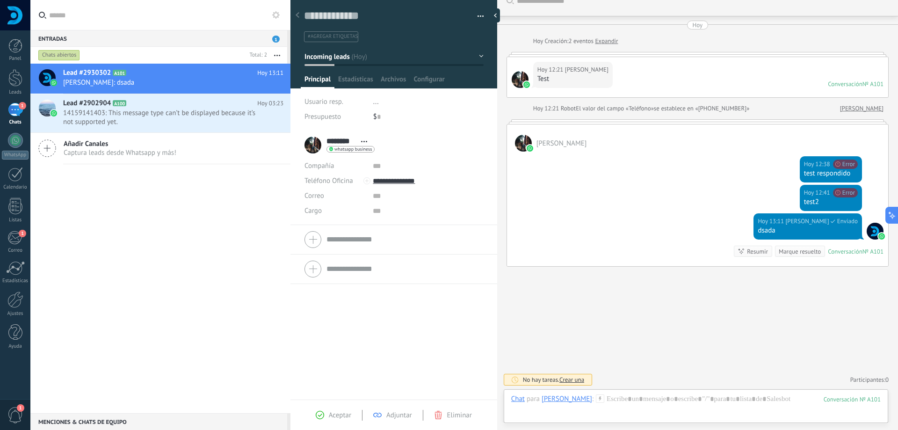
click at [694, 303] on div "Buscar Carga más Hoy Hoy Creación: 2 eventos Expandir Hoy 12:21 Benjamín Test C…" at bounding box center [697, 208] width 401 height 444
click at [717, 298] on div "Buscar Carga más Hoy Hoy Creación: 2 eventos Expandir Hoy 12:21 Benjamín Test C…" at bounding box center [697, 208] width 401 height 444
click at [813, 226] on div "dsada" at bounding box center [809, 230] width 98 height 9
click at [218, 266] on div "Lead #2930302 A101 Hoy 13:11 Ben Negrete: dsada Lead #2902904 A100 Hoy 03:23" at bounding box center [160, 238] width 260 height 349
click at [12, 110] on div "1" at bounding box center [15, 110] width 15 height 14
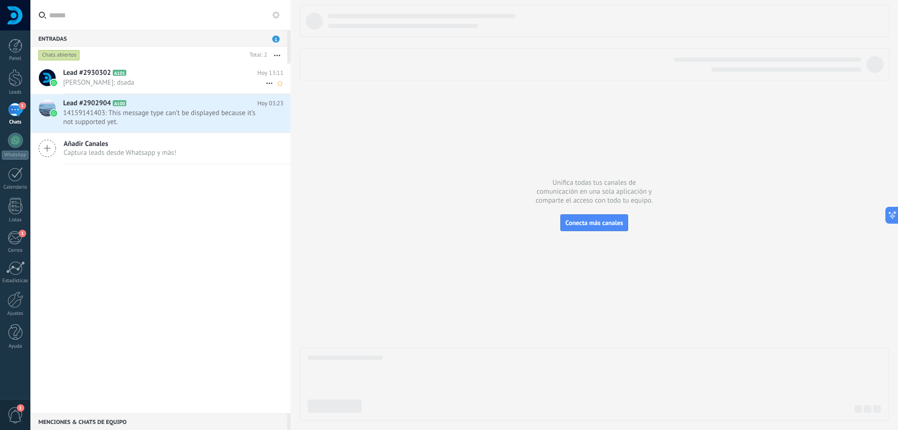
click at [126, 89] on div "Lead #2930302 A101 Hoy 13:11 Ben Negrete: dsada" at bounding box center [176, 78] width 227 height 29
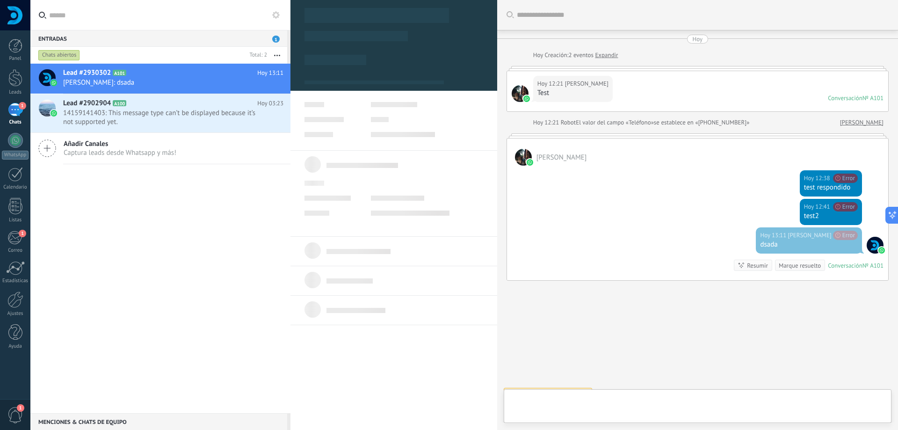
scroll to position [14, 0]
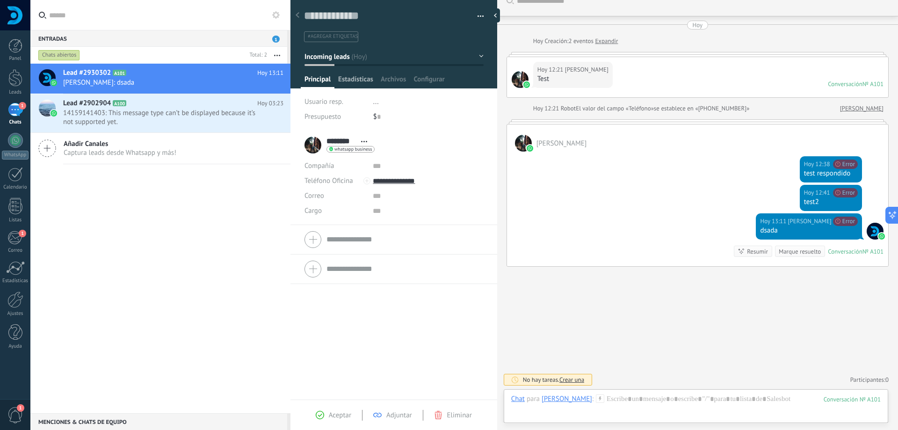
click at [353, 78] on span "Estadísticas" at bounding box center [355, 82] width 35 height 14
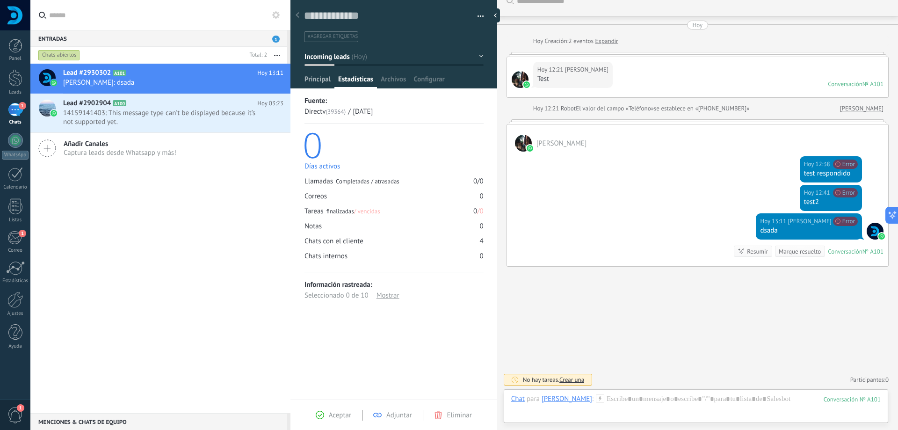
click at [314, 77] on span "Principal" at bounding box center [318, 82] width 26 height 14
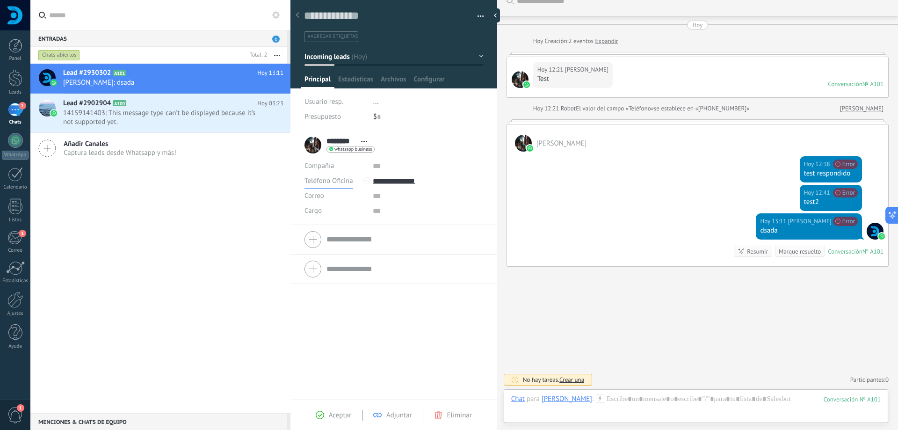
drag, startPoint x: 329, startPoint y: 182, endPoint x: 325, endPoint y: 162, distance: 20.1
click at [325, 162] on div "Compañía Abrir detalle Editar" at bounding box center [394, 189] width 179 height 60
click at [354, 80] on span "Estadísticas" at bounding box center [355, 82] width 35 height 14
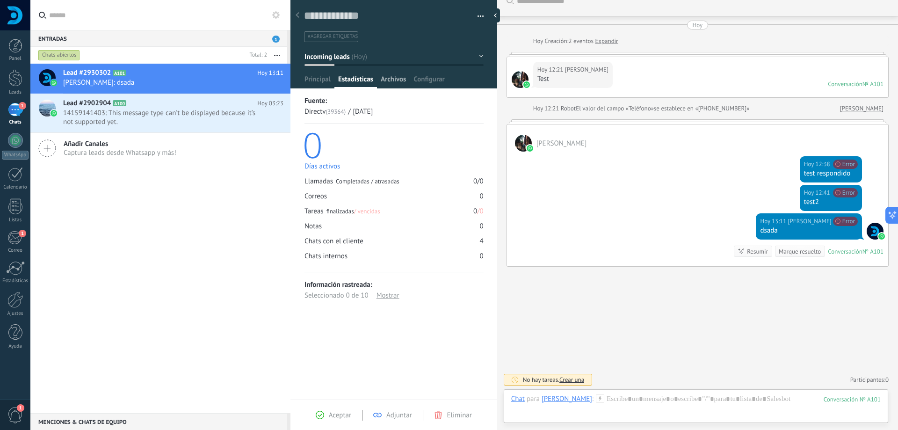
click at [394, 82] on span "Archivos" at bounding box center [393, 82] width 25 height 14
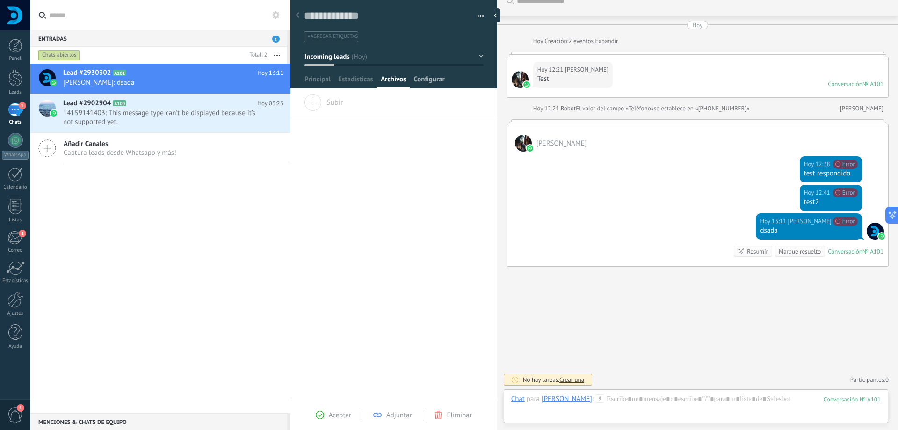
click at [431, 82] on span "Configurar" at bounding box center [429, 82] width 31 height 14
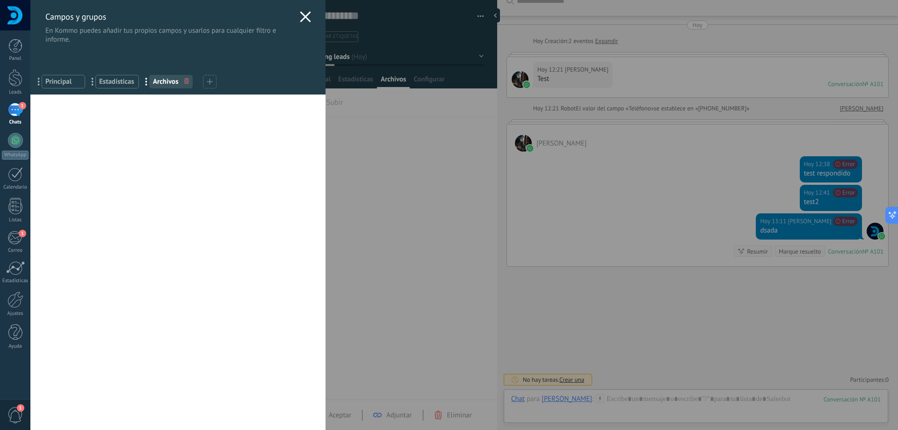
click at [385, 180] on div "Campos y grupos En Kommo puedes añadir tus propios campos y usarlos para cualqu…" at bounding box center [464, 215] width 868 height 430
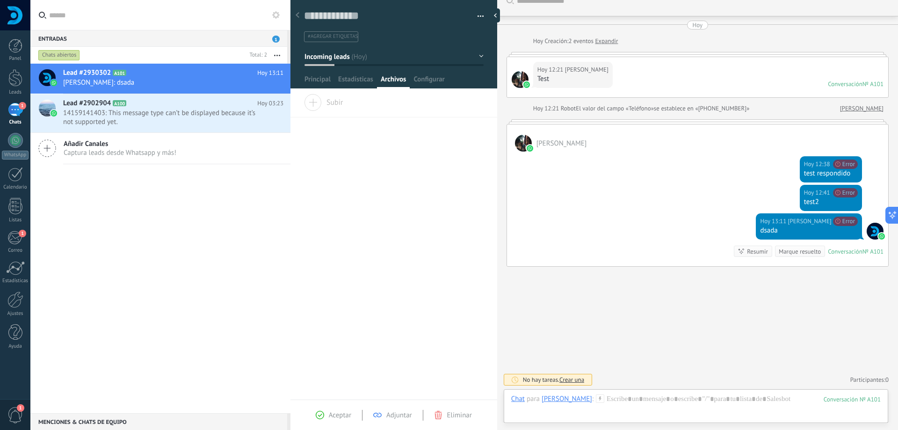
click at [385, 163] on div "Arrastra y suelte los archivos aquí para adjuntarlos. Suelte el botón del ratón…" at bounding box center [394, 246] width 207 height 305
click at [406, 189] on div "Arrastra y suelte los archivos aquí para adjuntarlos. Suelte el botón del ratón…" at bounding box center [394, 246] width 207 height 305
click at [492, 16] on div at bounding box center [498, 15] width 14 height 14
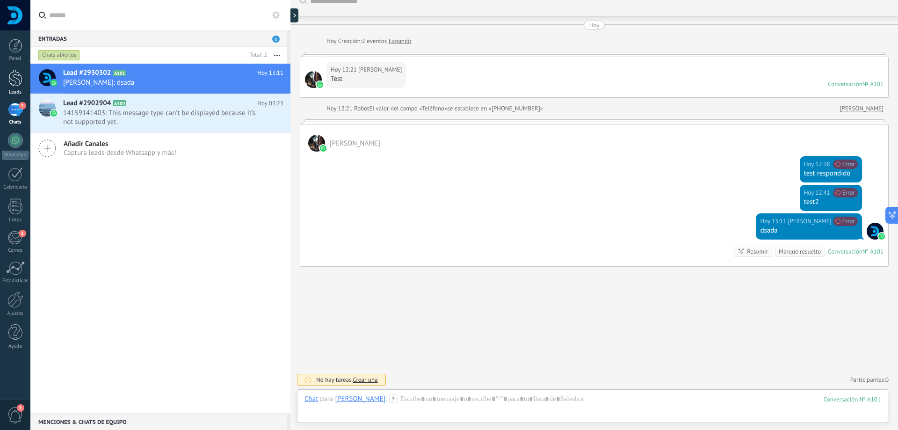
click at [21, 86] on div at bounding box center [15, 77] width 14 height 17
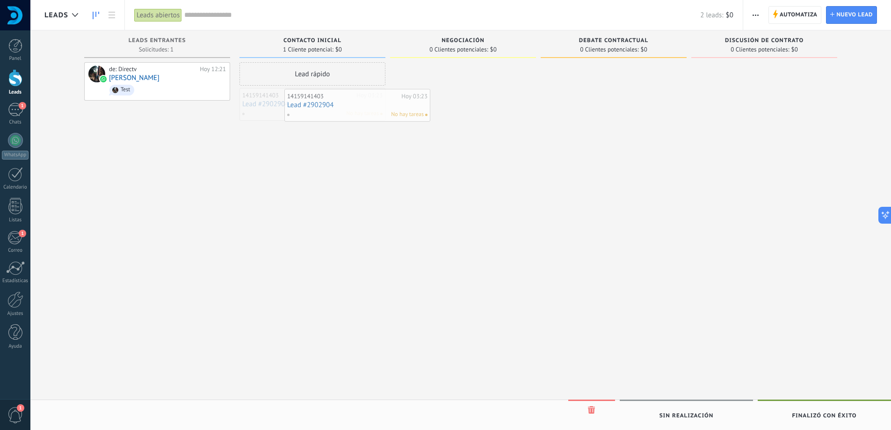
drag, startPoint x: 281, startPoint y: 109, endPoint x: 300, endPoint y: 109, distance: 19.7
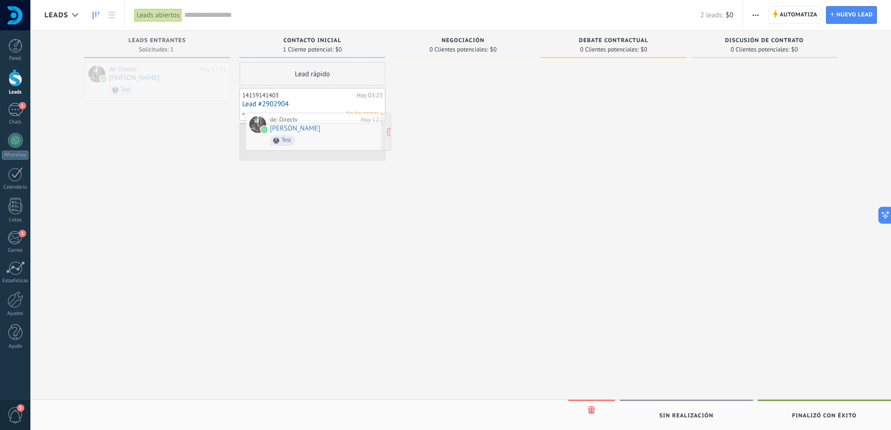
drag, startPoint x: 174, startPoint y: 79, endPoint x: 312, endPoint y: 128, distance: 146.7
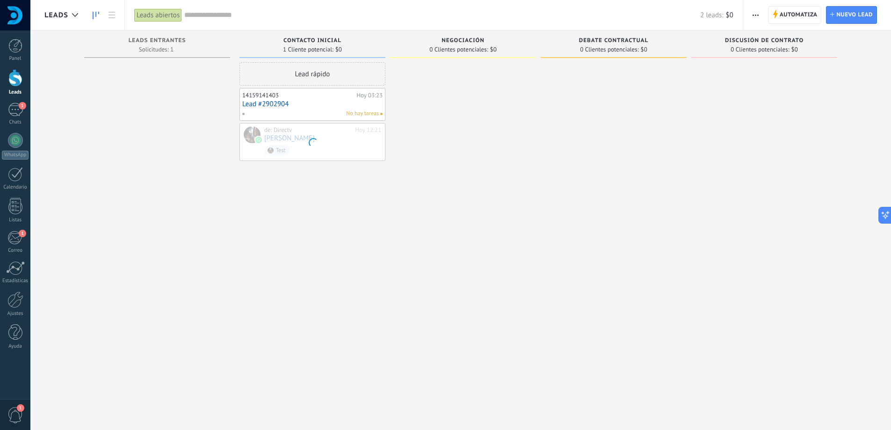
drag, startPoint x: 313, startPoint y: 143, endPoint x: 174, endPoint y: 89, distance: 148.4
click at [175, 89] on div "Leads Entrantes Solicitudes: 1 0 0 0 1 0 0 0 1 Contacto inicial 1 Cliente poten…" at bounding box center [467, 200] width 847 height 340
drag, startPoint x: 314, startPoint y: 138, endPoint x: 171, endPoint y: 90, distance: 151.3
drag, startPoint x: 297, startPoint y: 138, endPoint x: 133, endPoint y: 84, distance: 172.7
drag, startPoint x: 266, startPoint y: 130, endPoint x: 123, endPoint y: 54, distance: 162.2
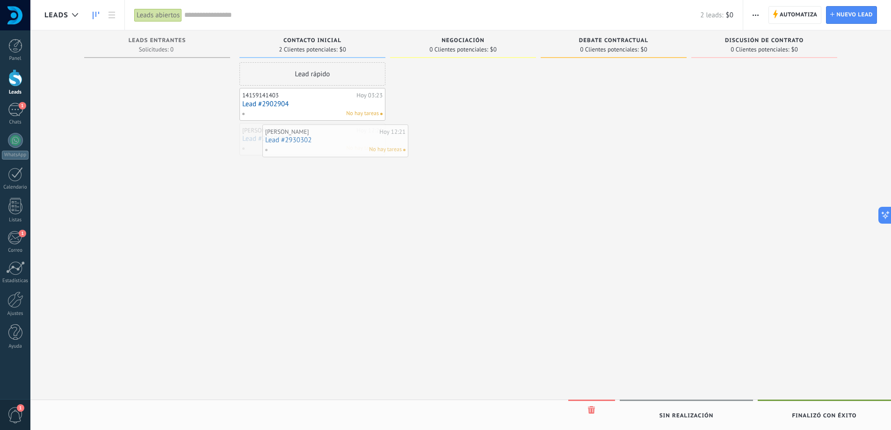
drag, startPoint x: 267, startPoint y: 131, endPoint x: 289, endPoint y: 132, distance: 22.5
click at [316, 102] on link "Lead #2902904" at bounding box center [312, 104] width 140 height 8
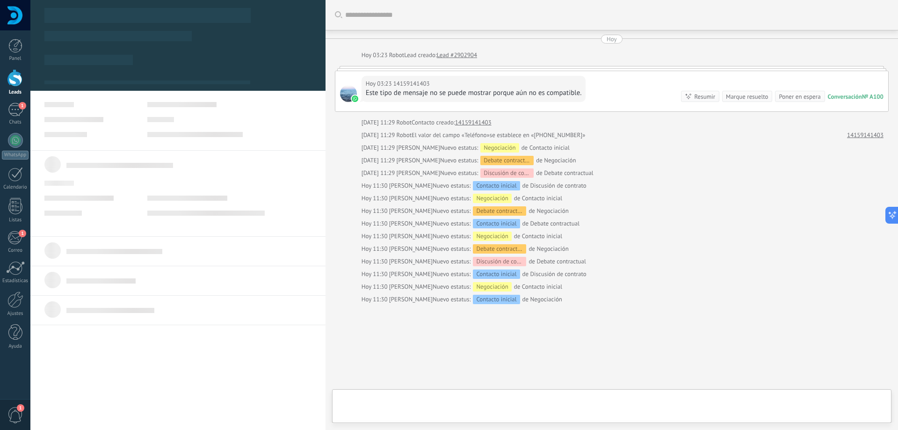
scroll to position [37, 0]
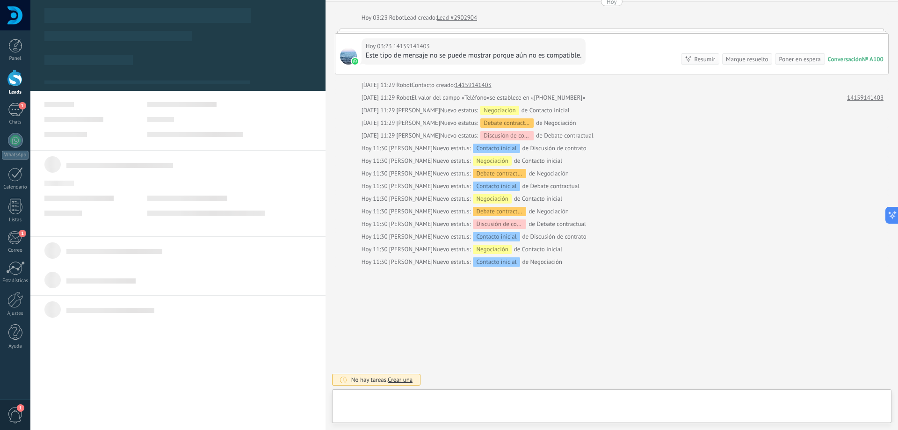
type textarea "**********"
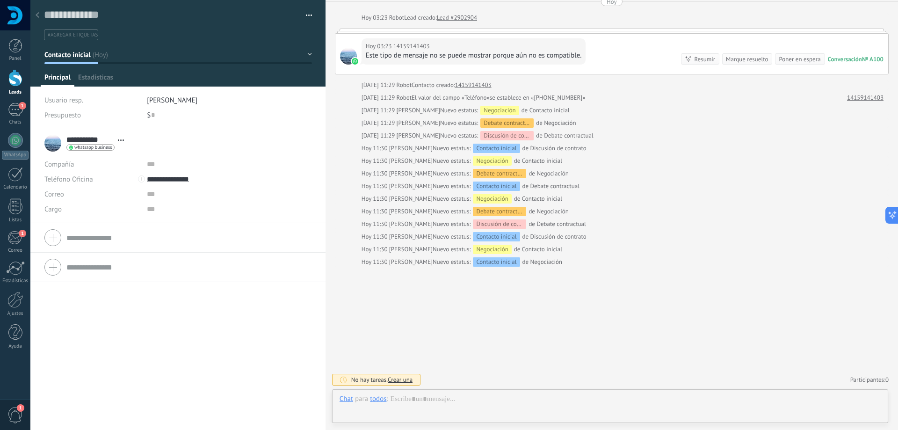
scroll to position [14, 0]
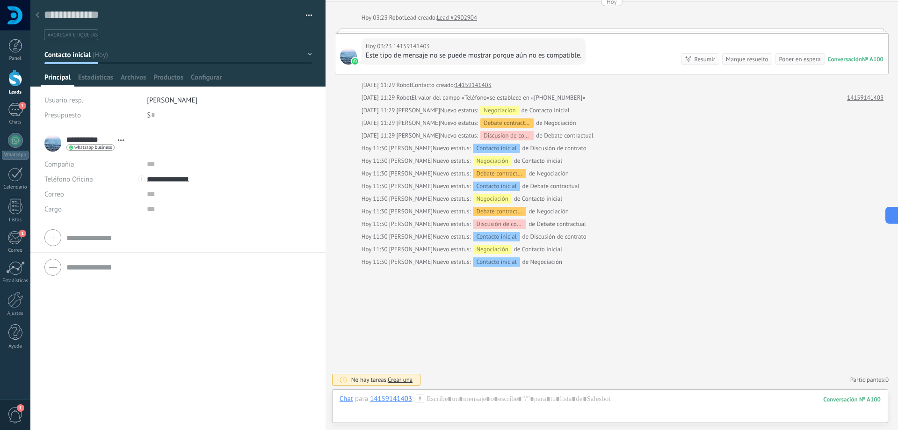
click at [431, 289] on div "Buscar Carga más [DATE] [DATE] 03:23 Robot Lead creado: Lead #2902904 [DATE] 03…" at bounding box center [612, 196] width 573 height 467
click at [33, 15] on div at bounding box center [37, 16] width 13 height 18
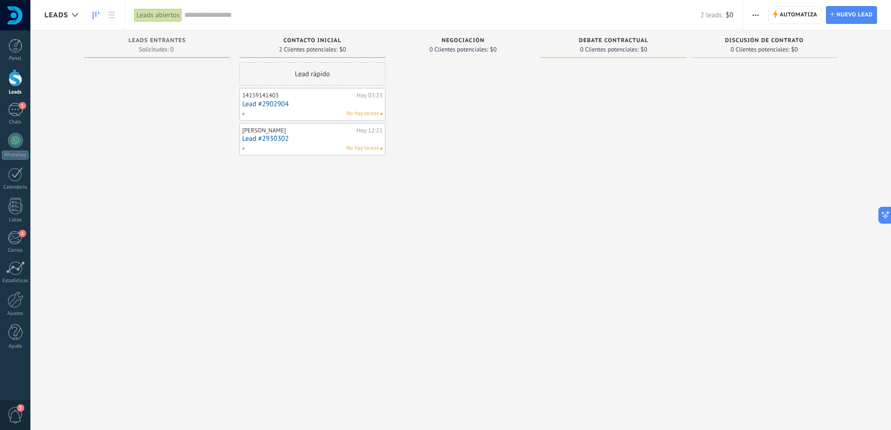
click at [210, 194] on div at bounding box center [157, 216] width 146 height 308
click at [11, 113] on div "1" at bounding box center [15, 110] width 15 height 14
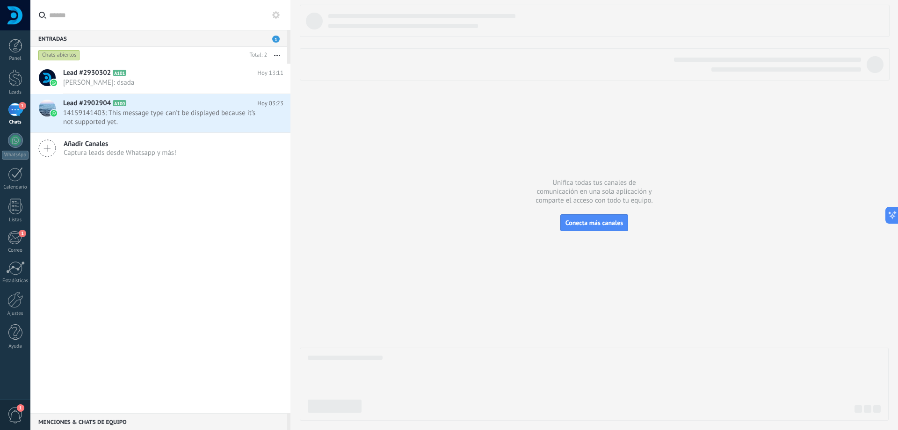
click at [378, 156] on div at bounding box center [594, 213] width 589 height 416
click at [148, 78] on span "Ben Negrete: dsada" at bounding box center [164, 82] width 203 height 9
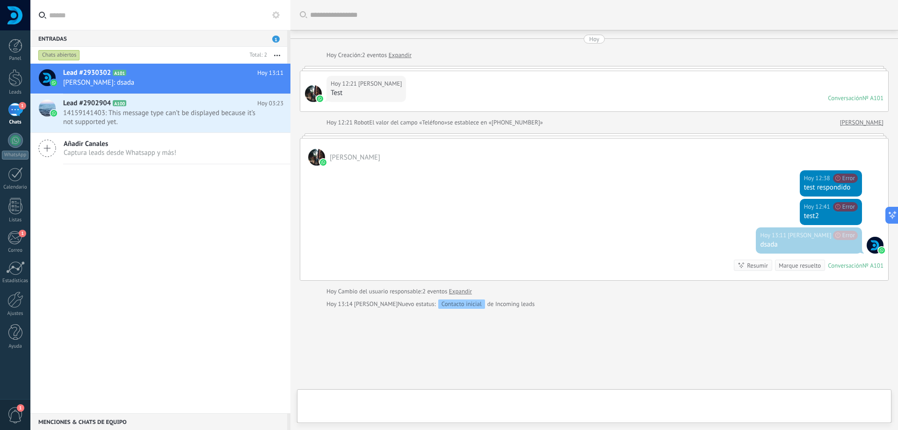
scroll to position [42, 0]
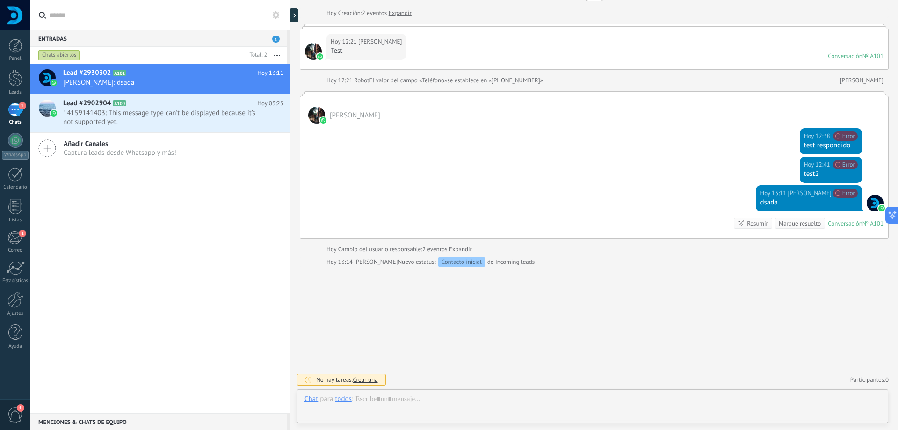
click at [807, 195] on span "[PERSON_NAME]" at bounding box center [810, 193] width 44 height 9
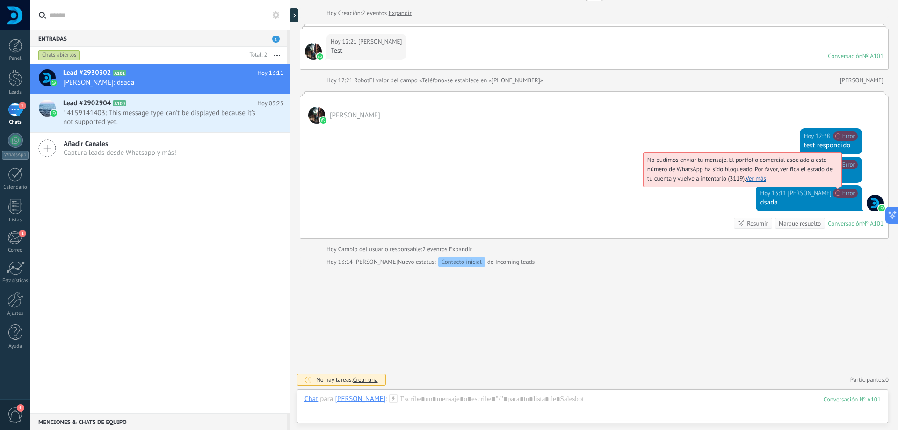
click at [760, 178] on link "Ver más" at bounding box center [756, 179] width 21 height 8
